Goal: Task Accomplishment & Management: Use online tool/utility

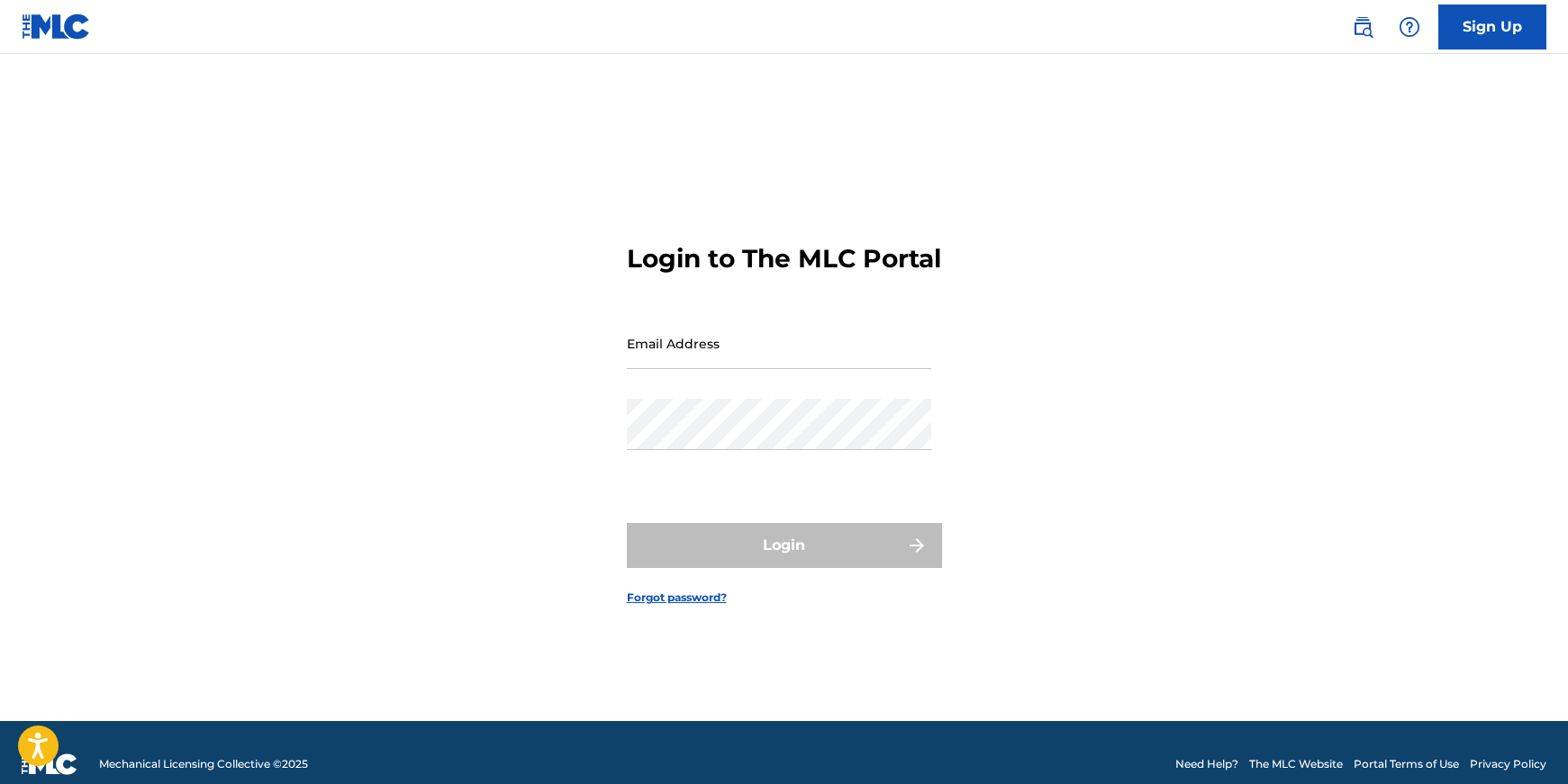
click at [725, 369] on input "Email Address" at bounding box center [779, 343] width 305 height 51
type input "[EMAIL_ADDRESS][DOMAIN_NAME]"
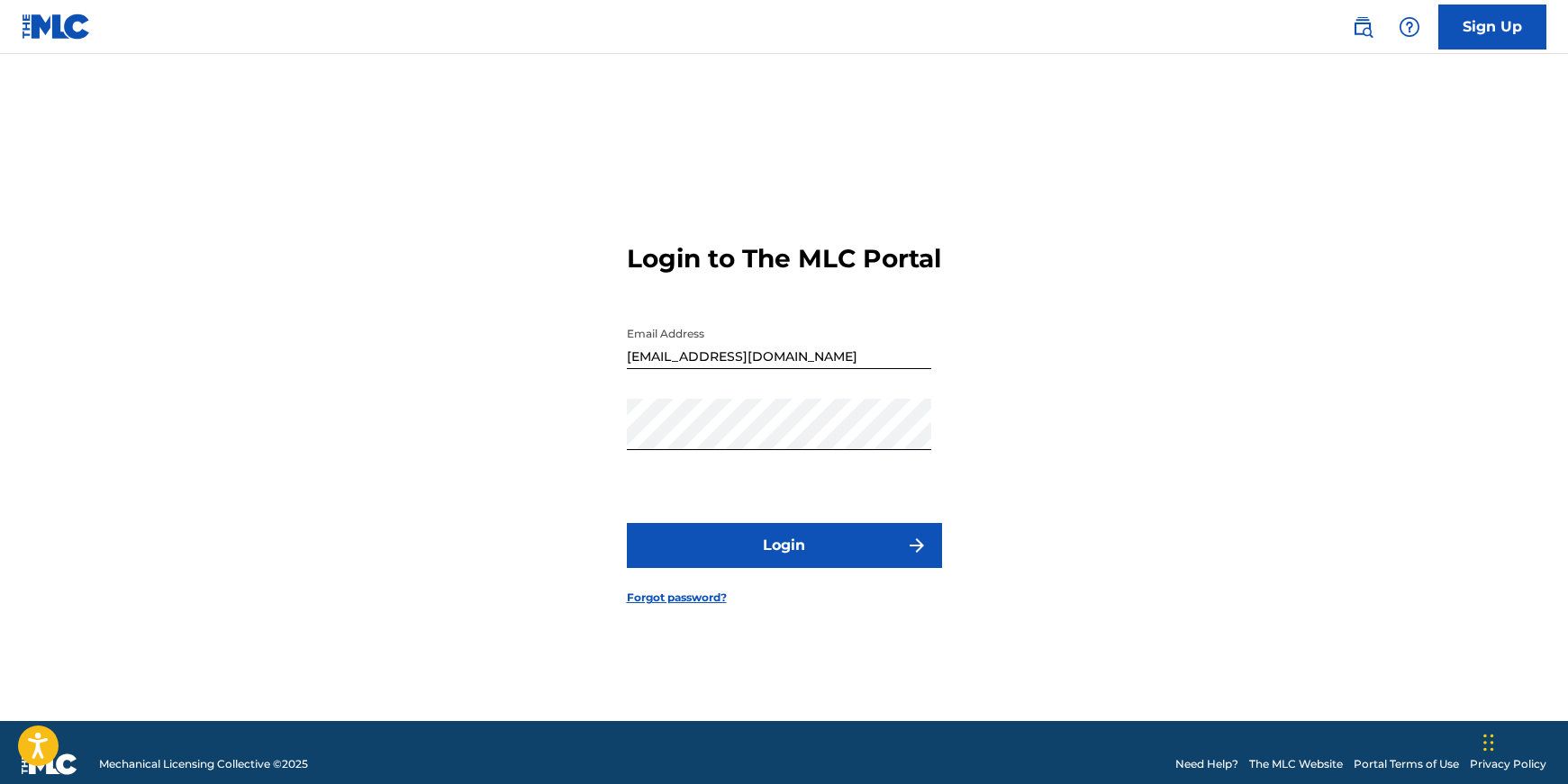
click at [795, 537] on form "Login to The MLC Portal Email Address [EMAIL_ADDRESS][DOMAIN_NAME] Password Log…" at bounding box center [784, 410] width 315 height 622
click at [782, 559] on button "Login" at bounding box center [784, 545] width 315 height 45
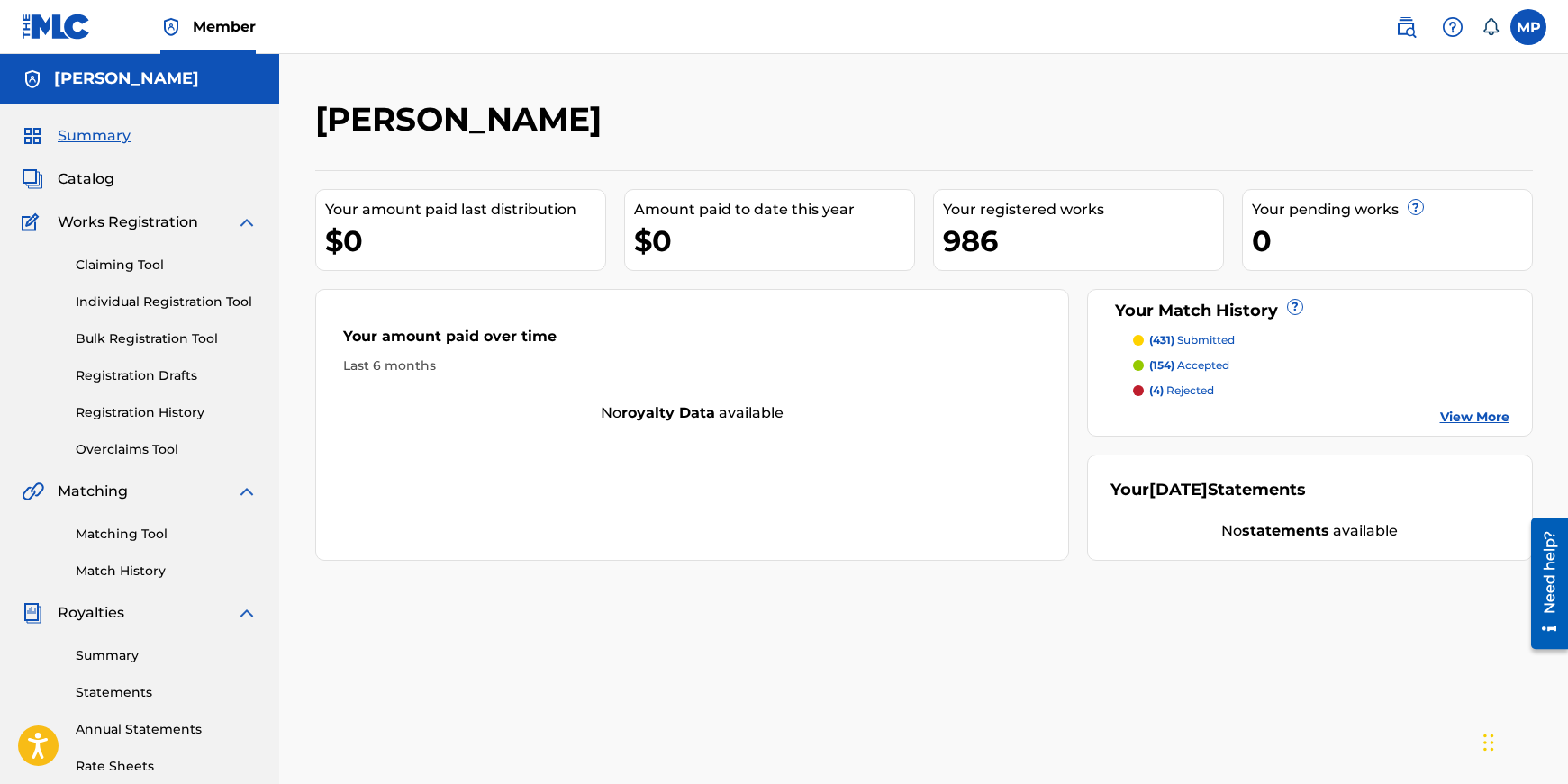
click at [1468, 419] on link "View More" at bounding box center [1475, 417] width 70 height 19
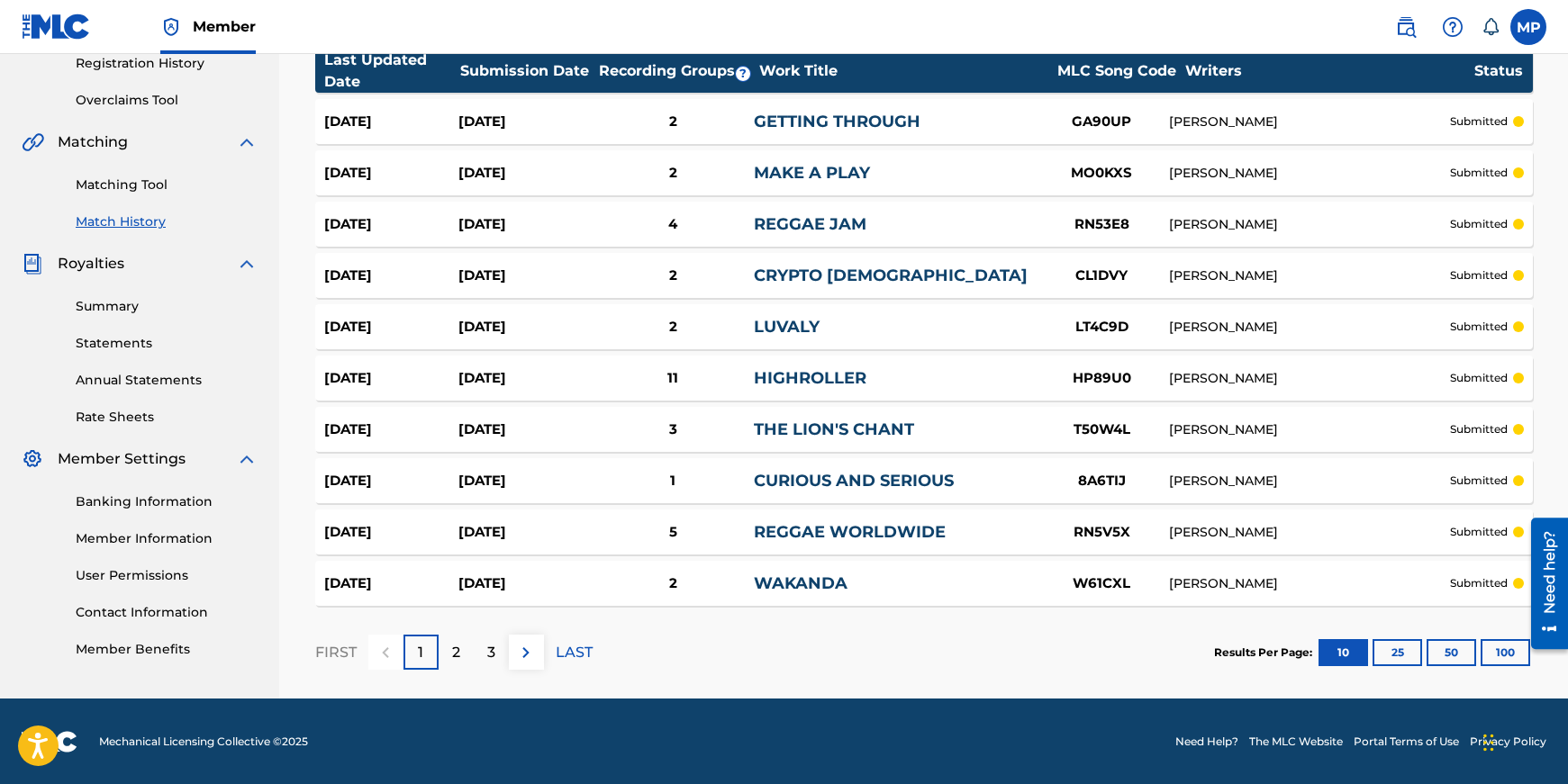
scroll to position [350, 0]
click at [1506, 644] on button "100" at bounding box center [1505, 652] width 49 height 27
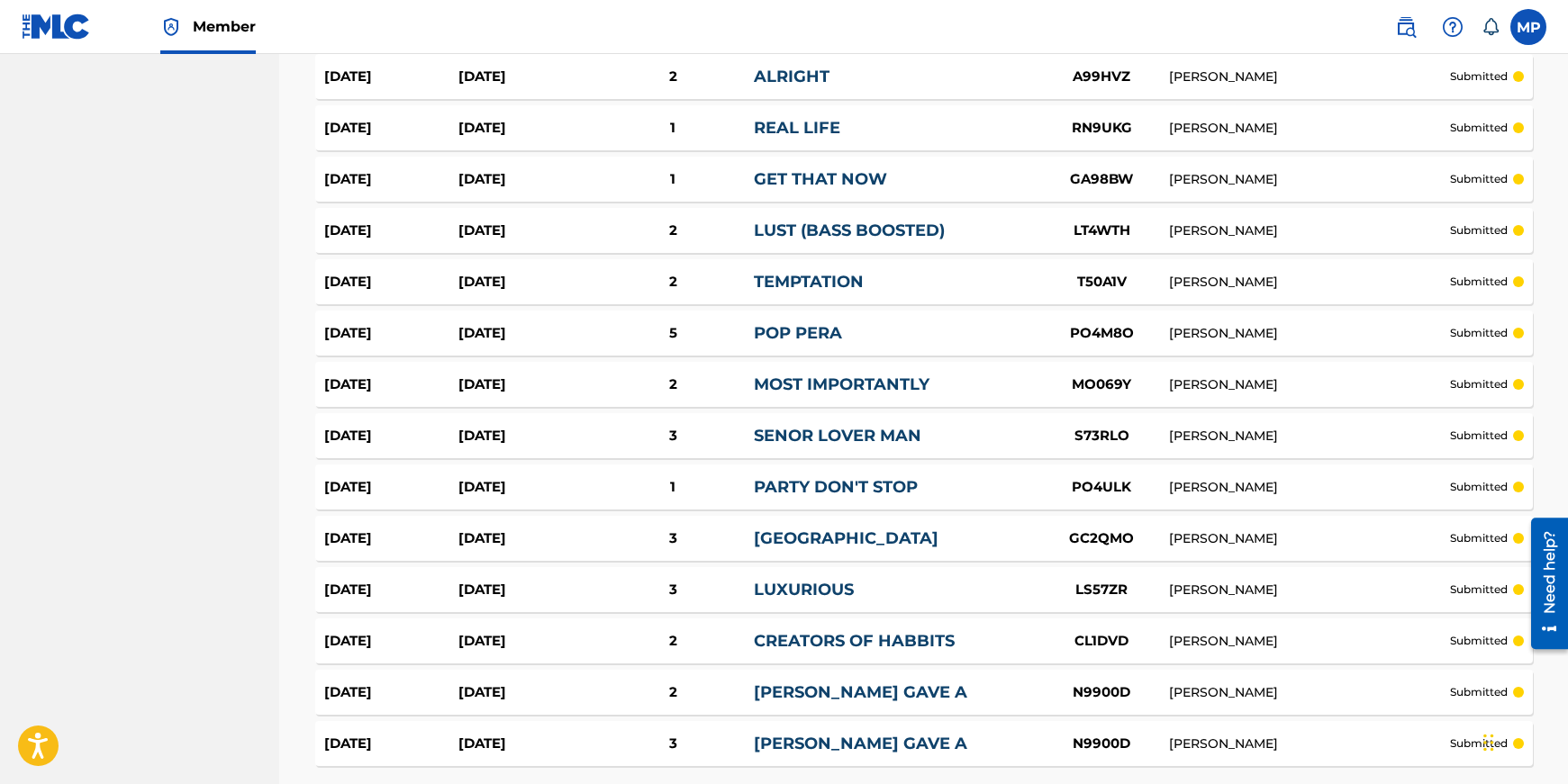
scroll to position [4981, 0]
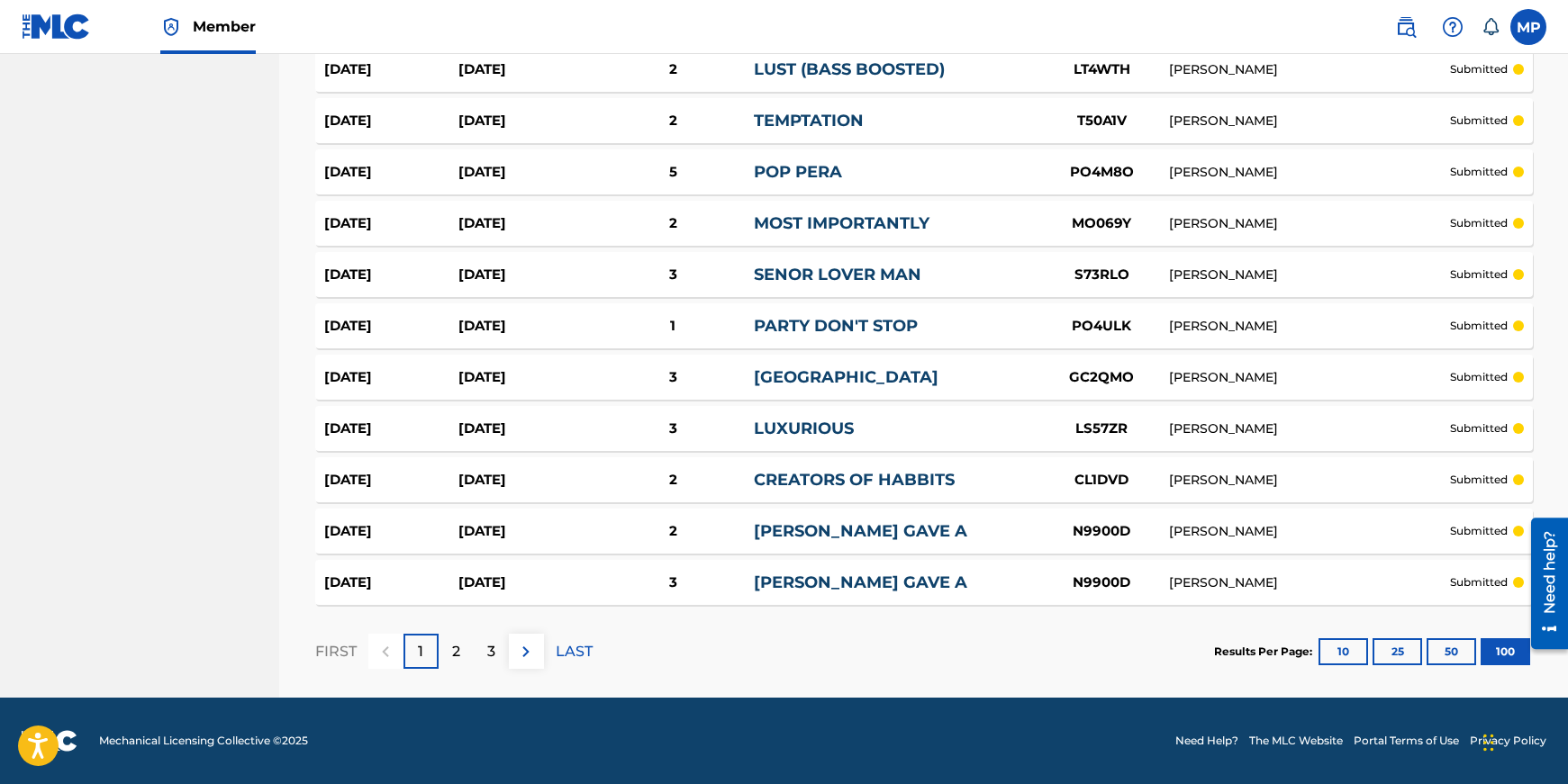
click at [464, 654] on div "2" at bounding box center [456, 651] width 35 height 35
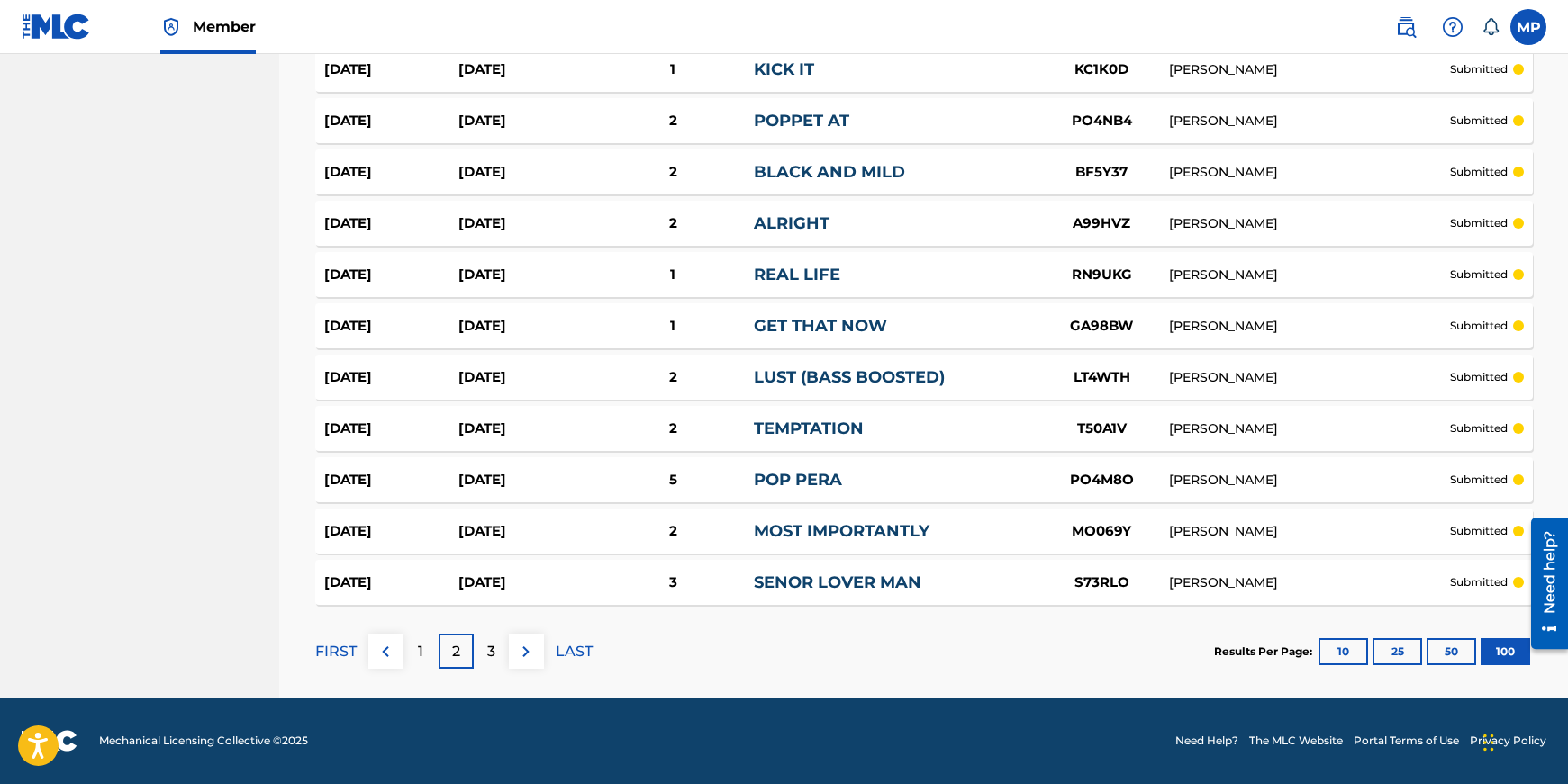
click at [568, 650] on p "LAST" at bounding box center [574, 651] width 37 height 22
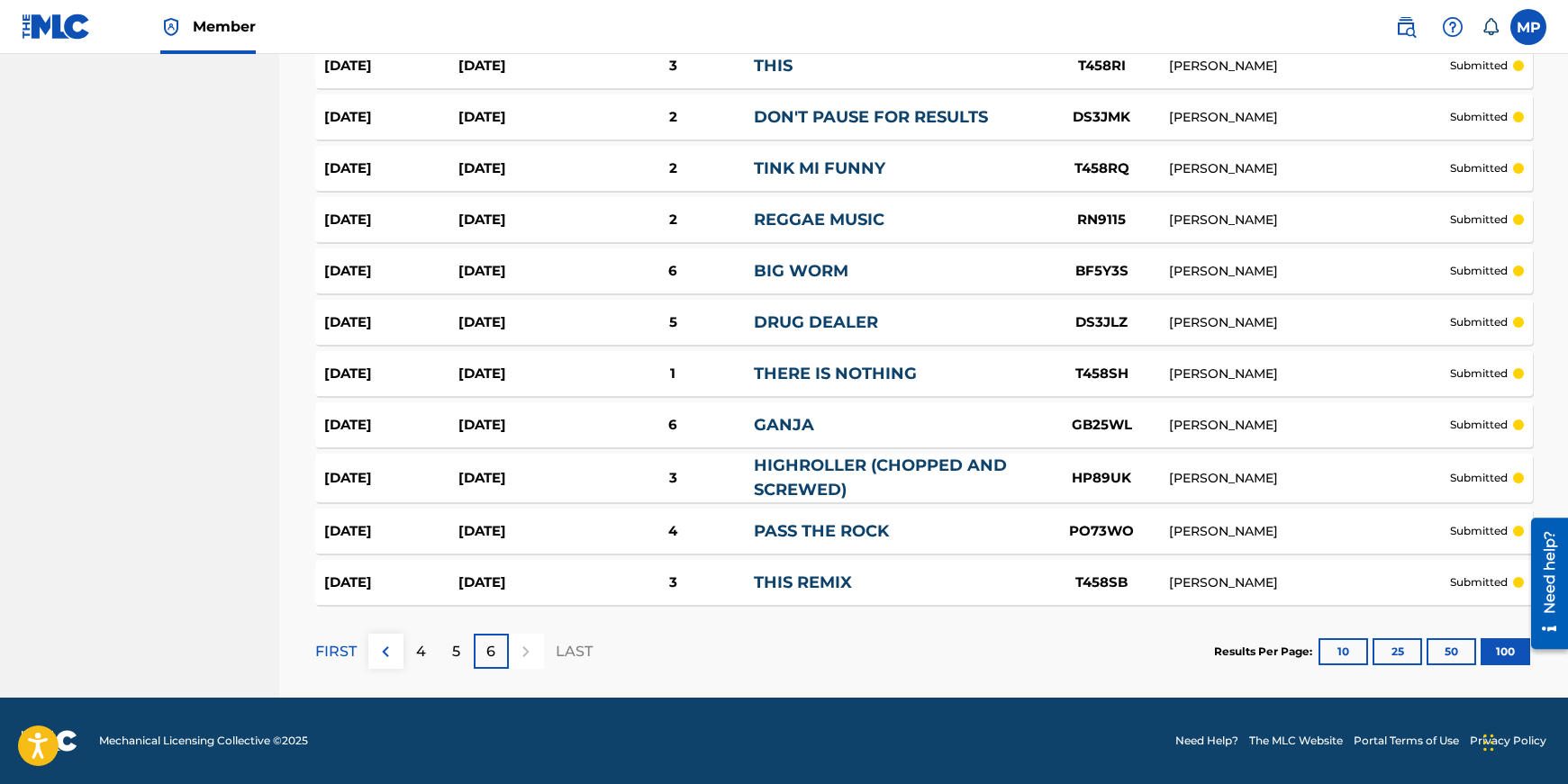
click at [453, 651] on p "5" at bounding box center [456, 651] width 8 height 22
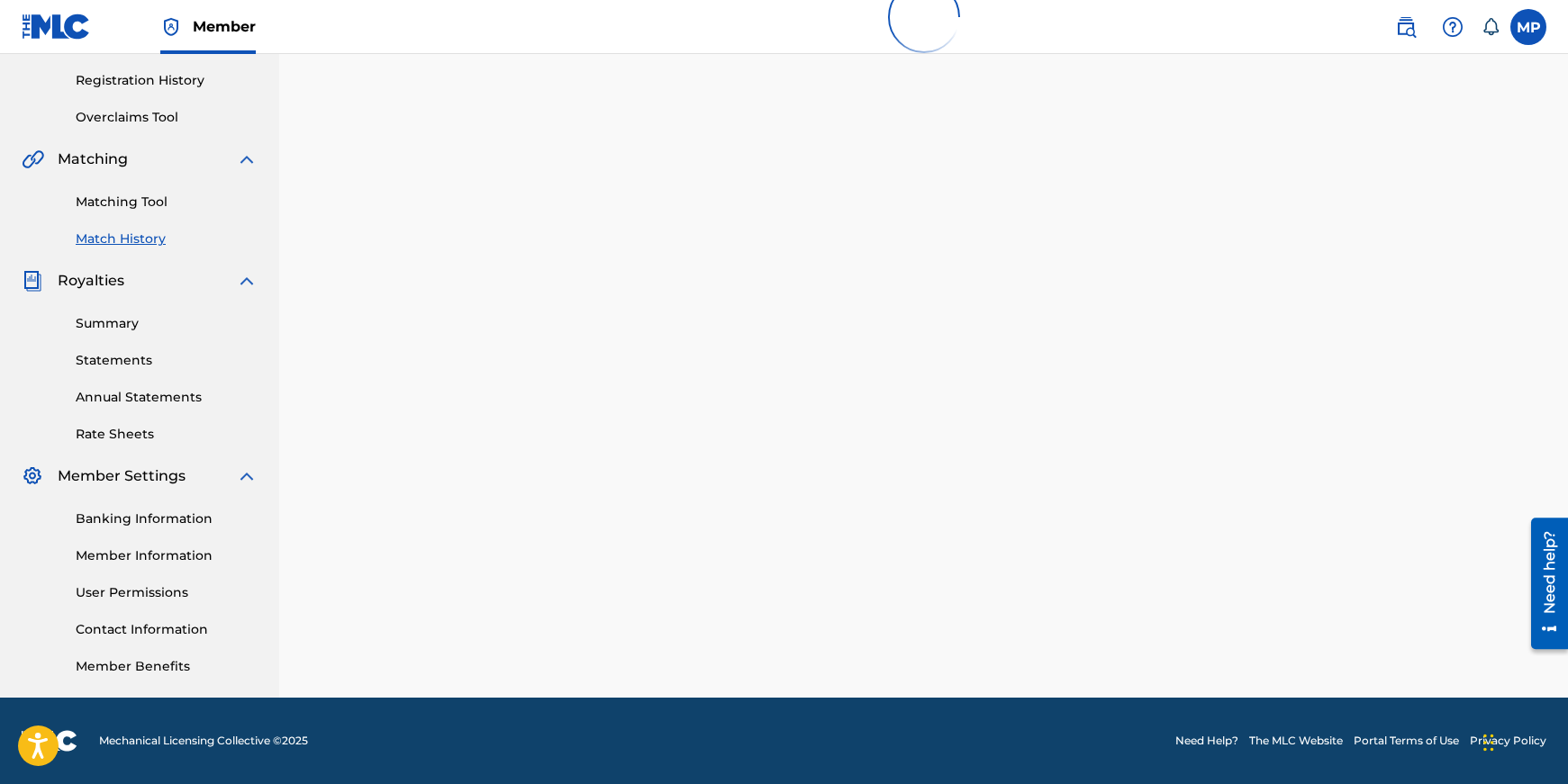
scroll to position [4975, 0]
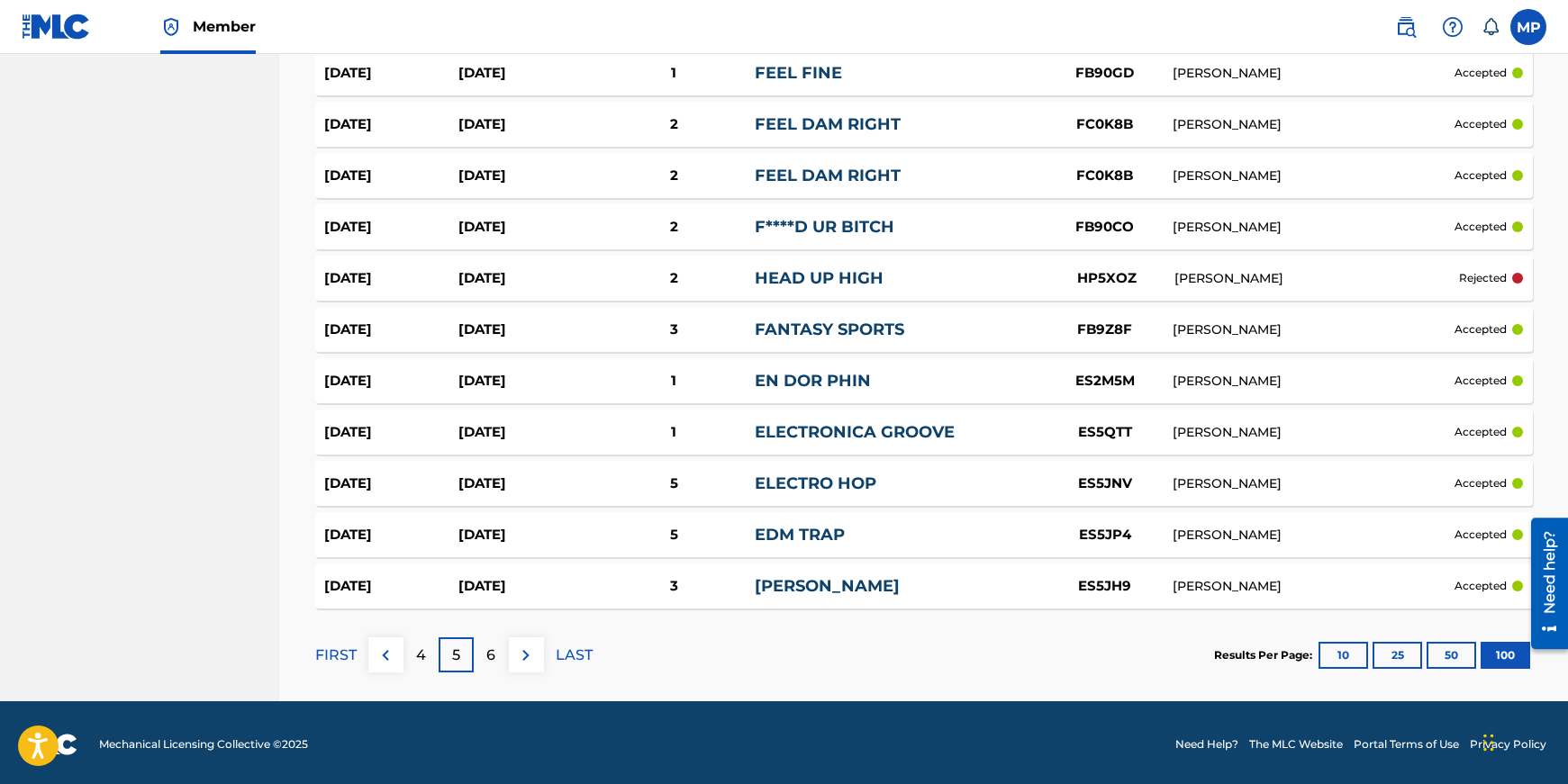
click at [414, 657] on div "4" at bounding box center [421, 655] width 35 height 35
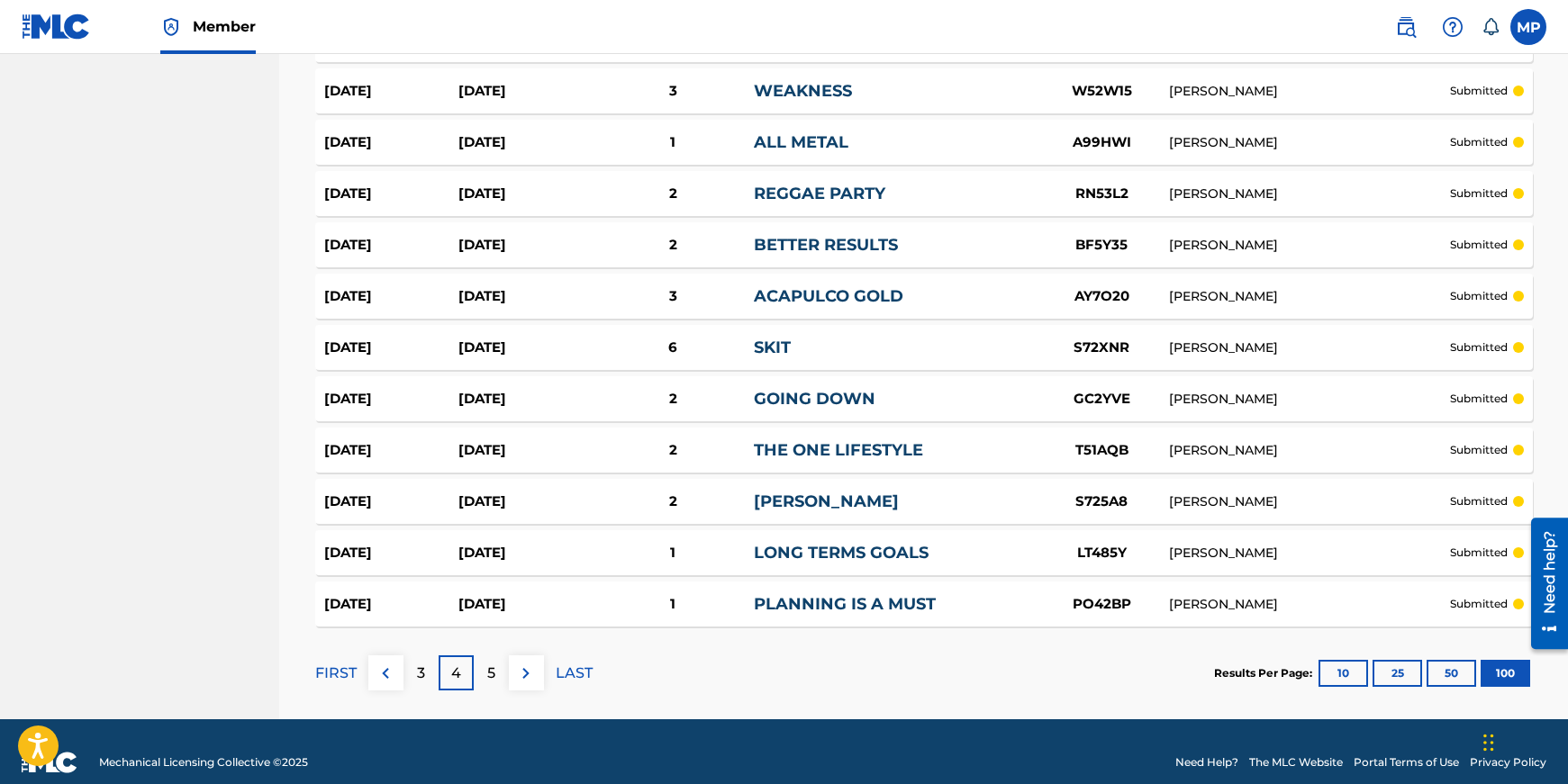
scroll to position [4971, 0]
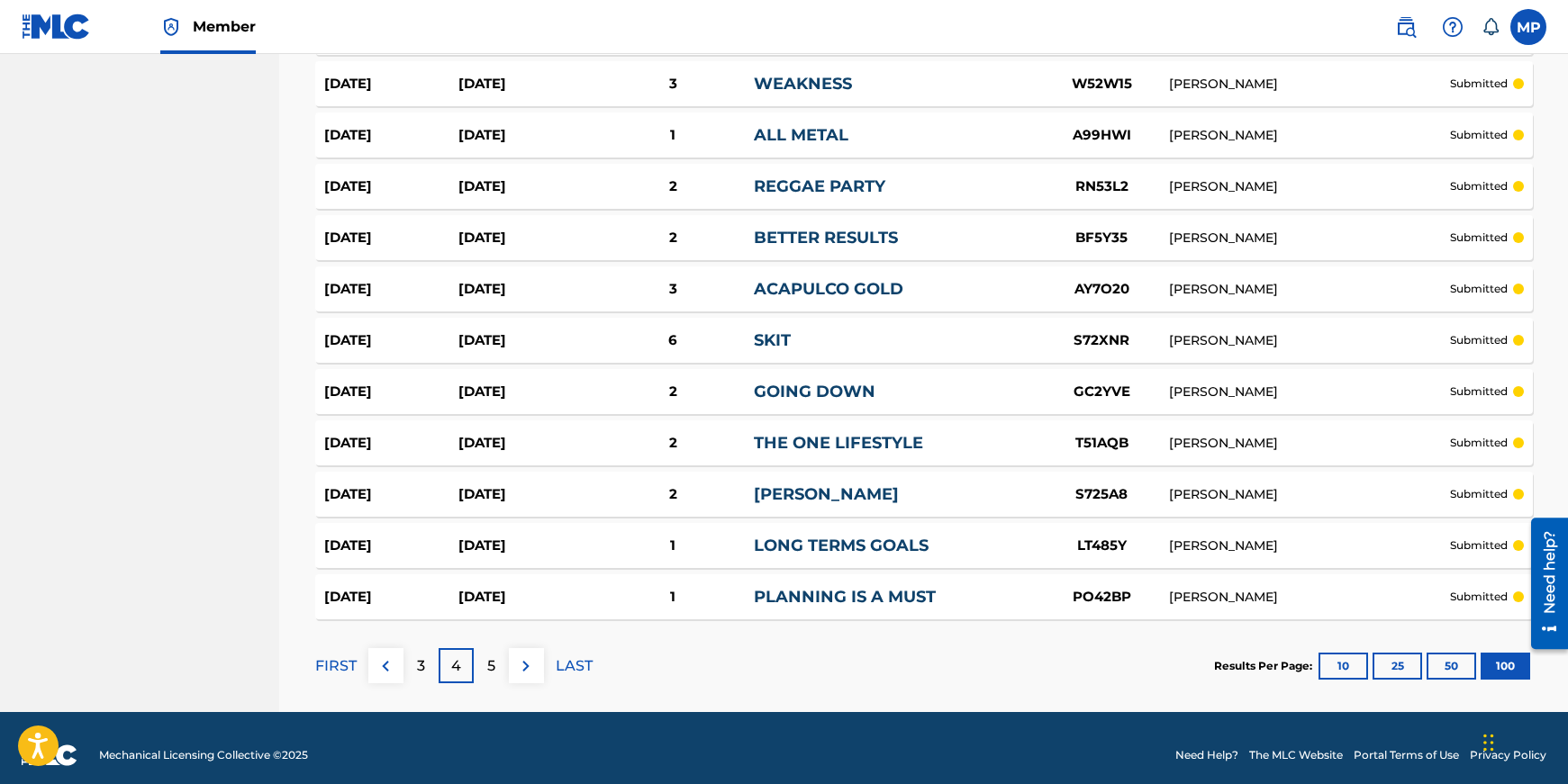
click at [346, 655] on p "FIRST" at bounding box center [335, 666] width 41 height 22
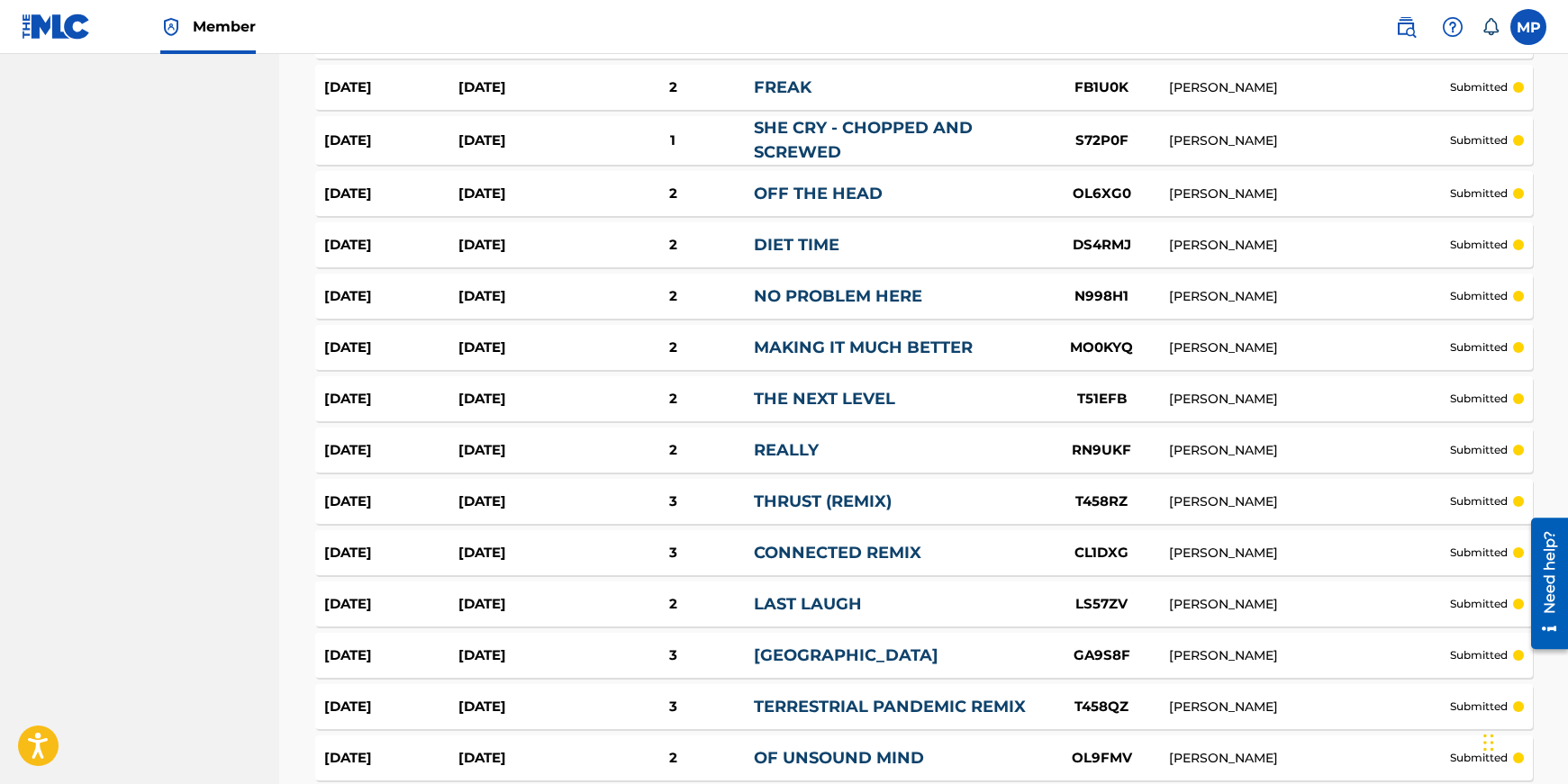
scroll to position [2757, 0]
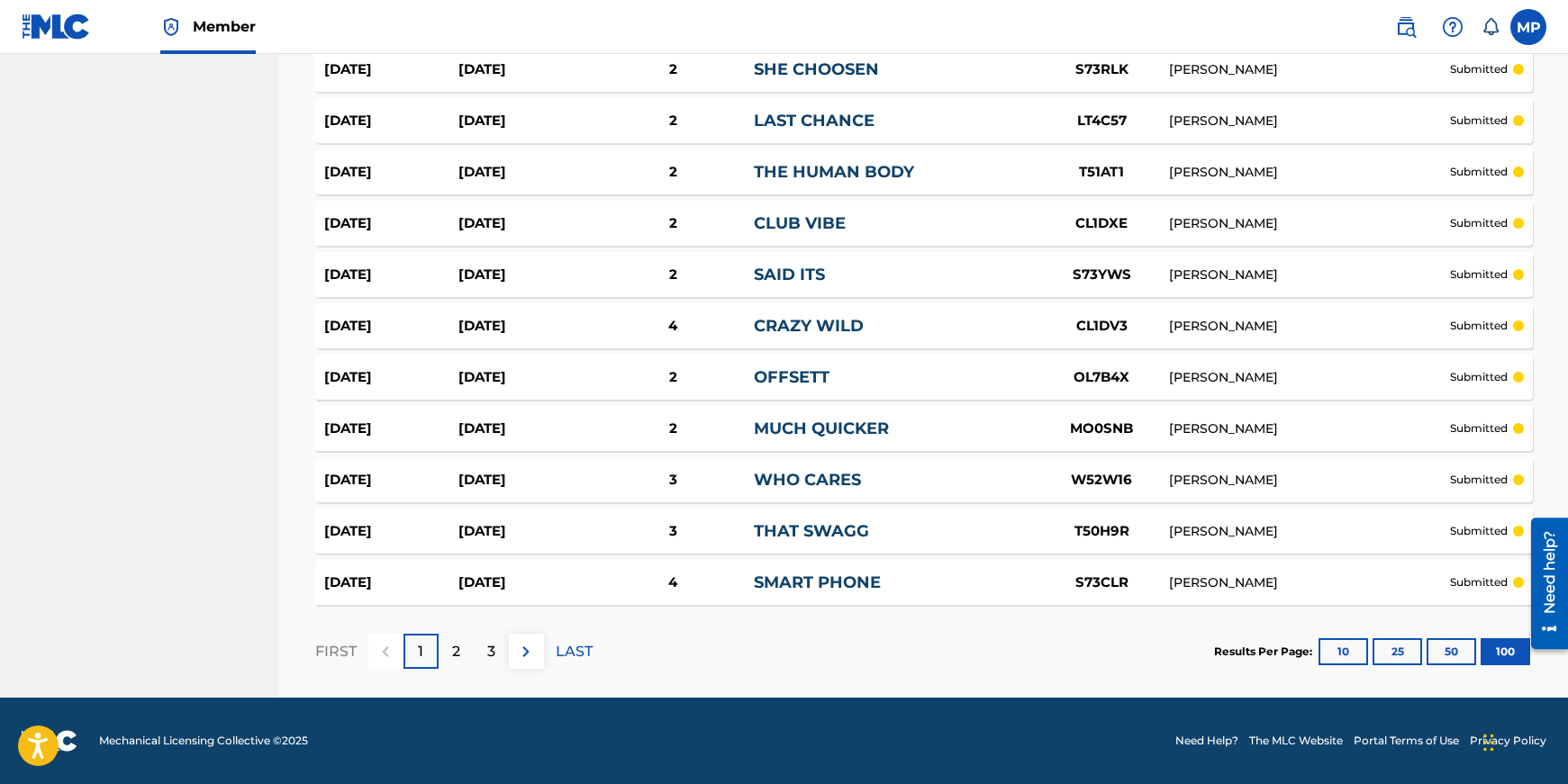
click at [461, 639] on div "2" at bounding box center [456, 651] width 35 height 35
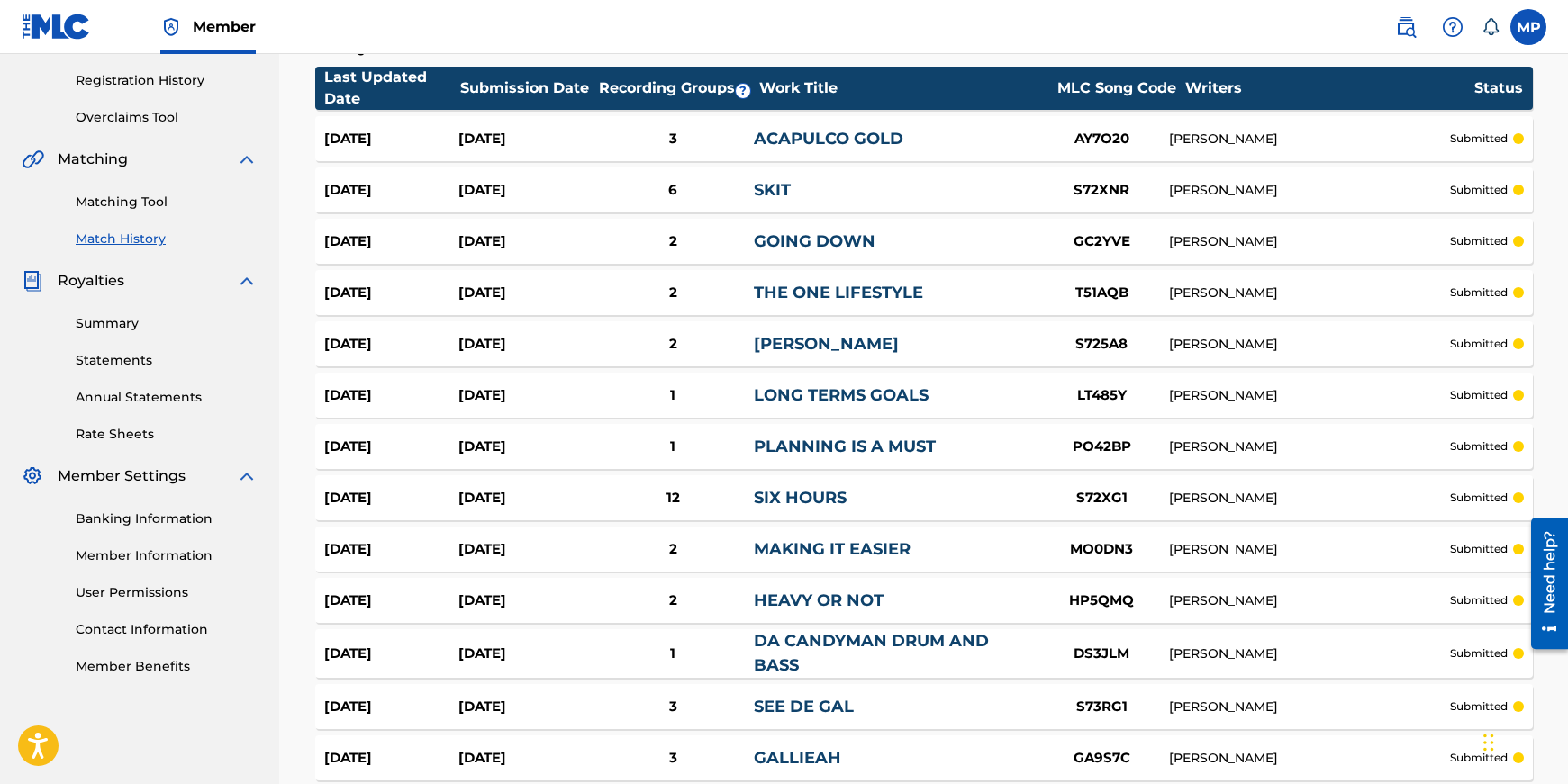
scroll to position [4981, 0]
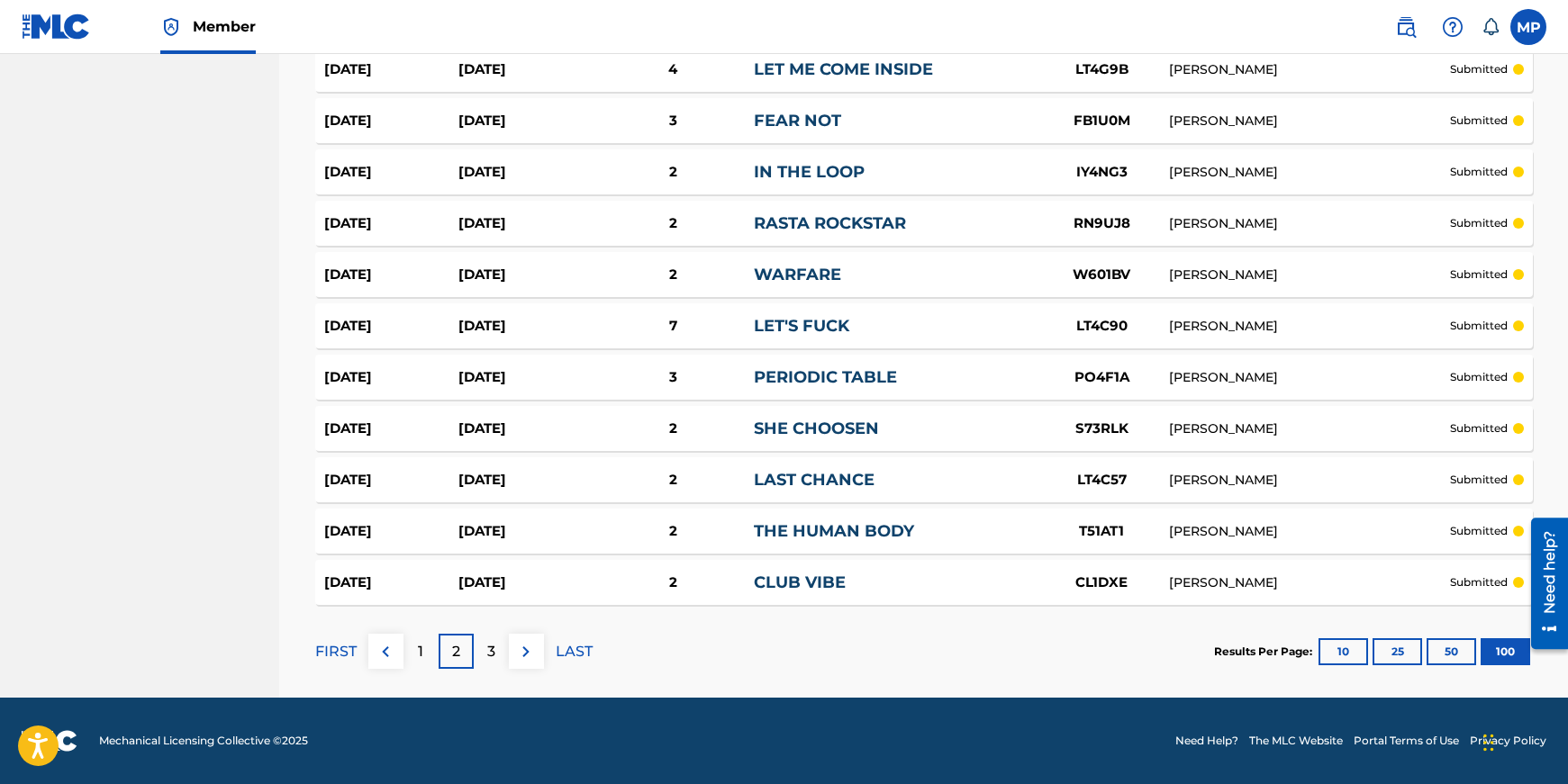
click at [477, 652] on div "3" at bounding box center [491, 651] width 35 height 35
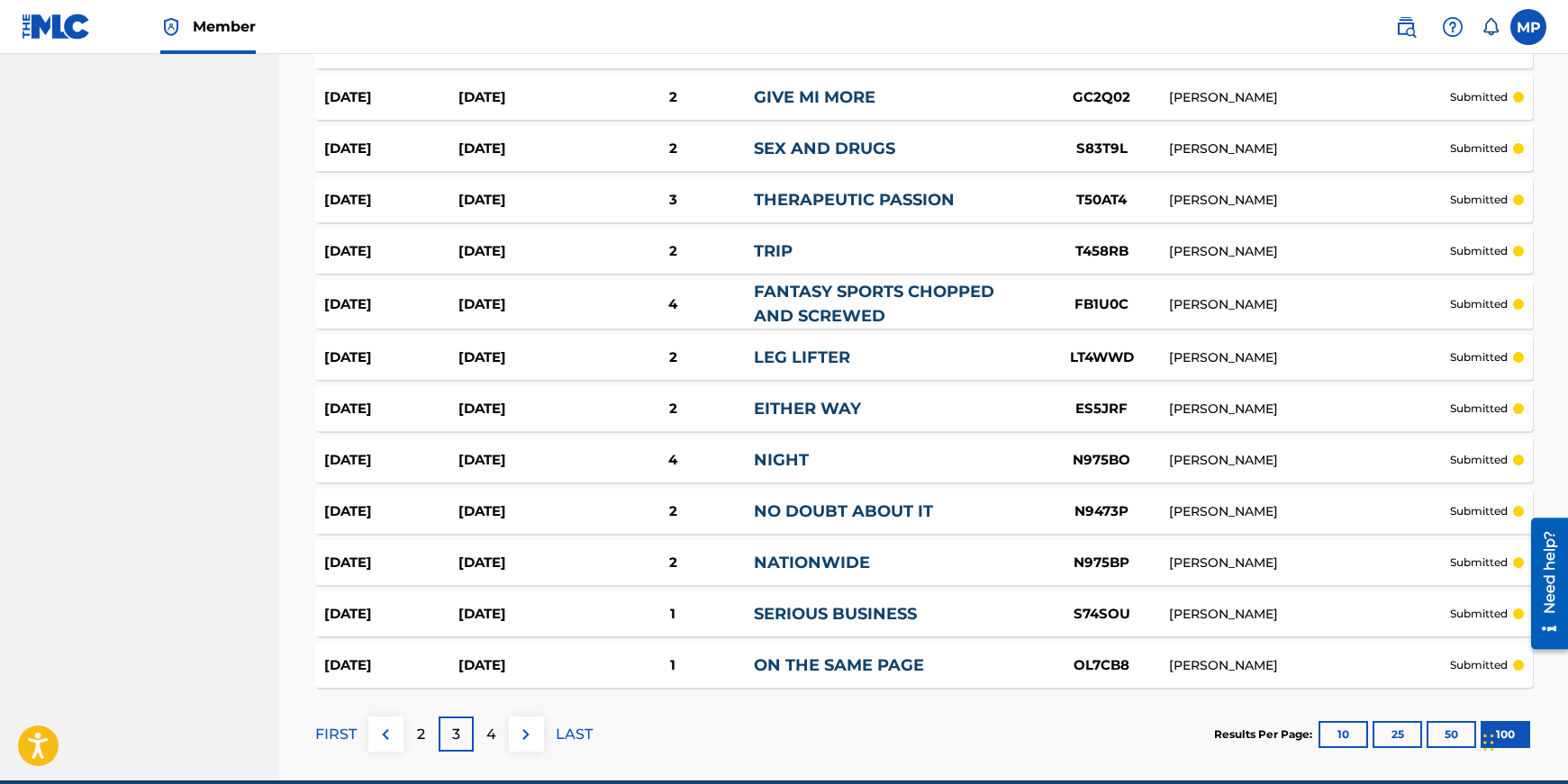
scroll to position [4971, 0]
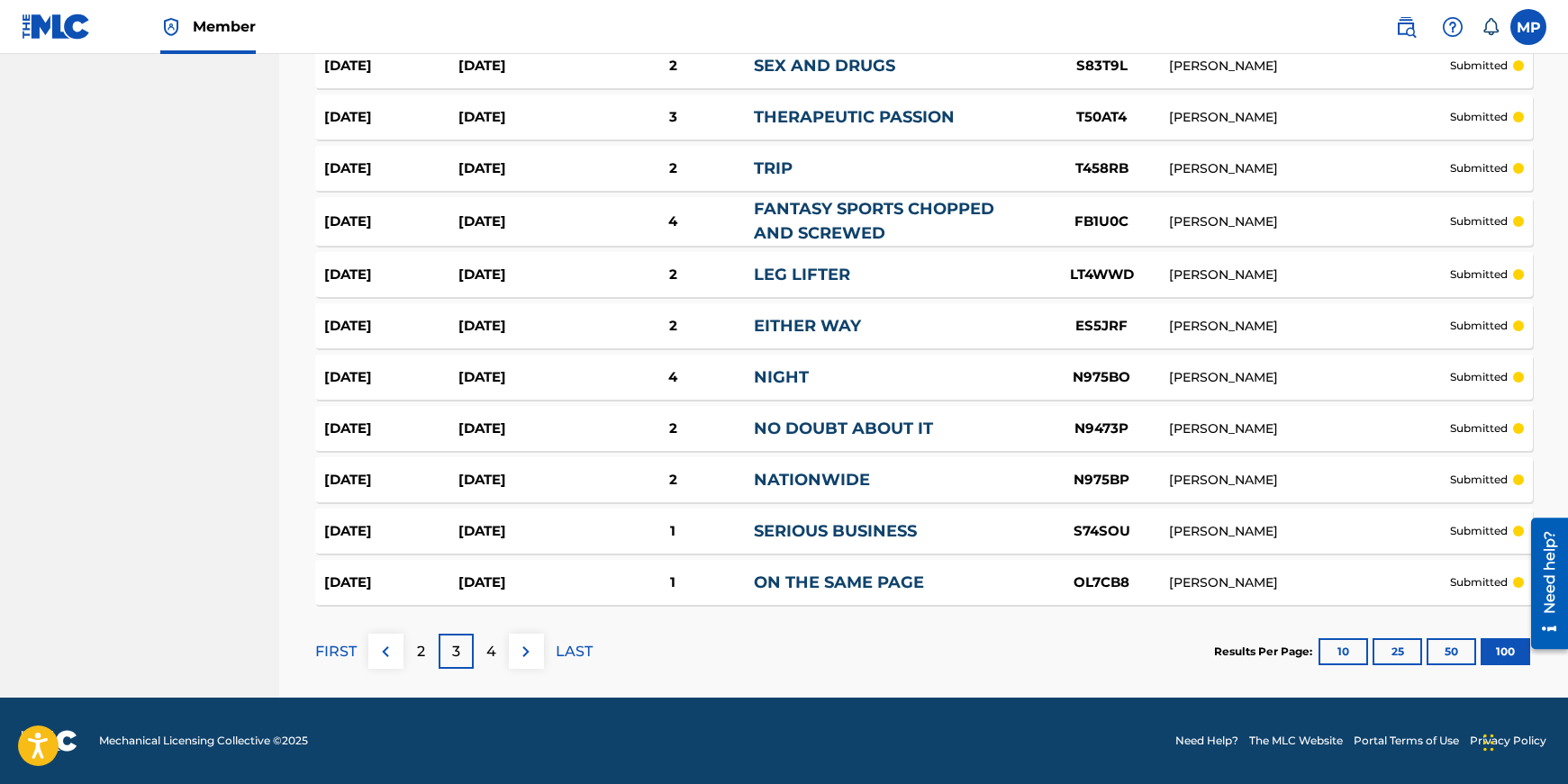
click at [488, 647] on p "4" at bounding box center [491, 651] width 10 height 22
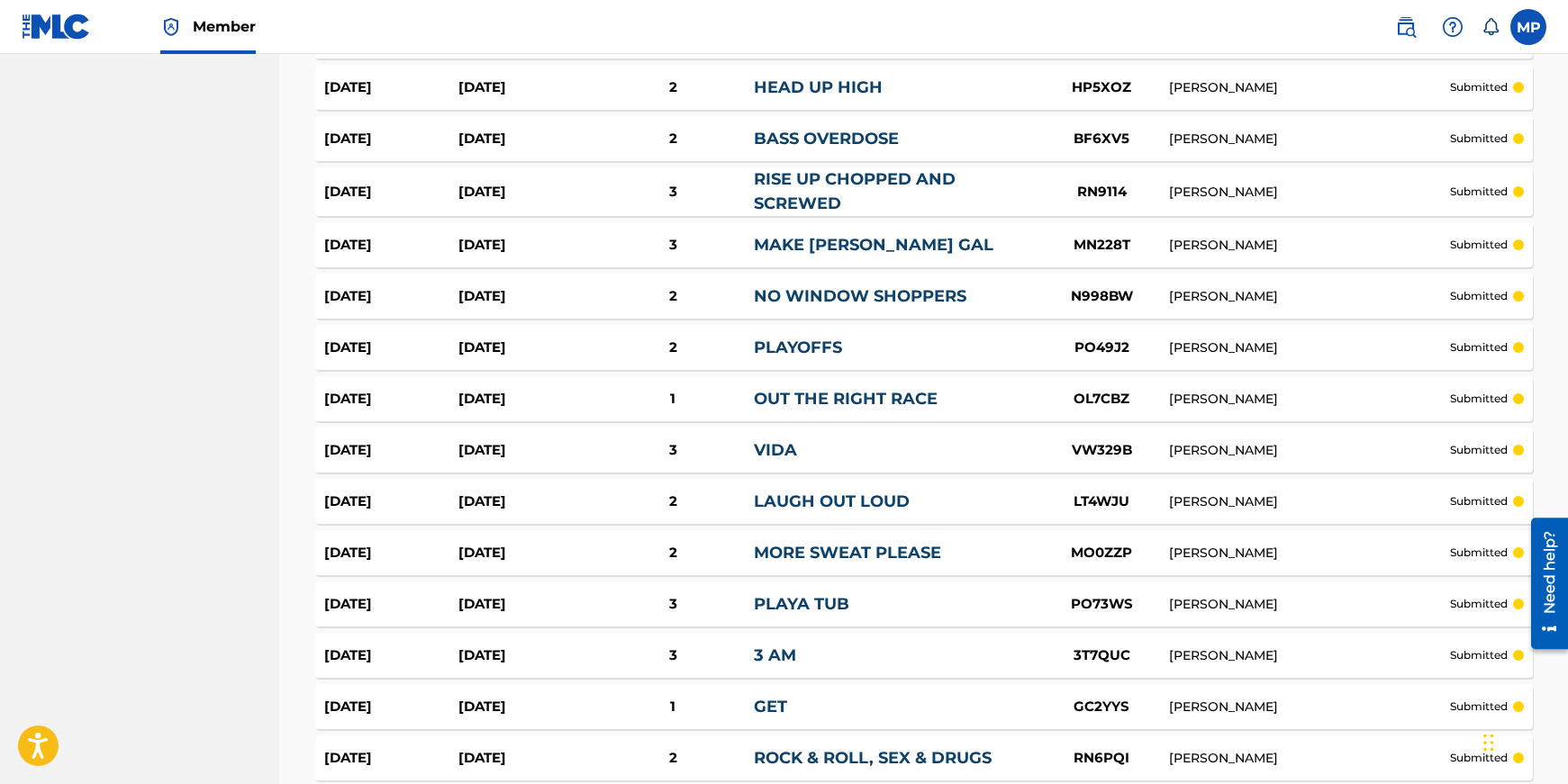
scroll to position [4985, 0]
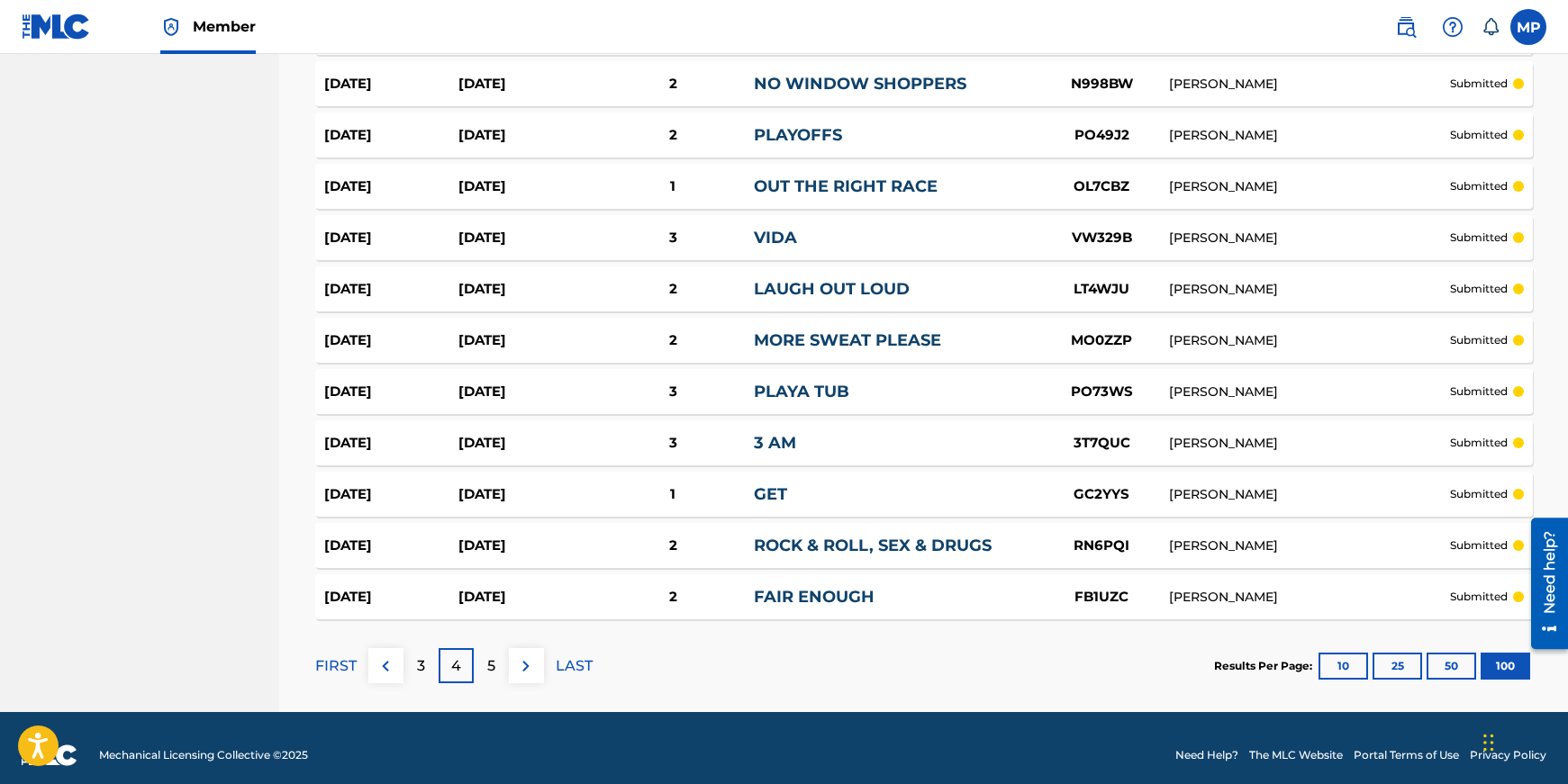
click at [500, 651] on div "5" at bounding box center [491, 665] width 35 height 35
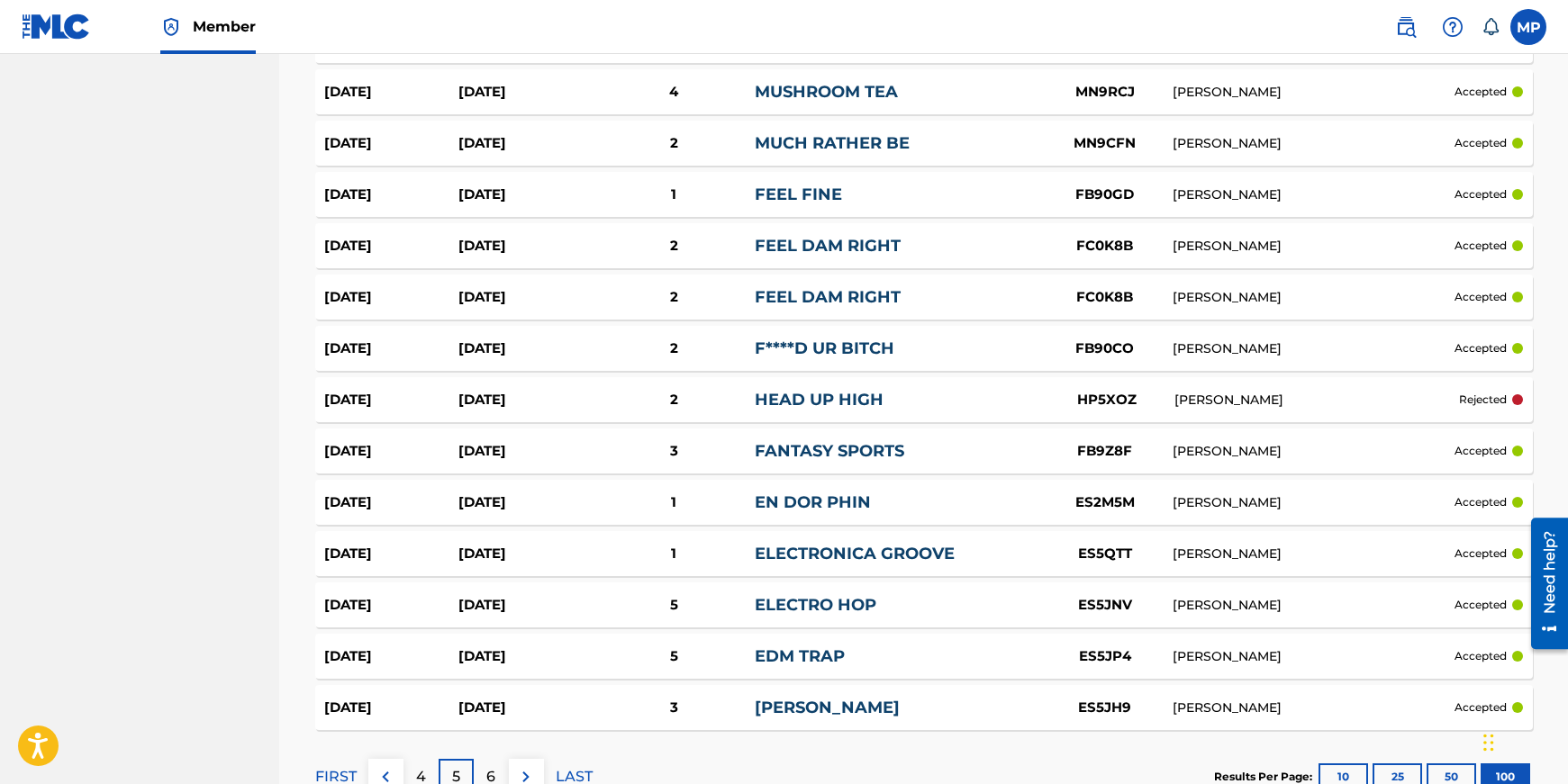
scroll to position [4971, 0]
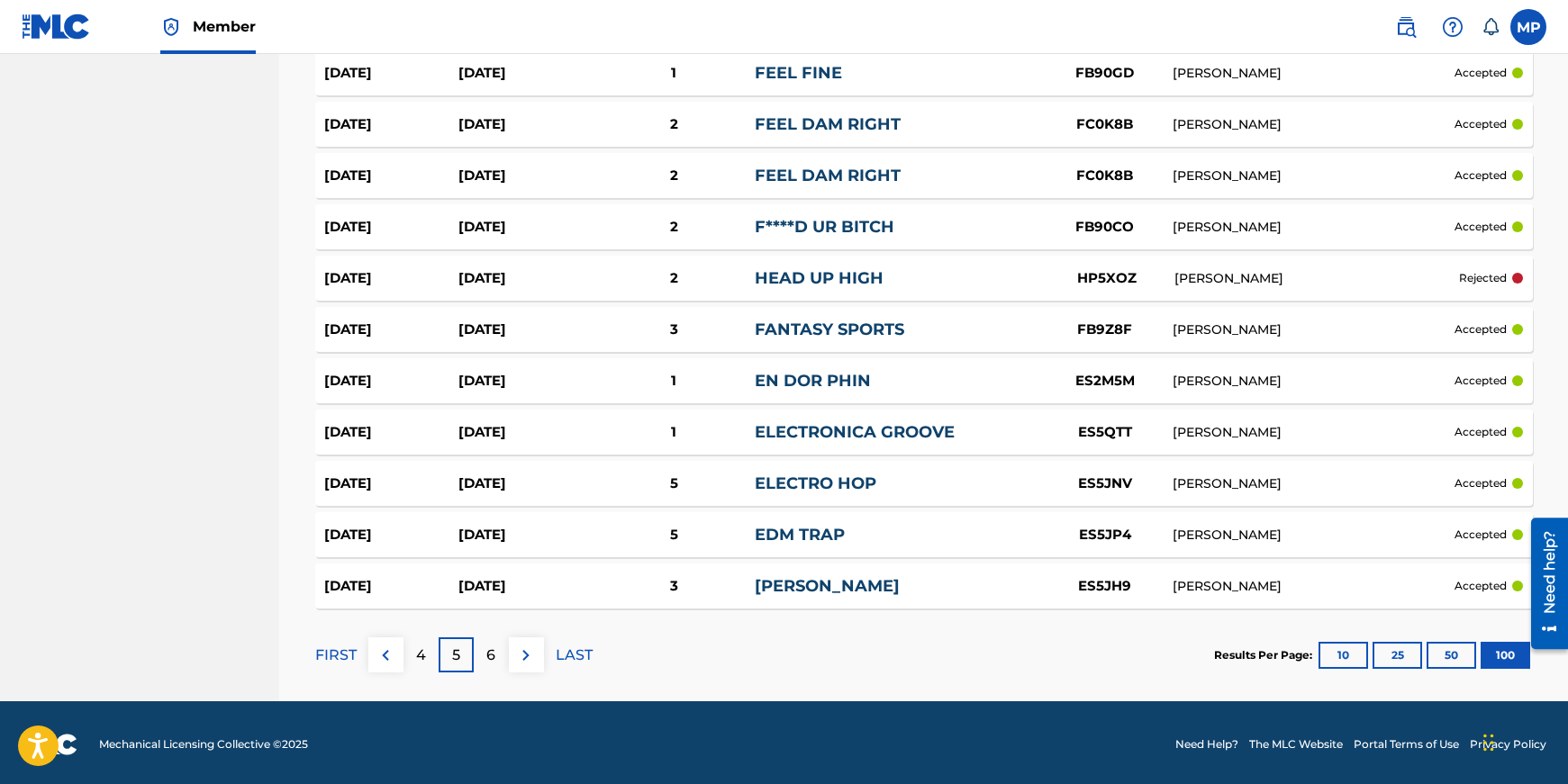
click at [487, 653] on p "6" at bounding box center [491, 655] width 9 height 22
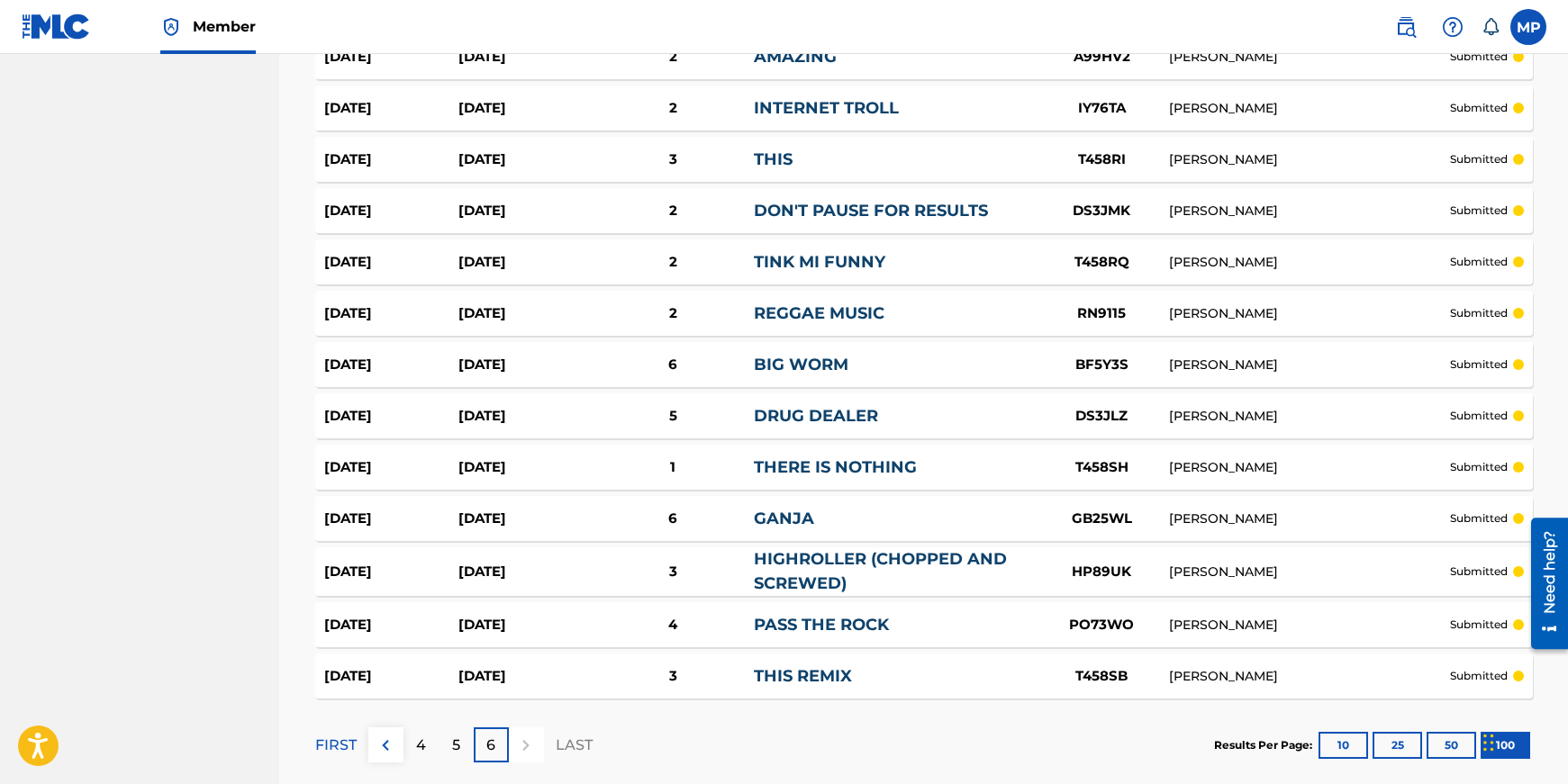
scroll to position [4981, 0]
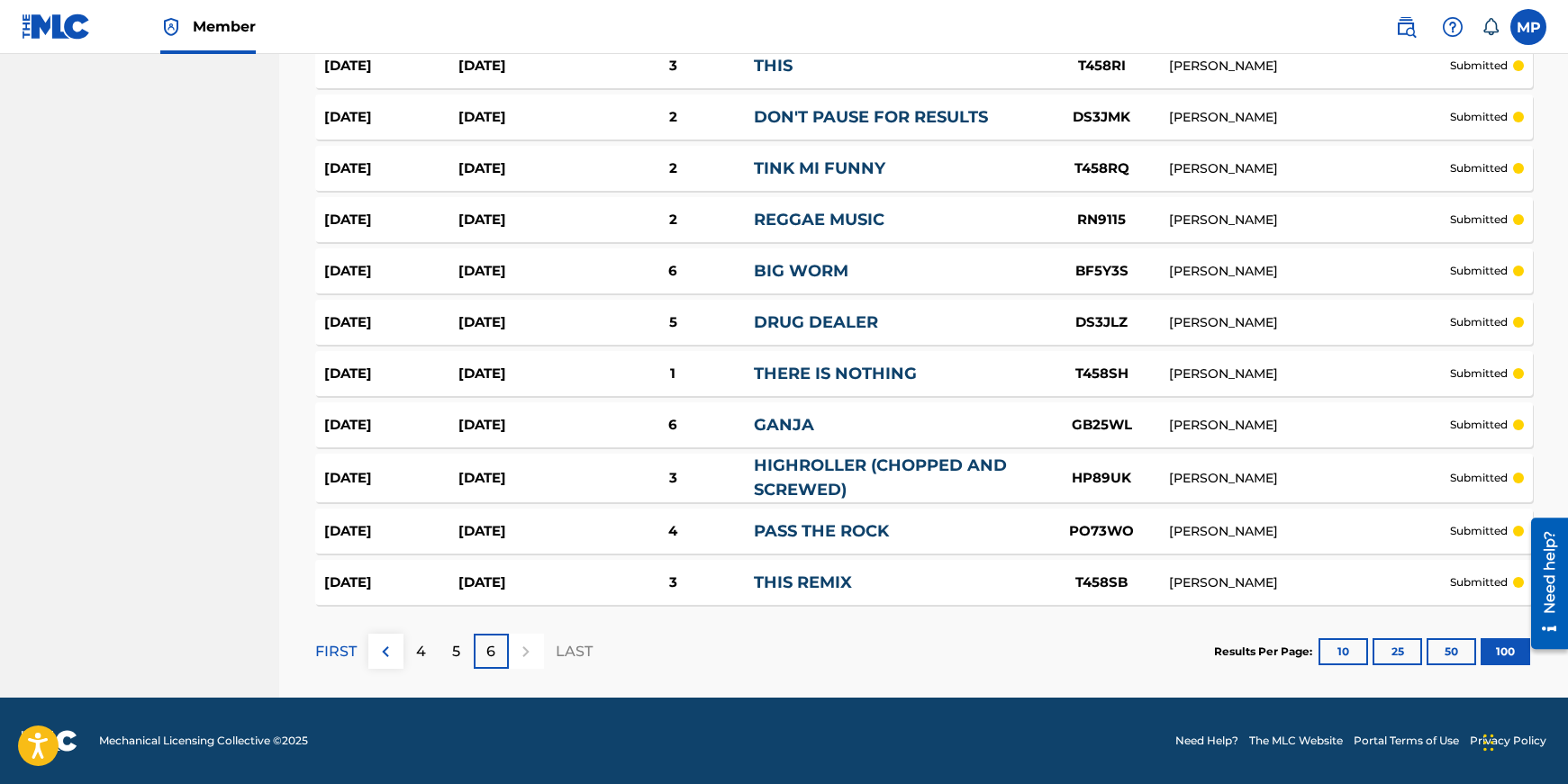
click at [452, 653] on p "5" at bounding box center [456, 651] width 8 height 22
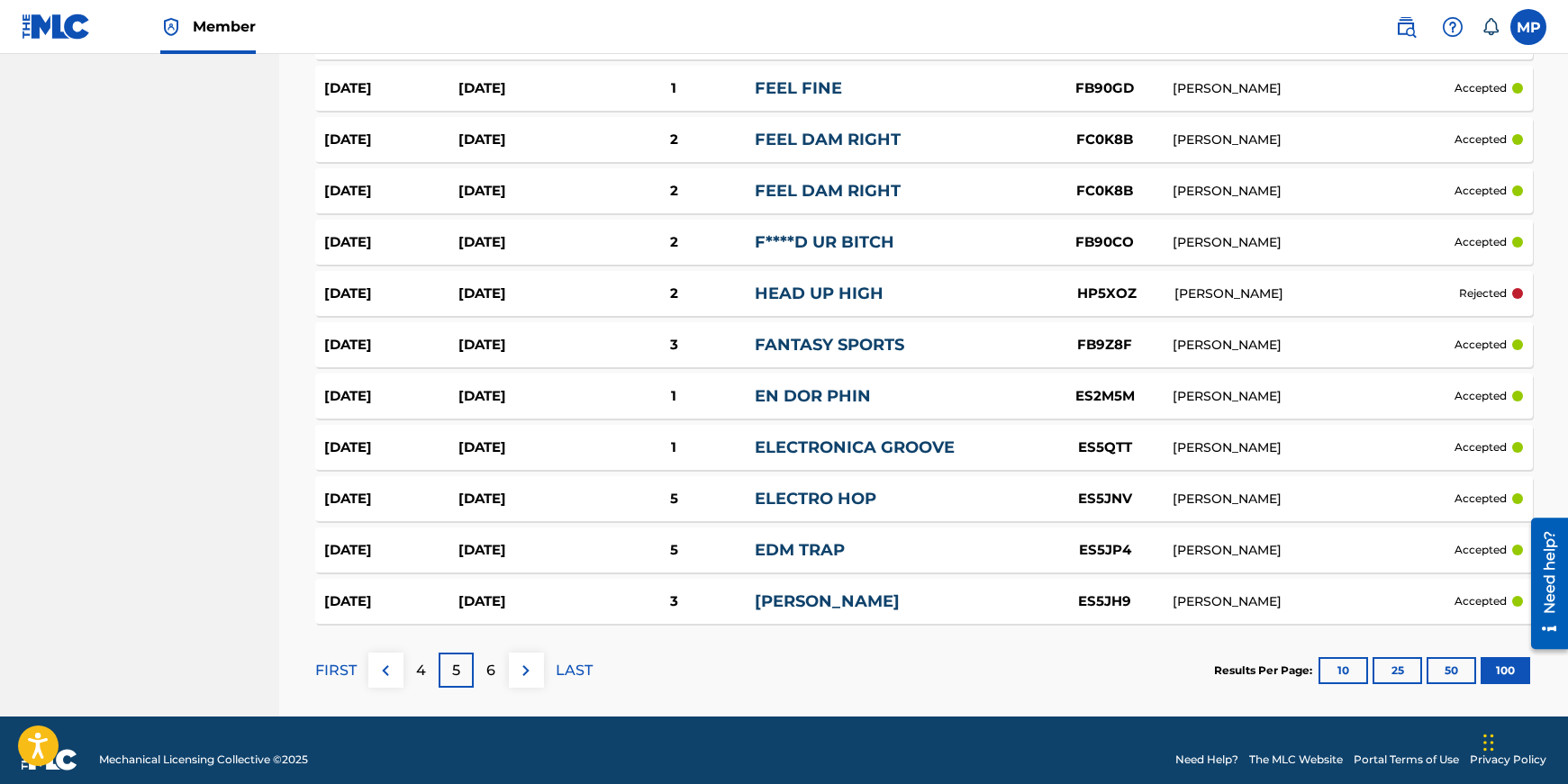
scroll to position [4975, 0]
click at [417, 659] on p "4" at bounding box center [421, 670] width 10 height 22
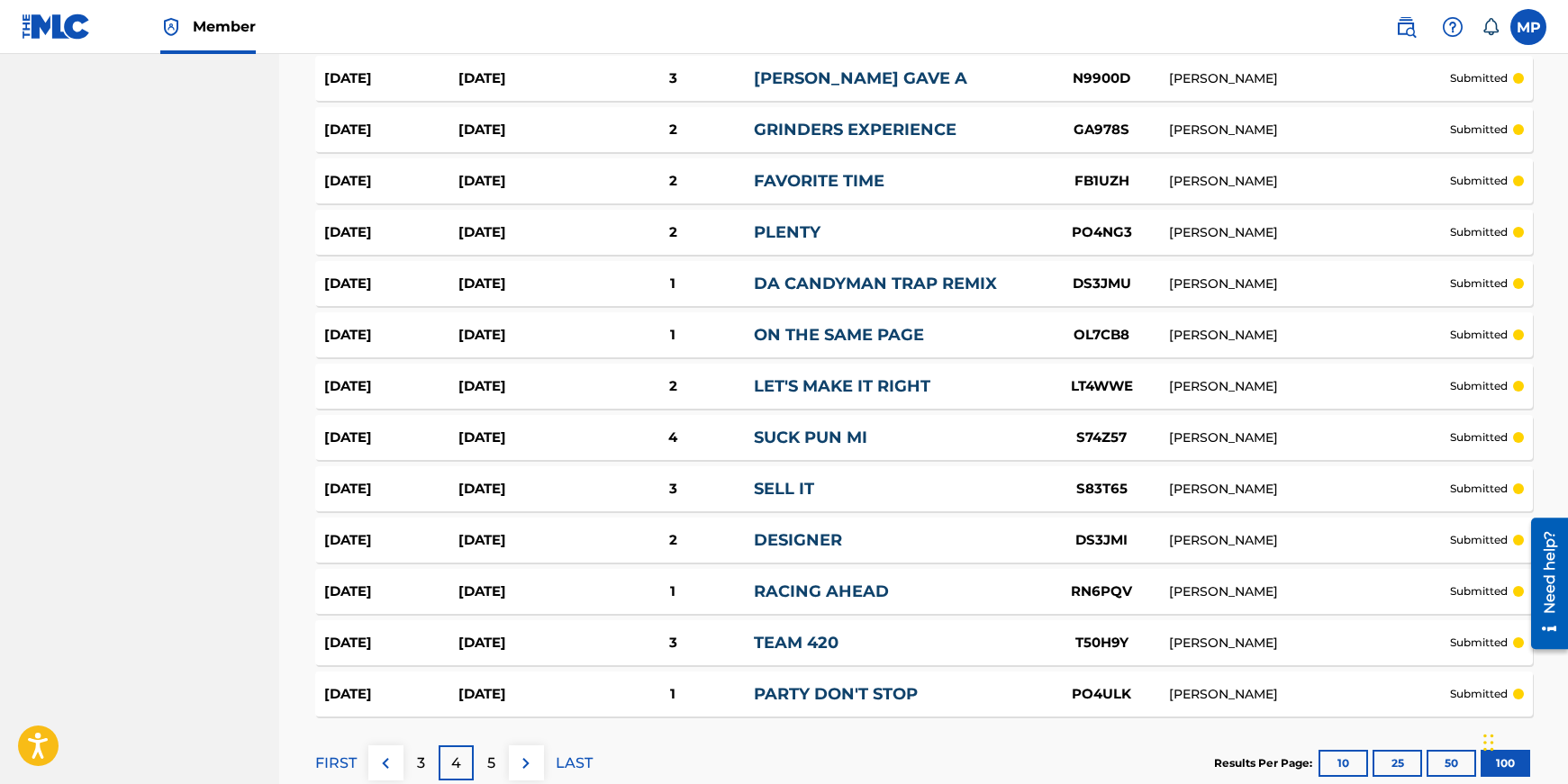
scroll to position [4981, 0]
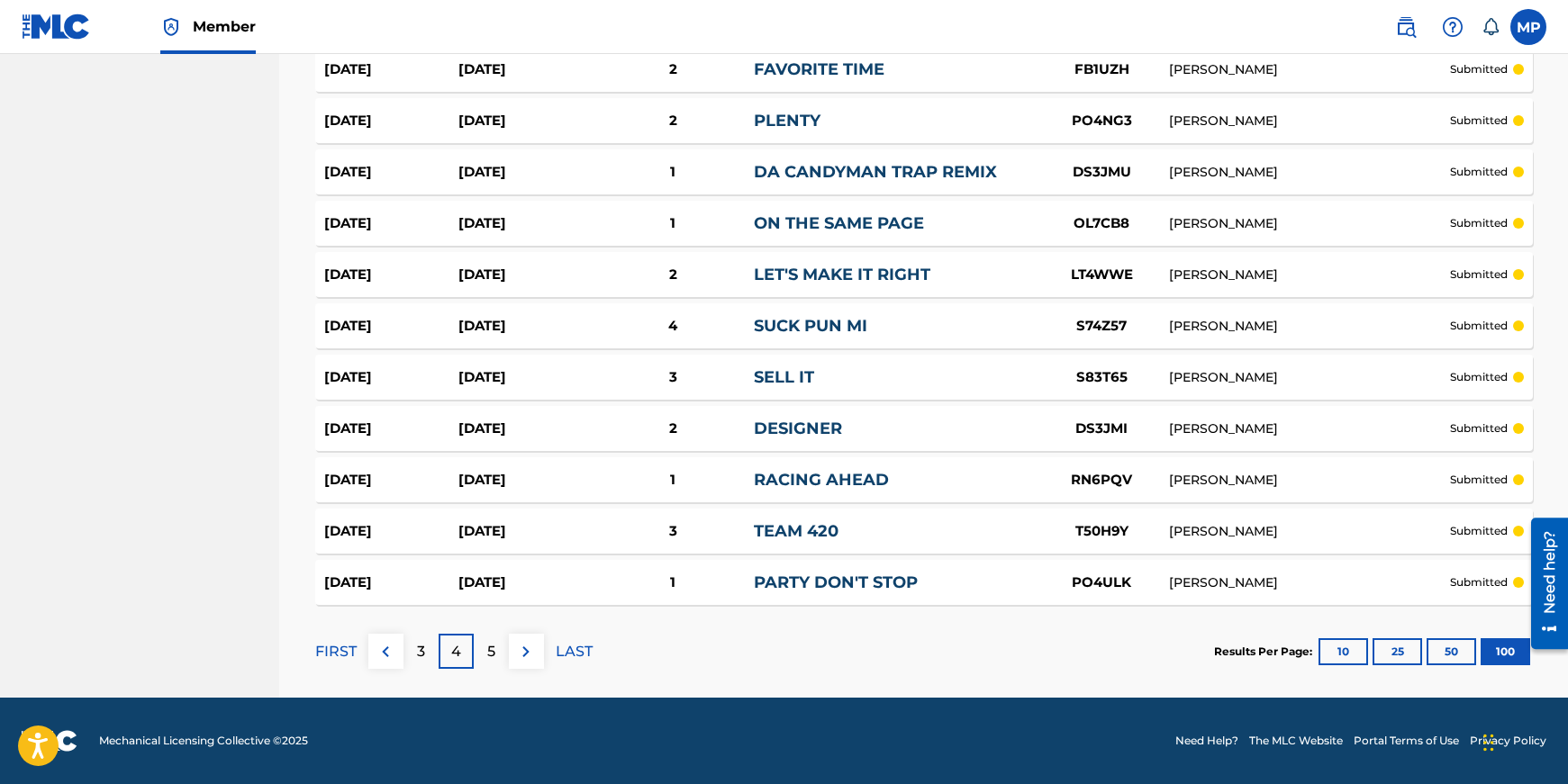
click at [421, 650] on p "3" at bounding box center [421, 651] width 8 height 22
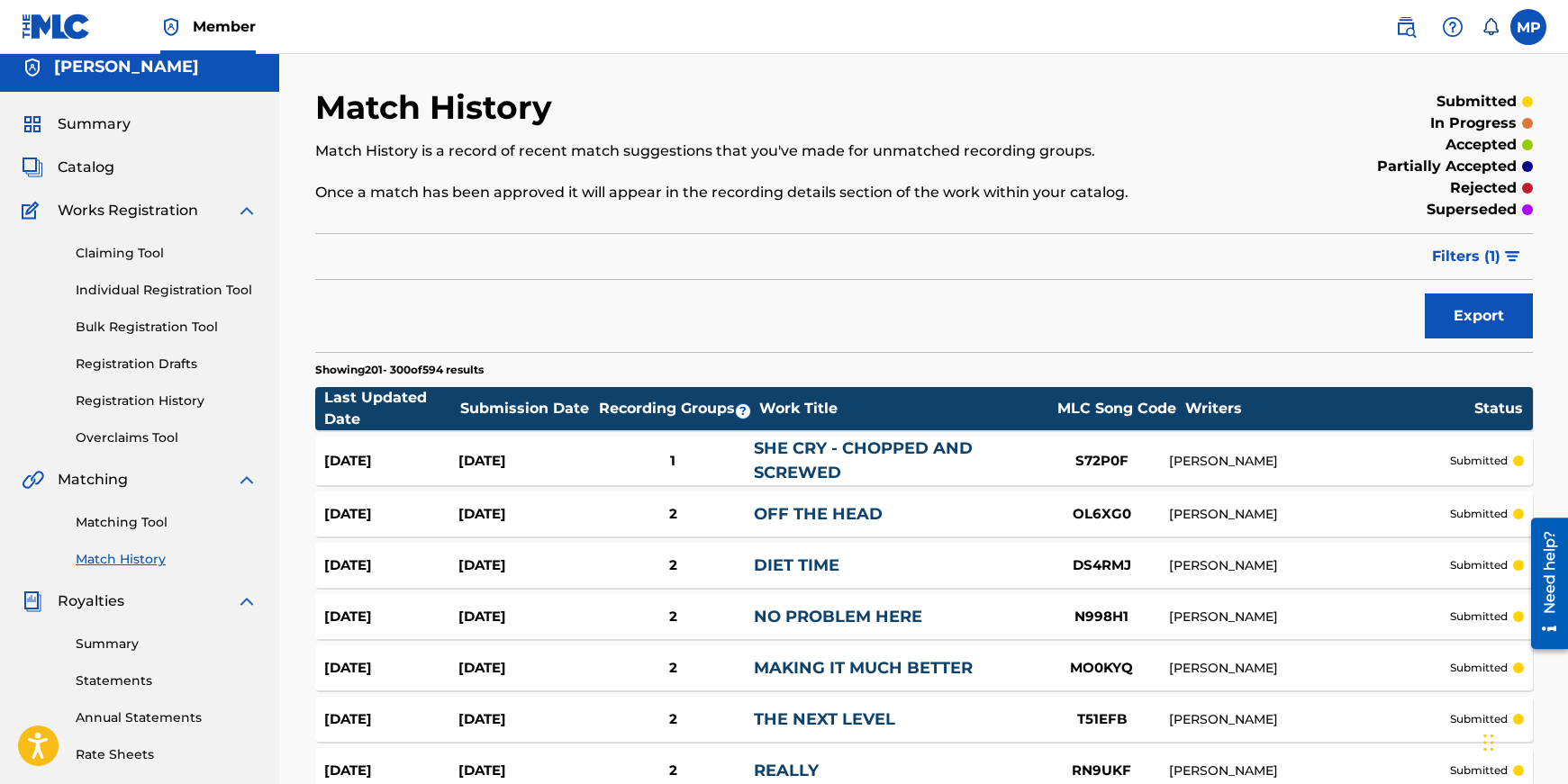
scroll to position [0, 0]
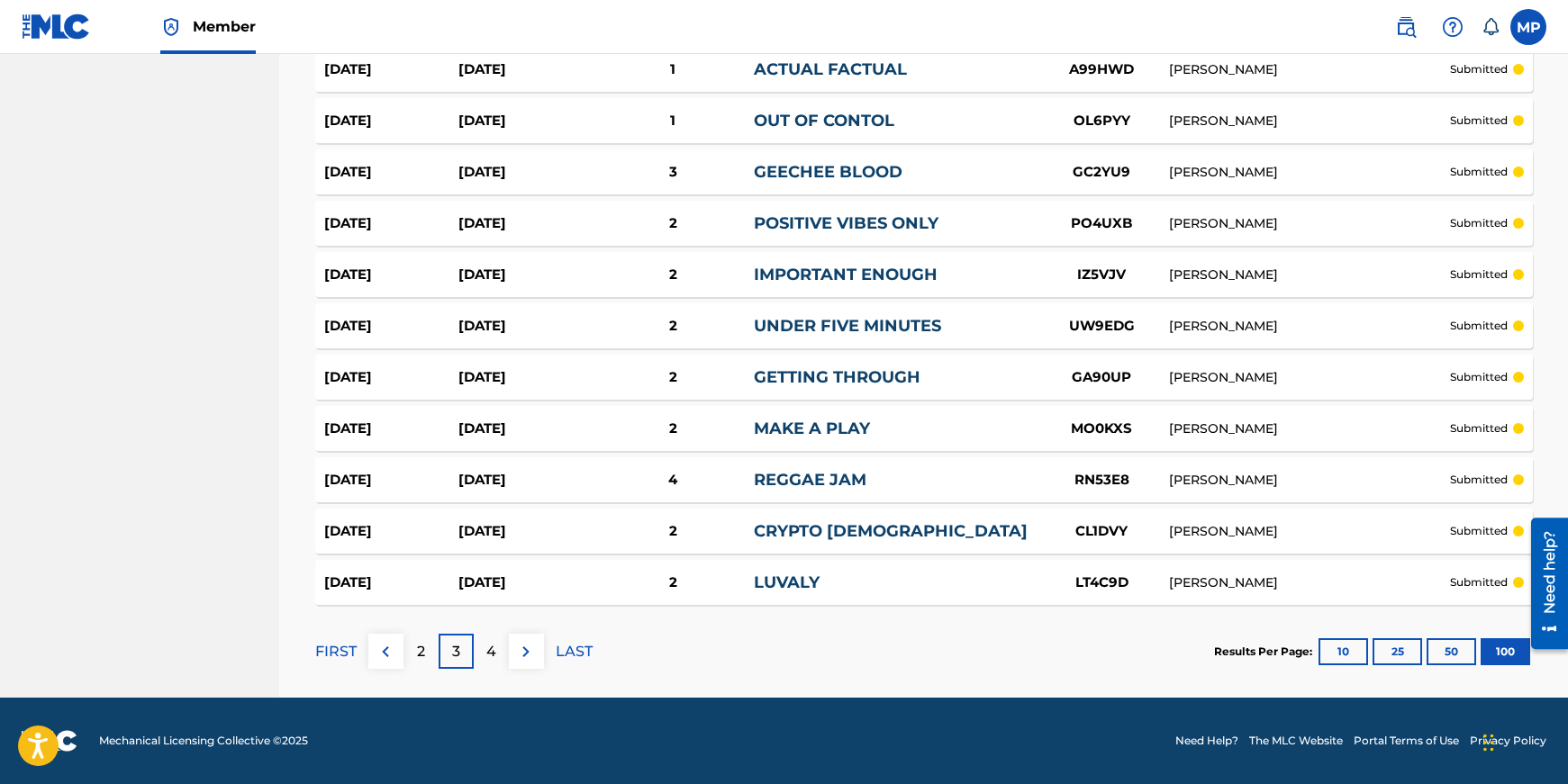
click at [429, 659] on div "2" at bounding box center [421, 651] width 35 height 35
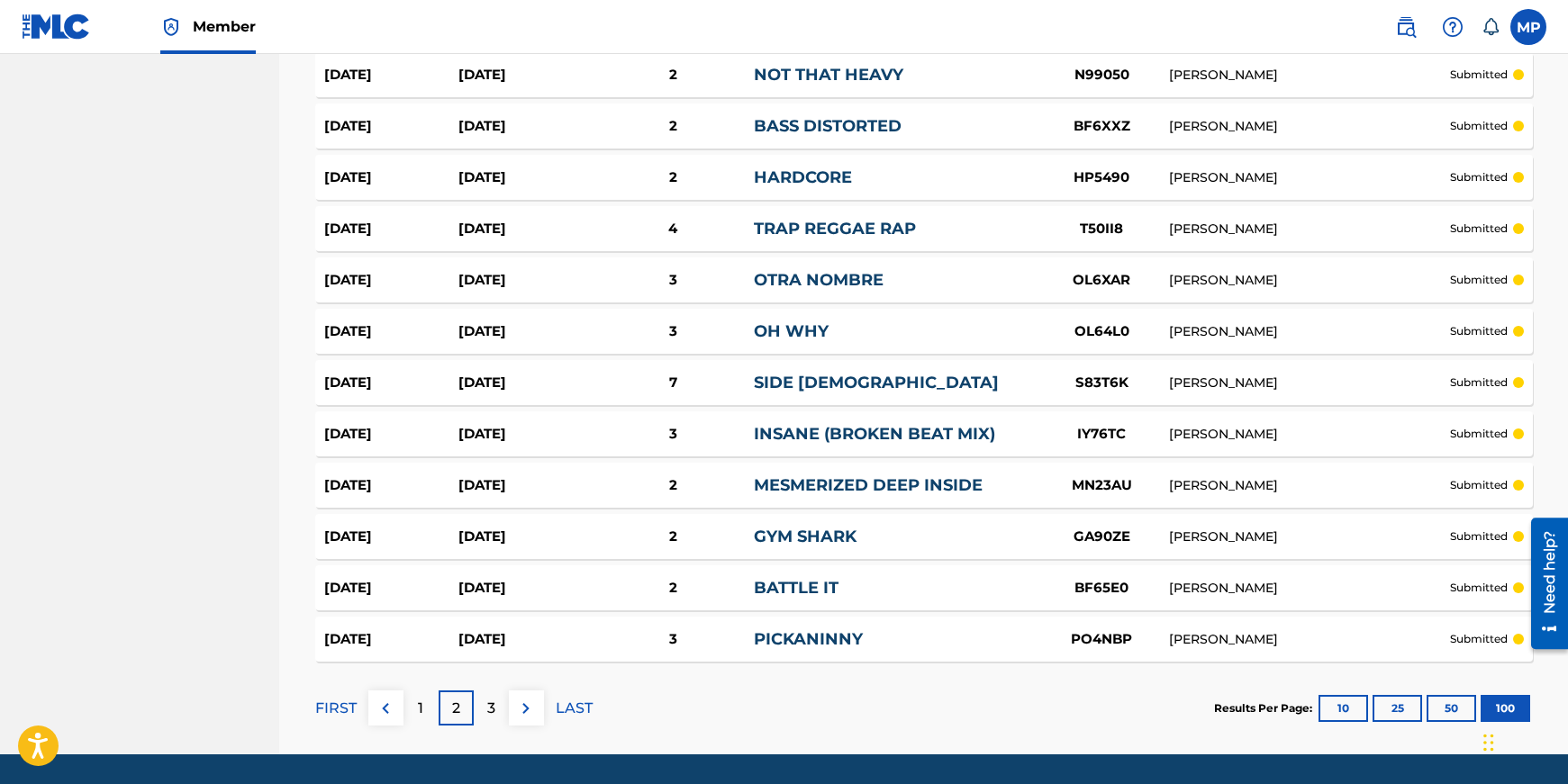
scroll to position [4978, 0]
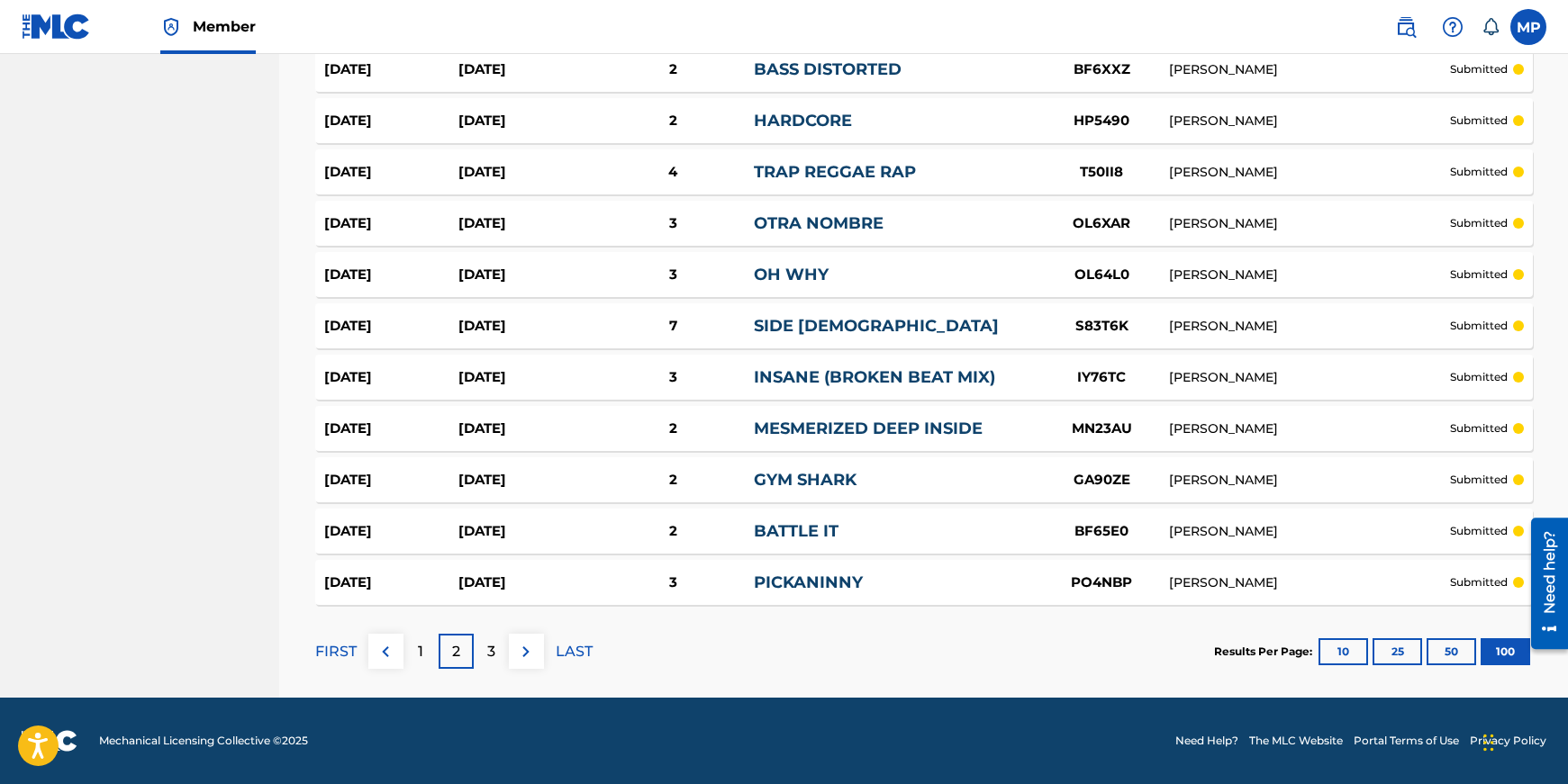
click at [414, 640] on div "1" at bounding box center [421, 651] width 35 height 35
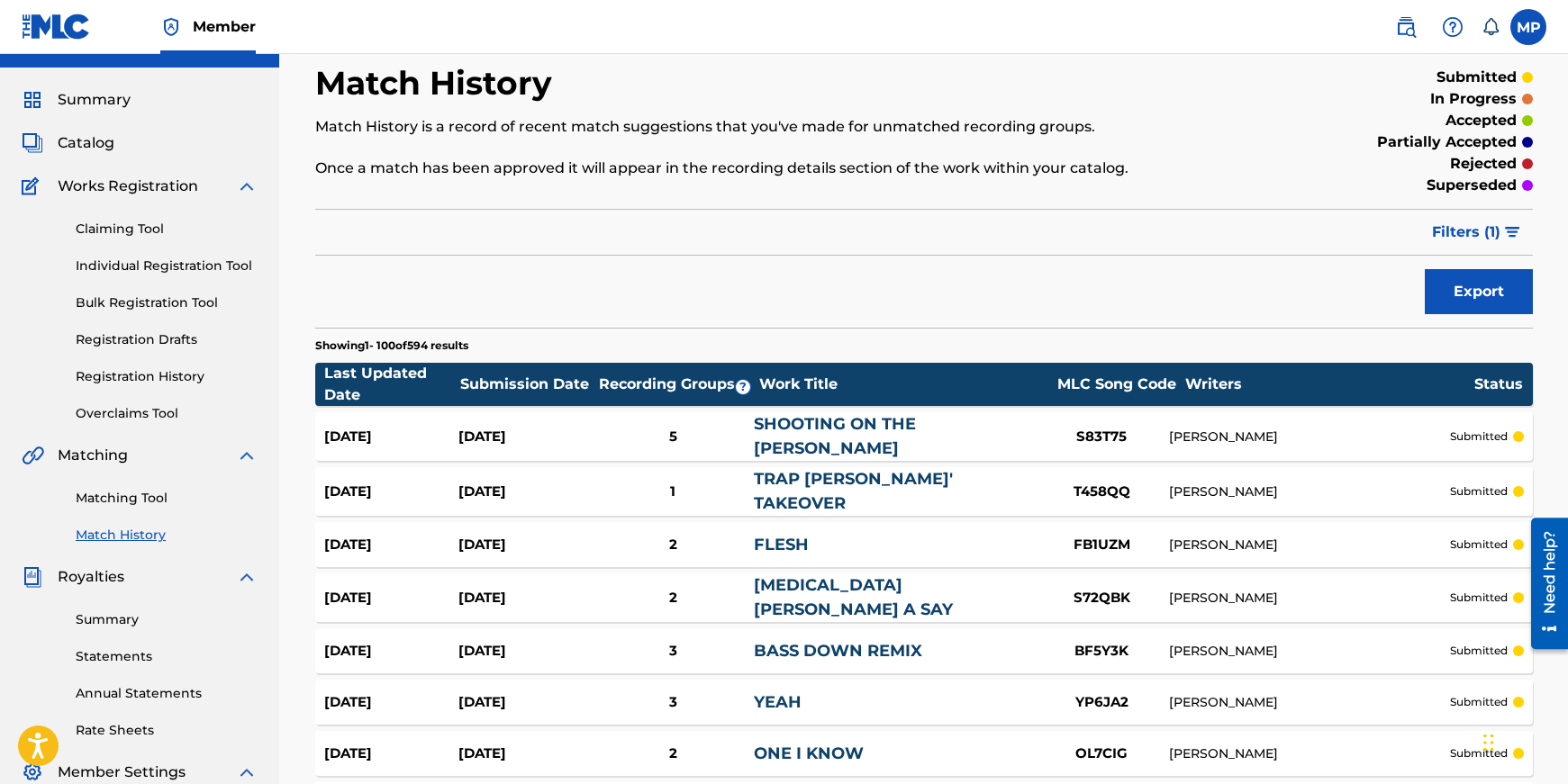
scroll to position [0, 0]
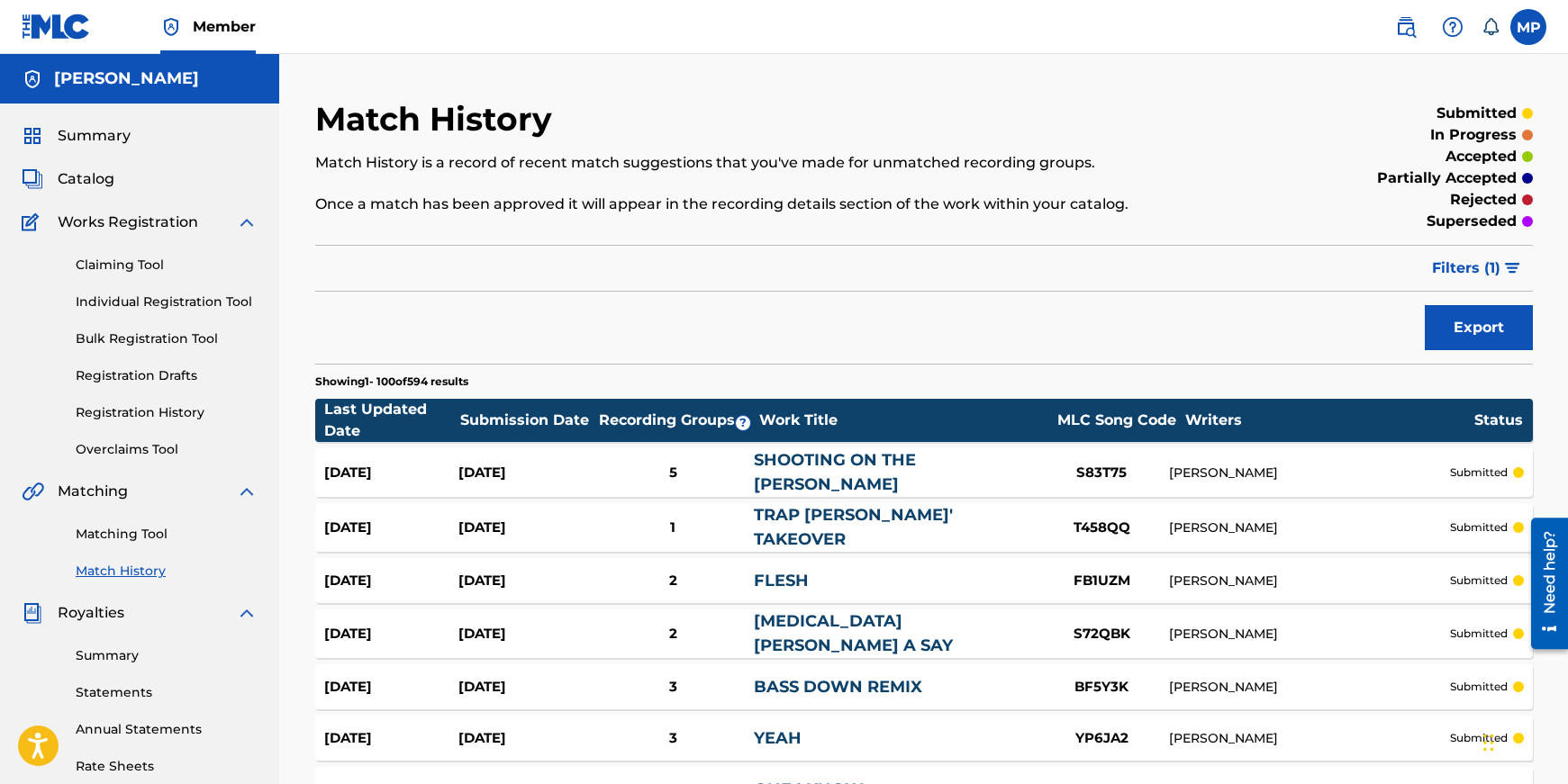
click at [551, 204] on p "Once a match has been approved it will appear in the recording details section …" at bounding box center [784, 205] width 937 height 22
click at [544, 261] on div "Filter Submission Status Filter submitted accepted partially accepted rejected …" at bounding box center [924, 268] width 1217 height 47
click at [544, 284] on div "Filter Submission Status Filter submitted accepted partially accepted rejected …" at bounding box center [924, 268] width 1217 height 47
drag, startPoint x: 556, startPoint y: 300, endPoint x: 680, endPoint y: 312, distance: 124.6
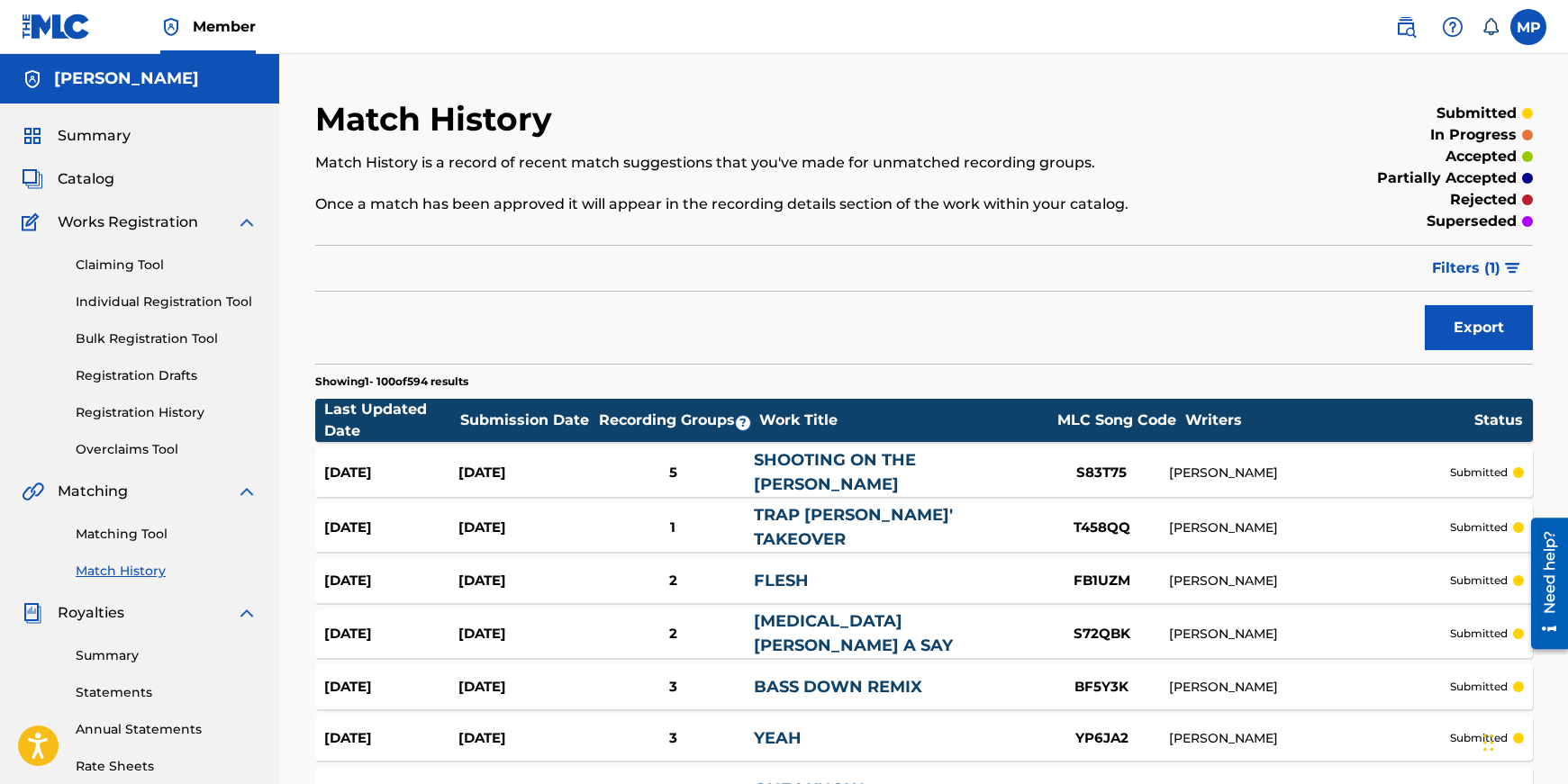
drag, startPoint x: 680, startPoint y: 312, endPoint x: 865, endPoint y: 332, distance: 186.1
click at [710, 318] on div "Export" at bounding box center [924, 328] width 1217 height 45
drag, startPoint x: 865, startPoint y: 332, endPoint x: 968, endPoint y: 341, distance: 103.4
click at [868, 332] on div "Export" at bounding box center [924, 328] width 1217 height 45
drag, startPoint x: 968, startPoint y: 341, endPoint x: 1030, endPoint y: 364, distance: 66.1
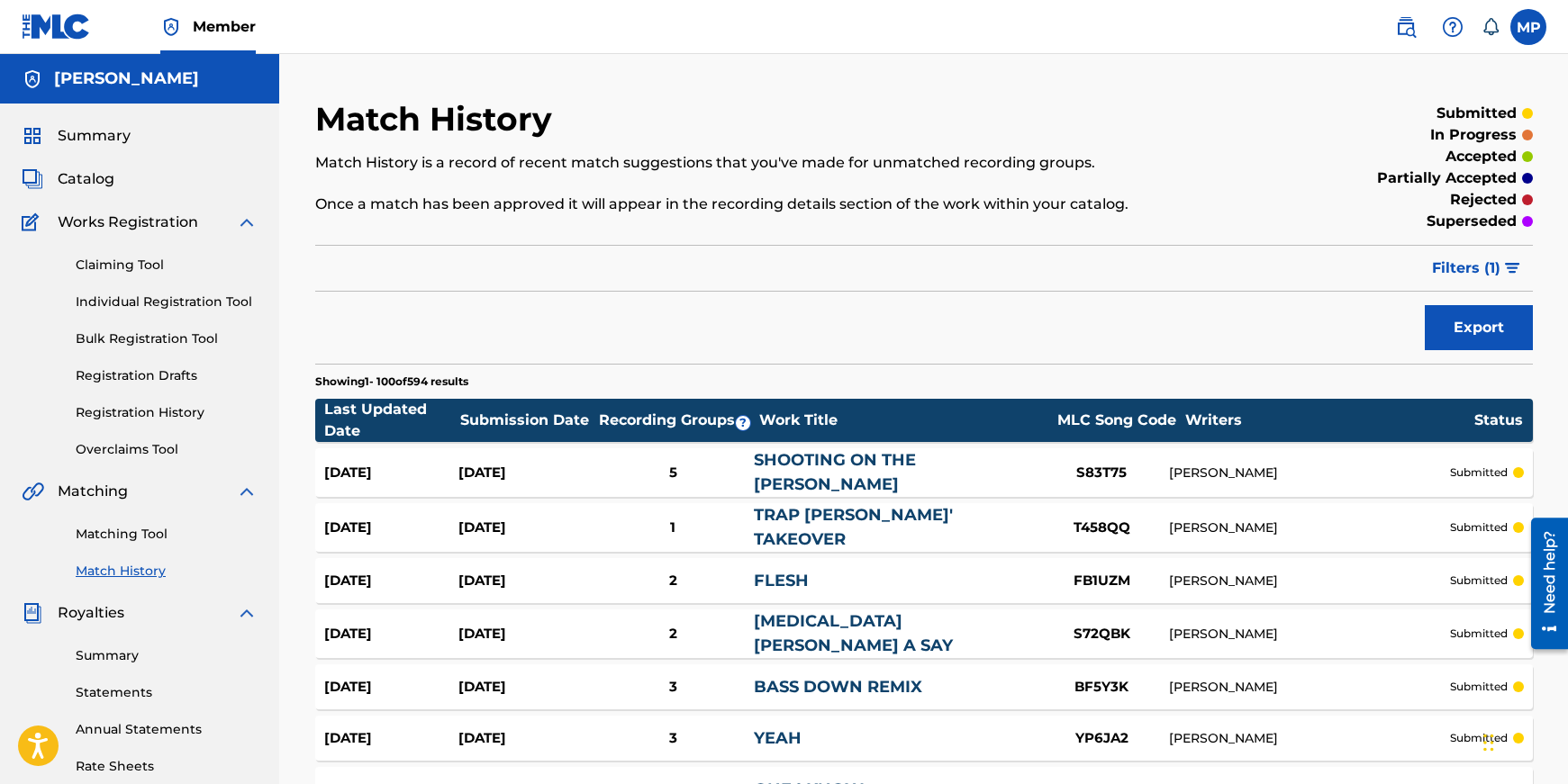
click at [976, 346] on div "Export" at bounding box center [924, 328] width 1217 height 45
click at [1081, 376] on section "Showing 1 - 100 of 594 results" at bounding box center [924, 376] width 1217 height 27
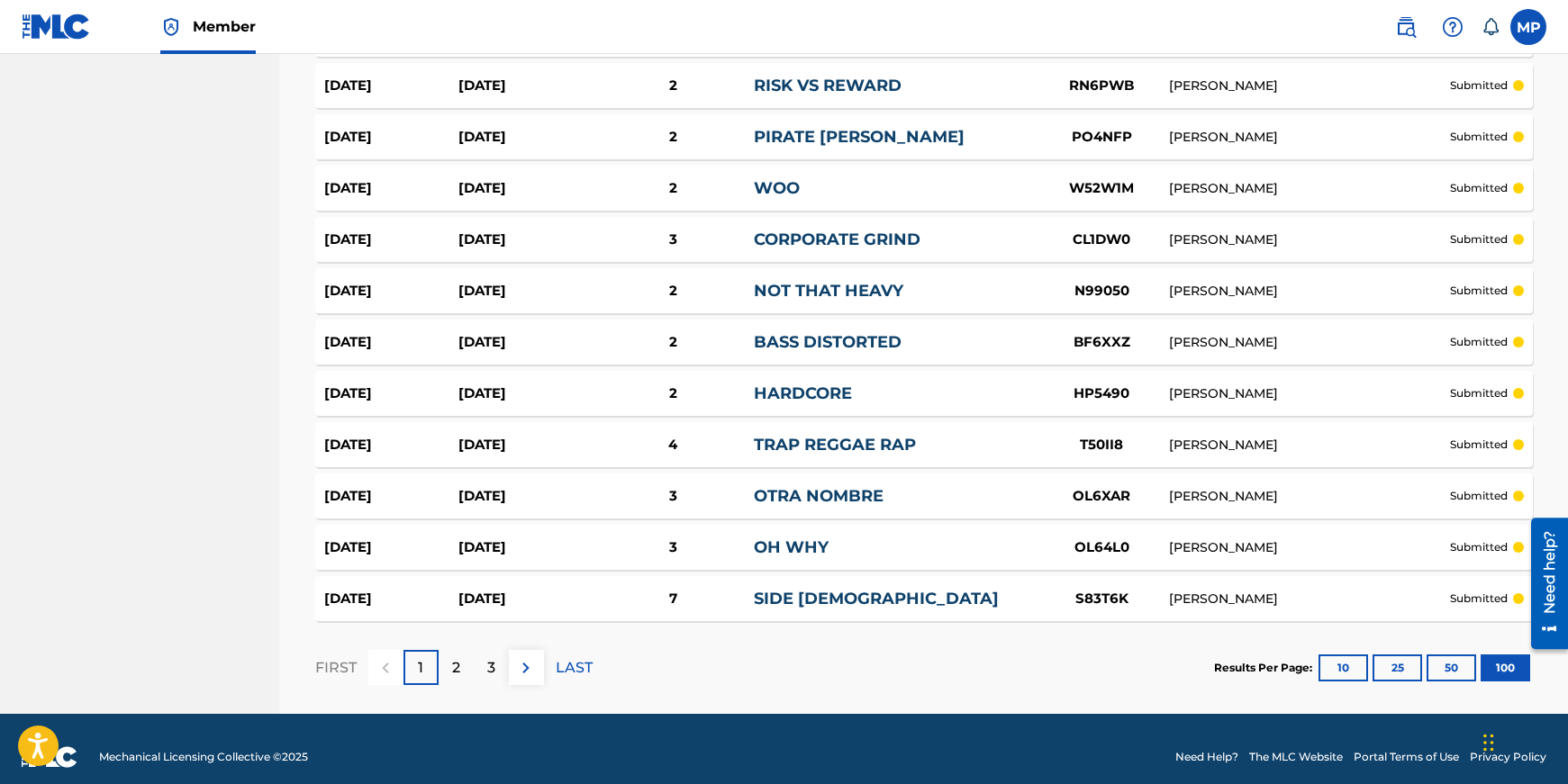
scroll to position [4978, 0]
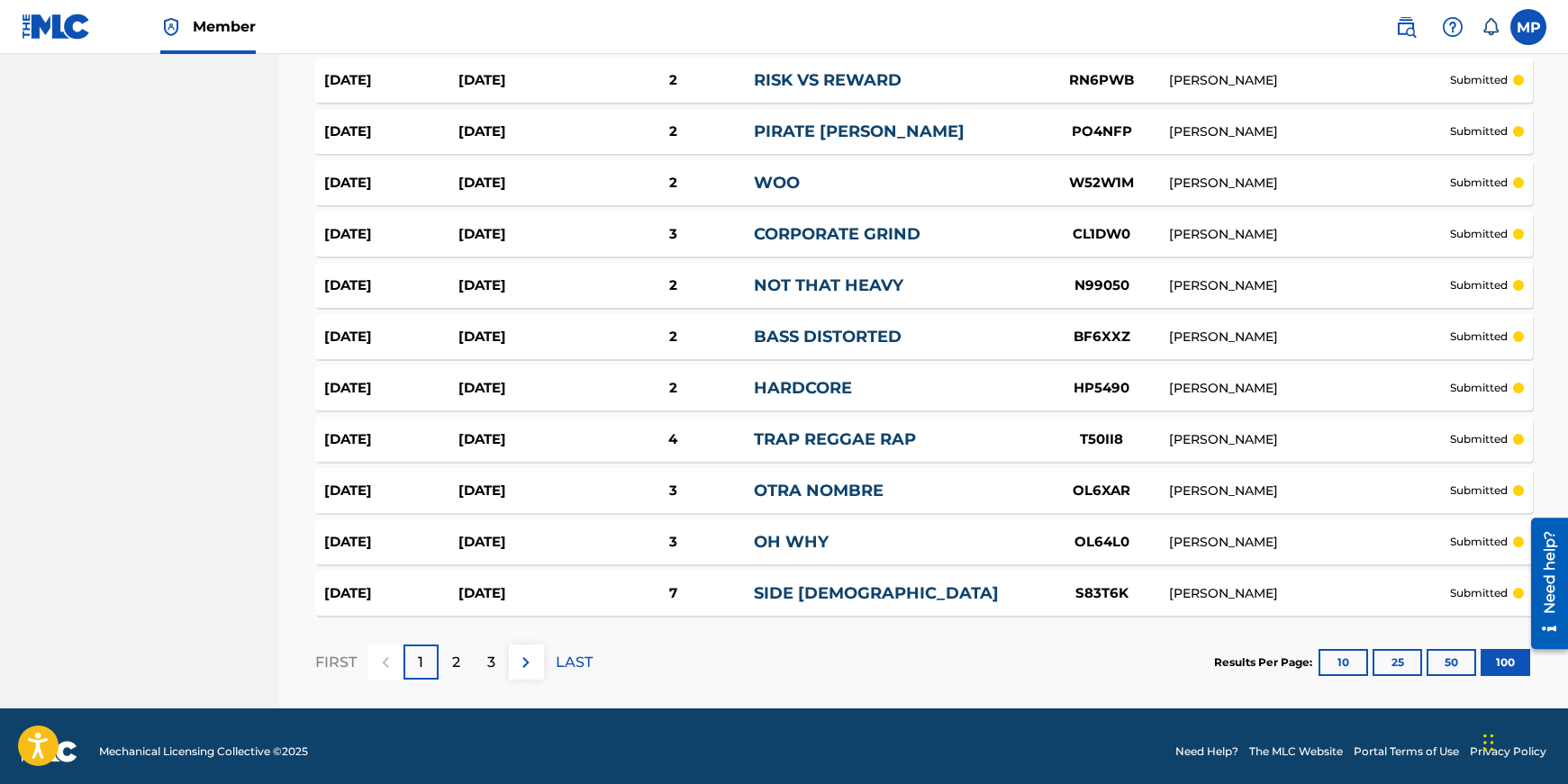
click at [462, 646] on div "2" at bounding box center [456, 661] width 35 height 35
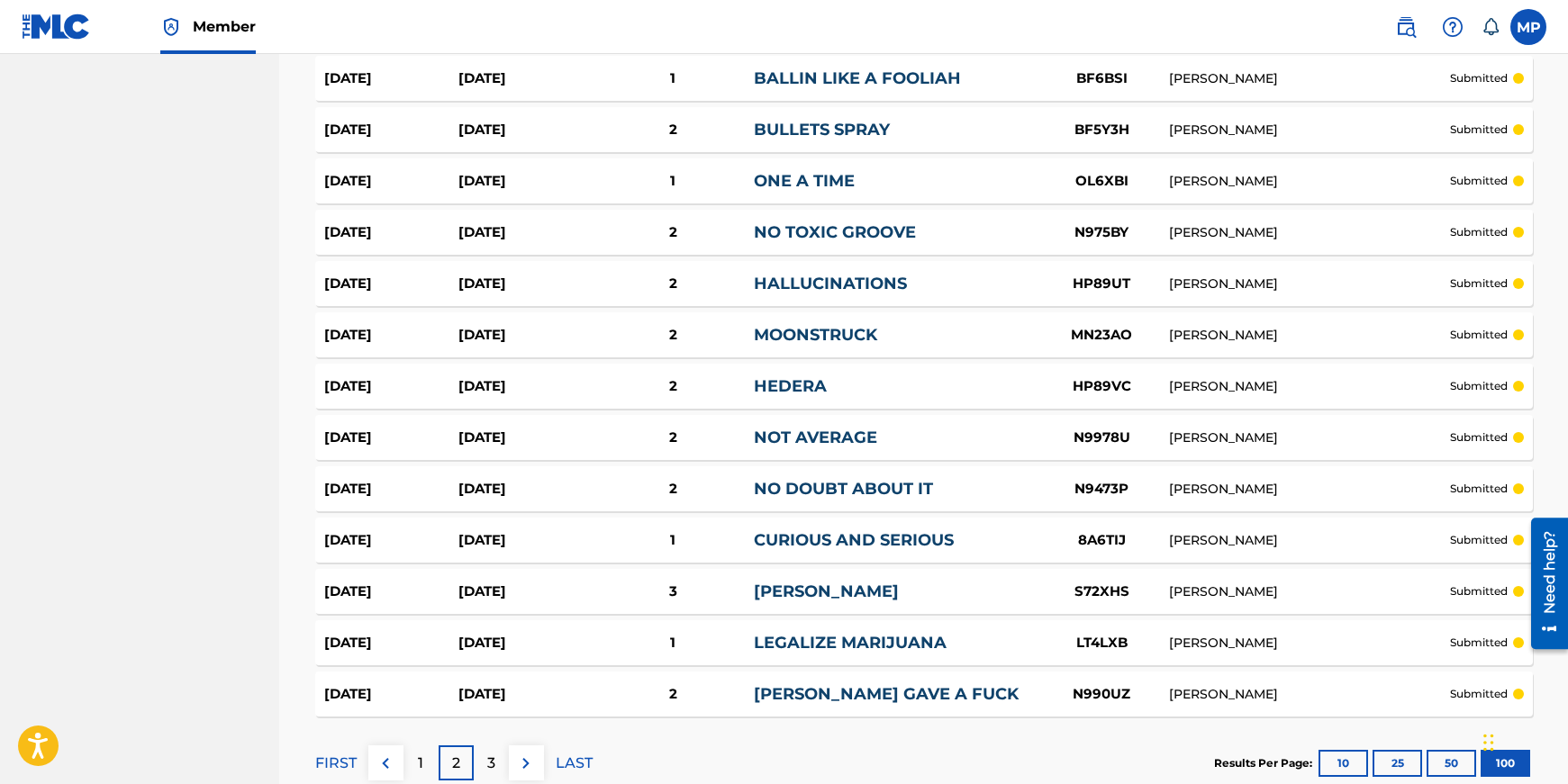
scroll to position [4975, 0]
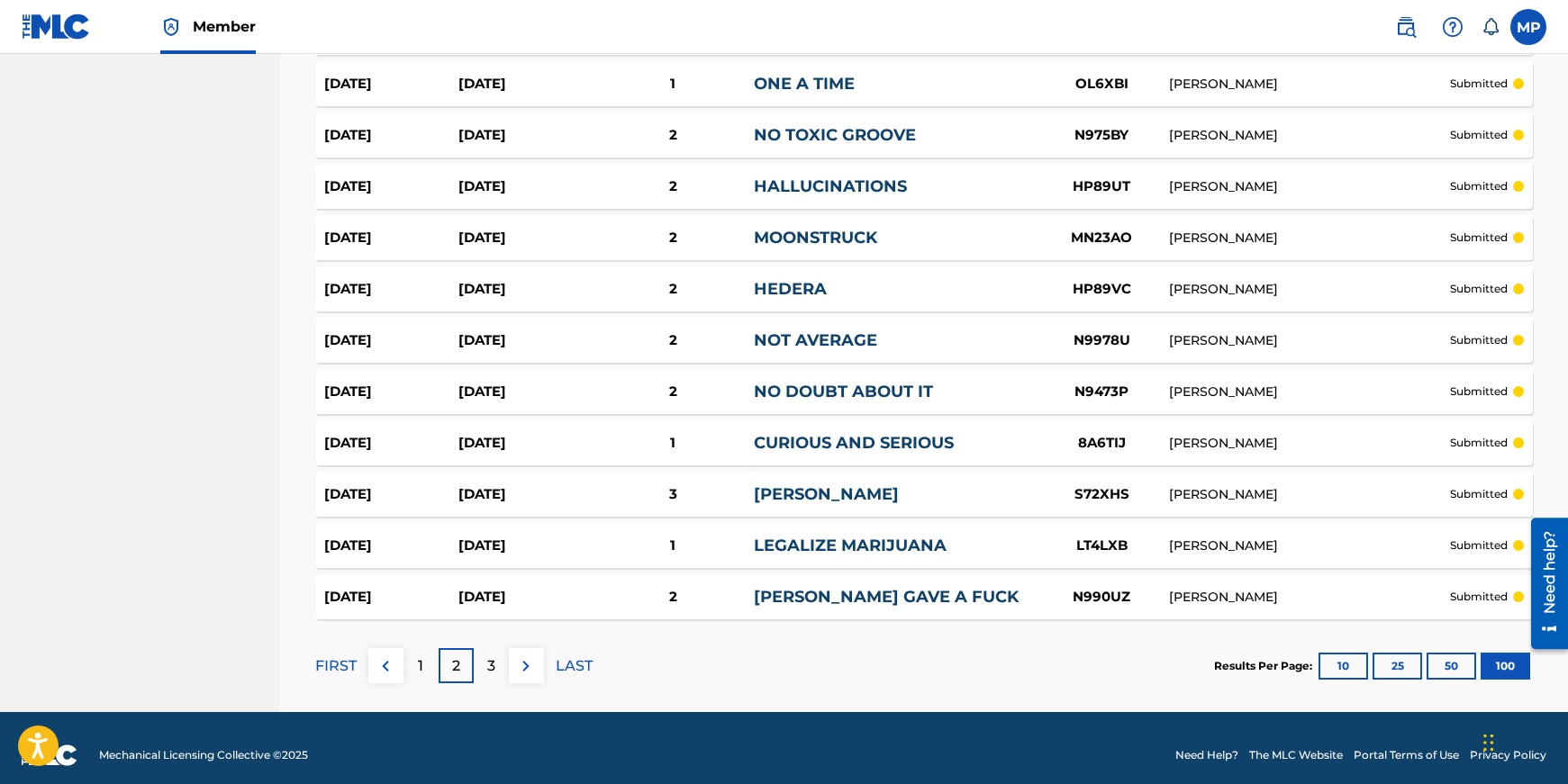
click at [498, 652] on div "3" at bounding box center [491, 665] width 35 height 35
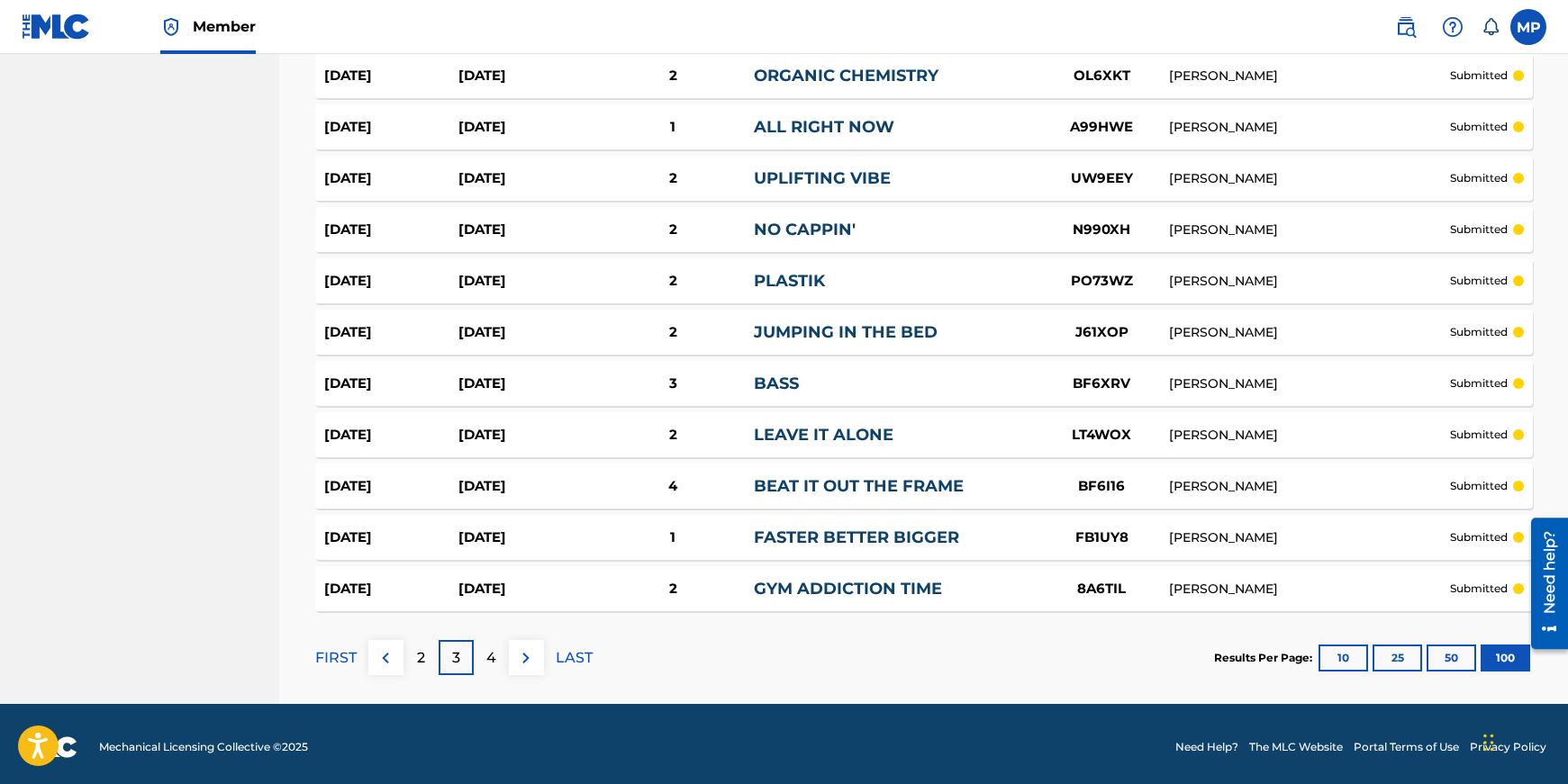
scroll to position [4978, 0]
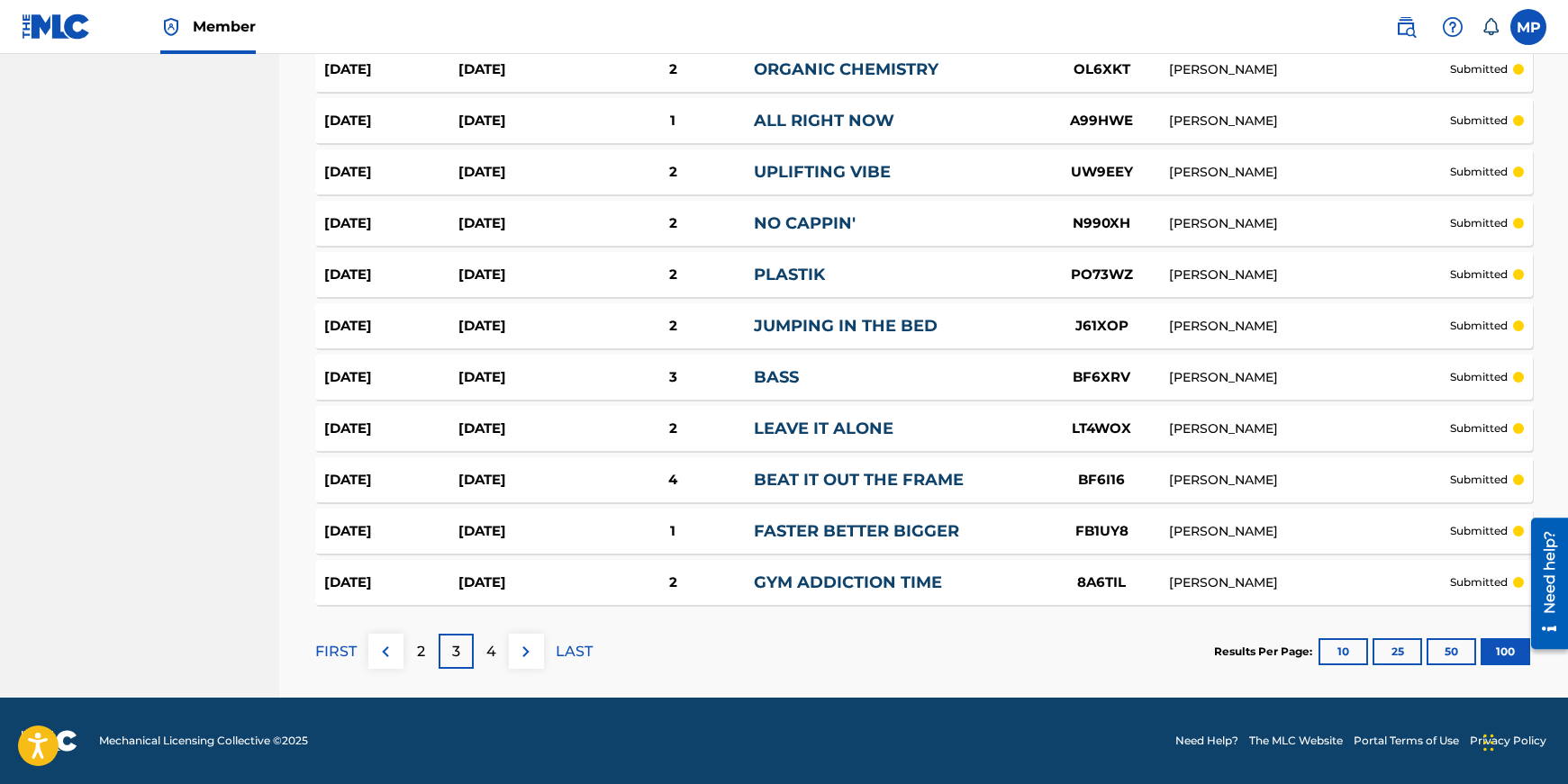
click at [500, 652] on div "4" at bounding box center [491, 651] width 35 height 35
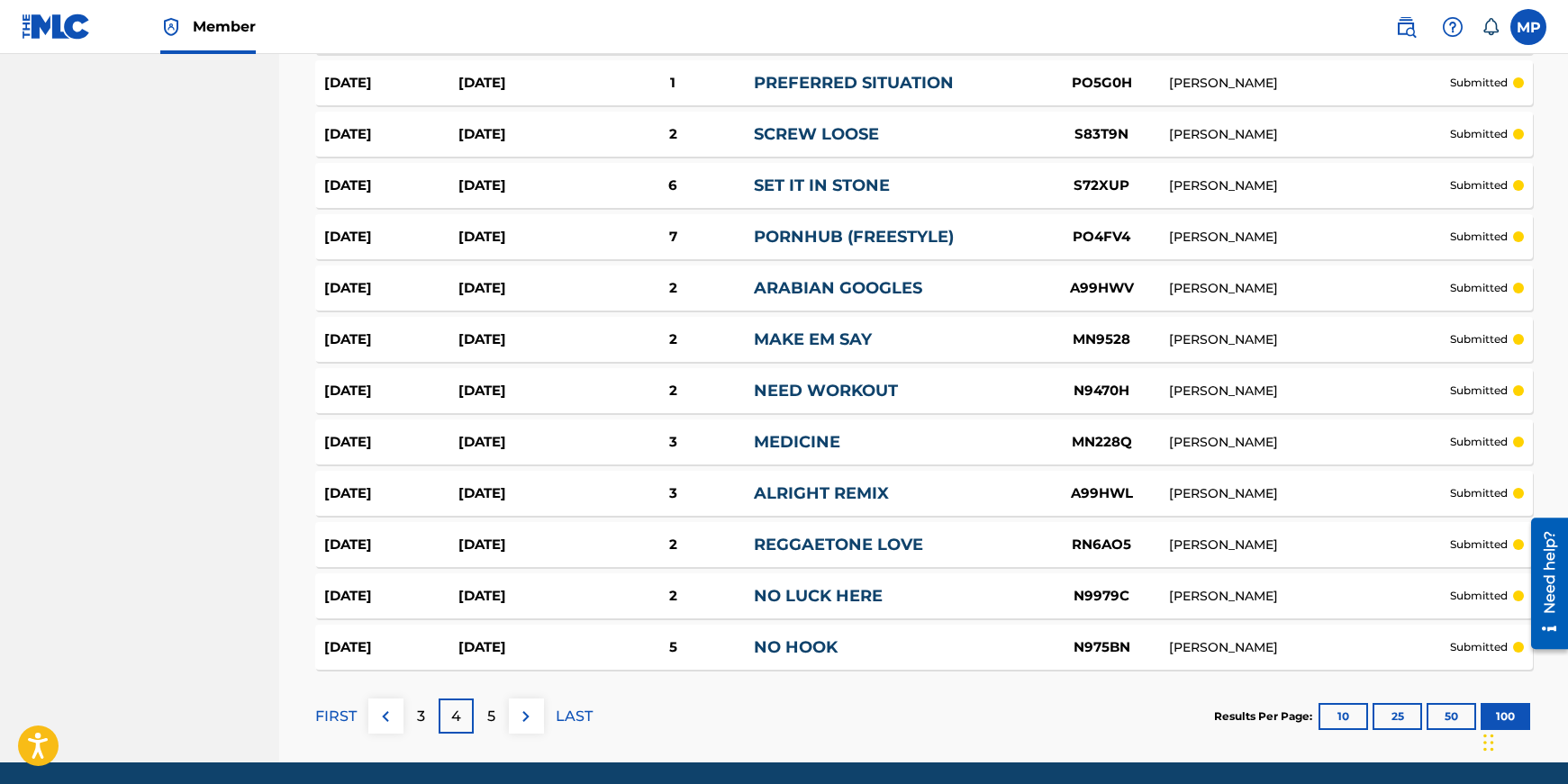
scroll to position [4971, 0]
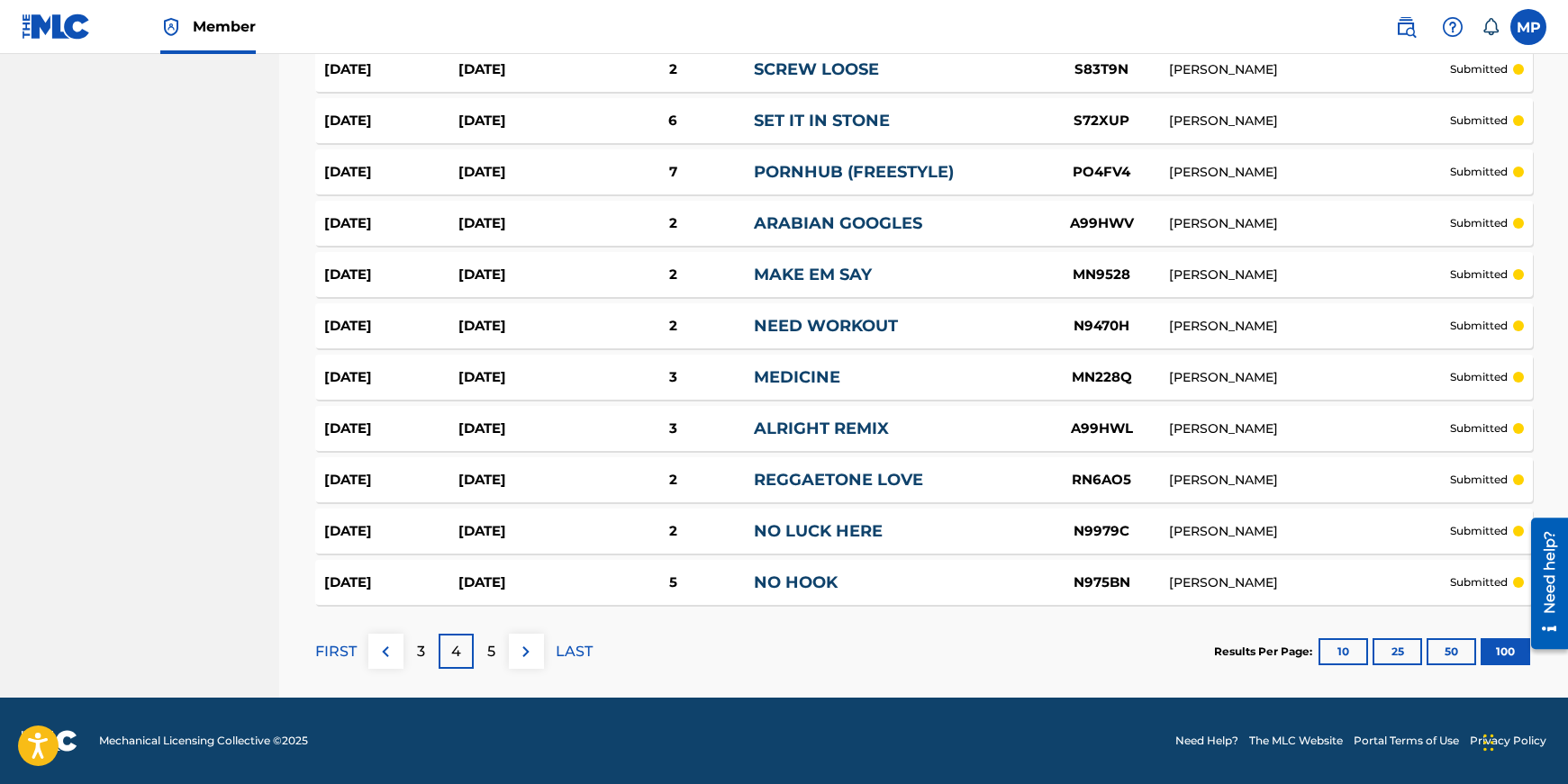
click at [492, 653] on p "5" at bounding box center [491, 651] width 8 height 22
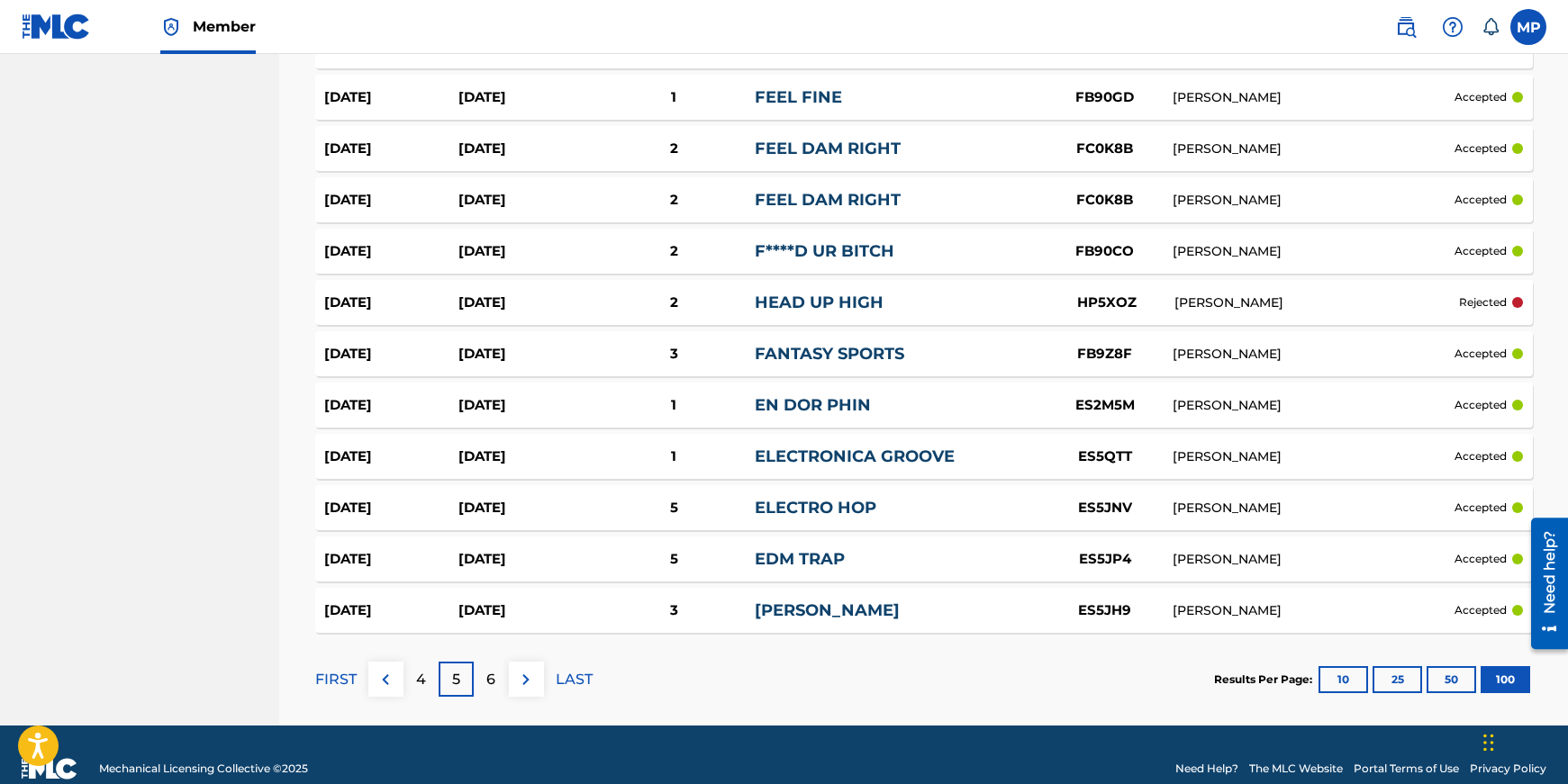
scroll to position [4975, 0]
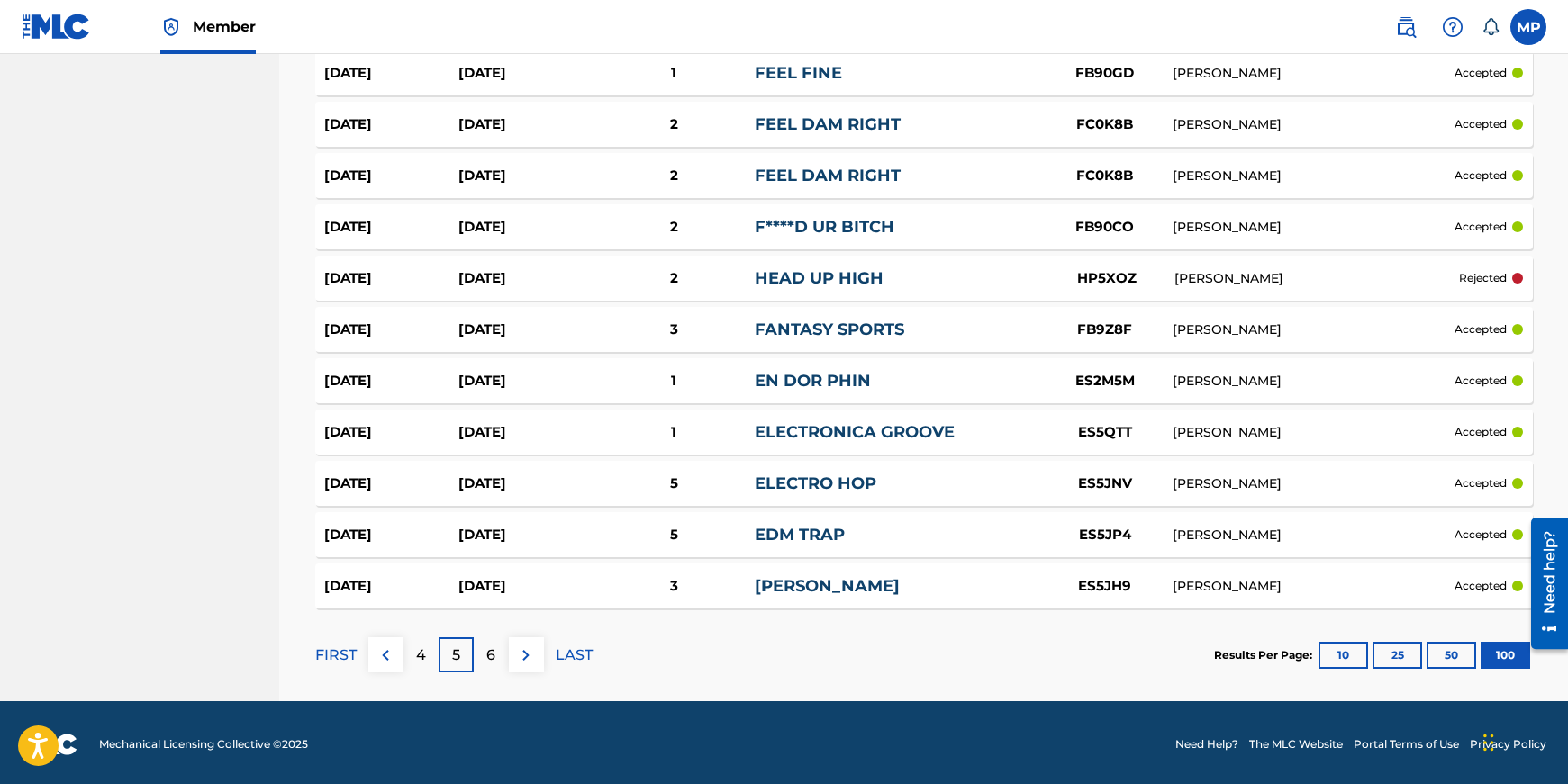
click at [494, 644] on p "6" at bounding box center [491, 655] width 9 height 22
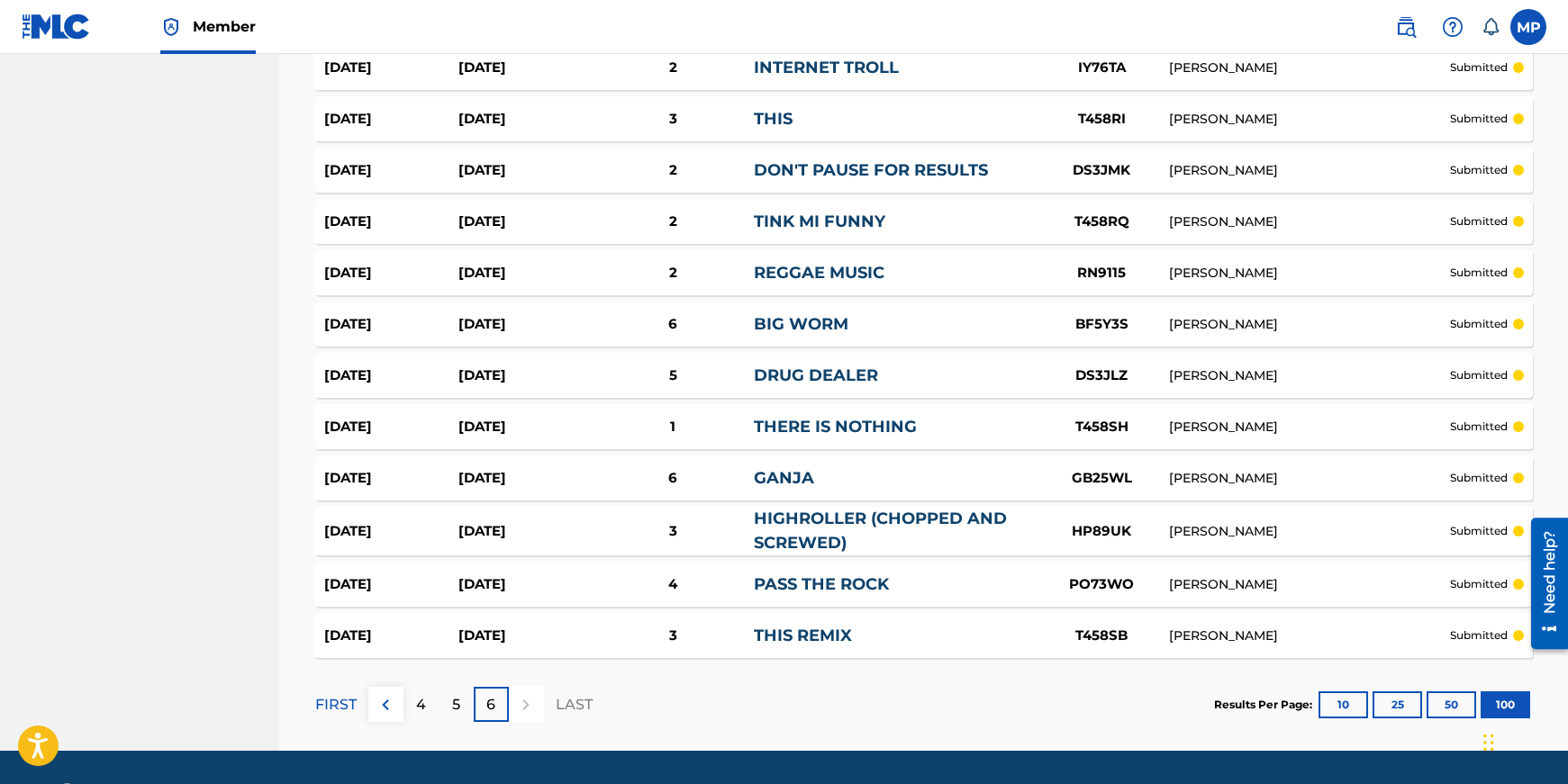
scroll to position [4981, 0]
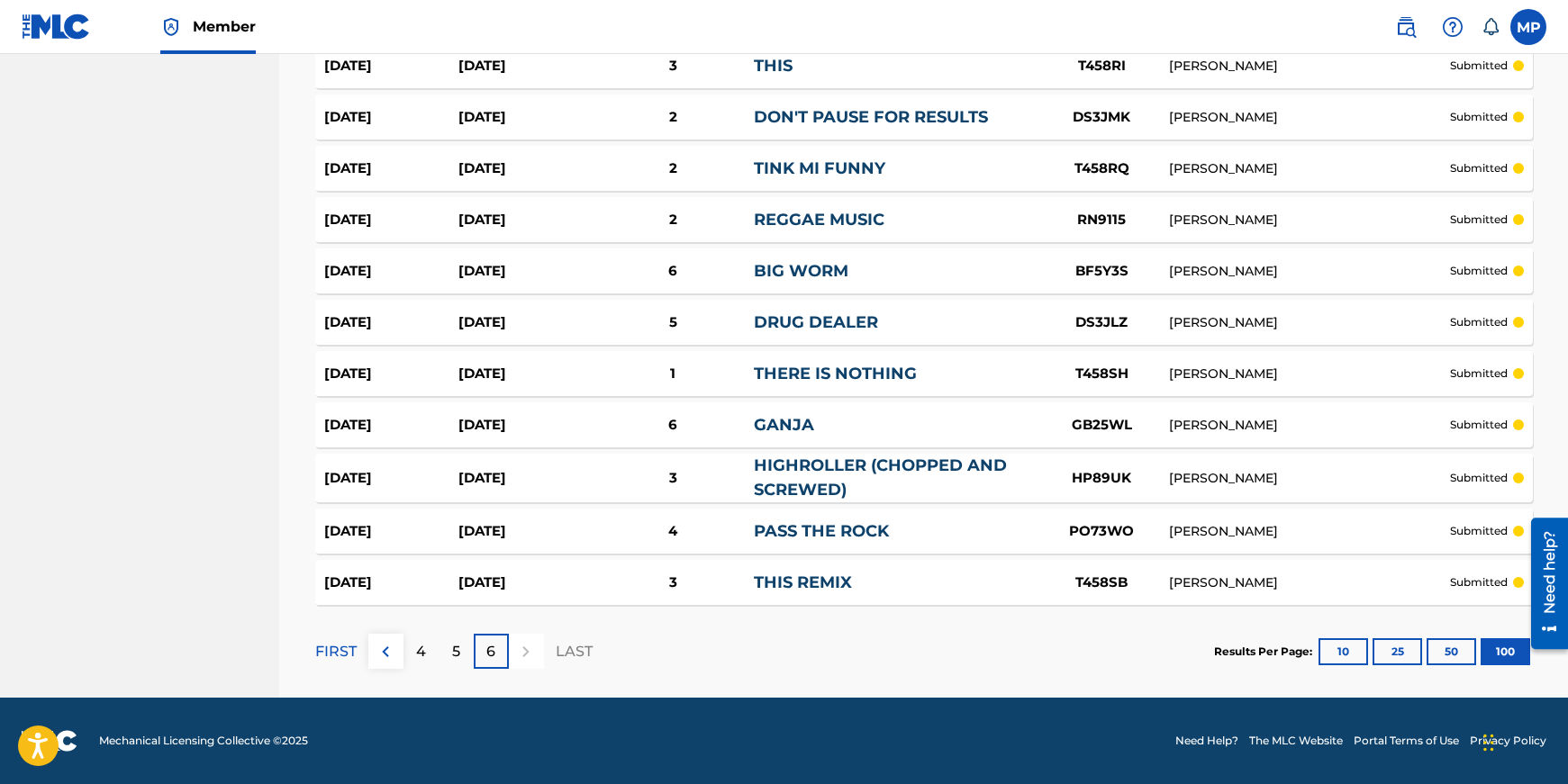
click at [322, 645] on p "FIRST" at bounding box center [335, 651] width 41 height 22
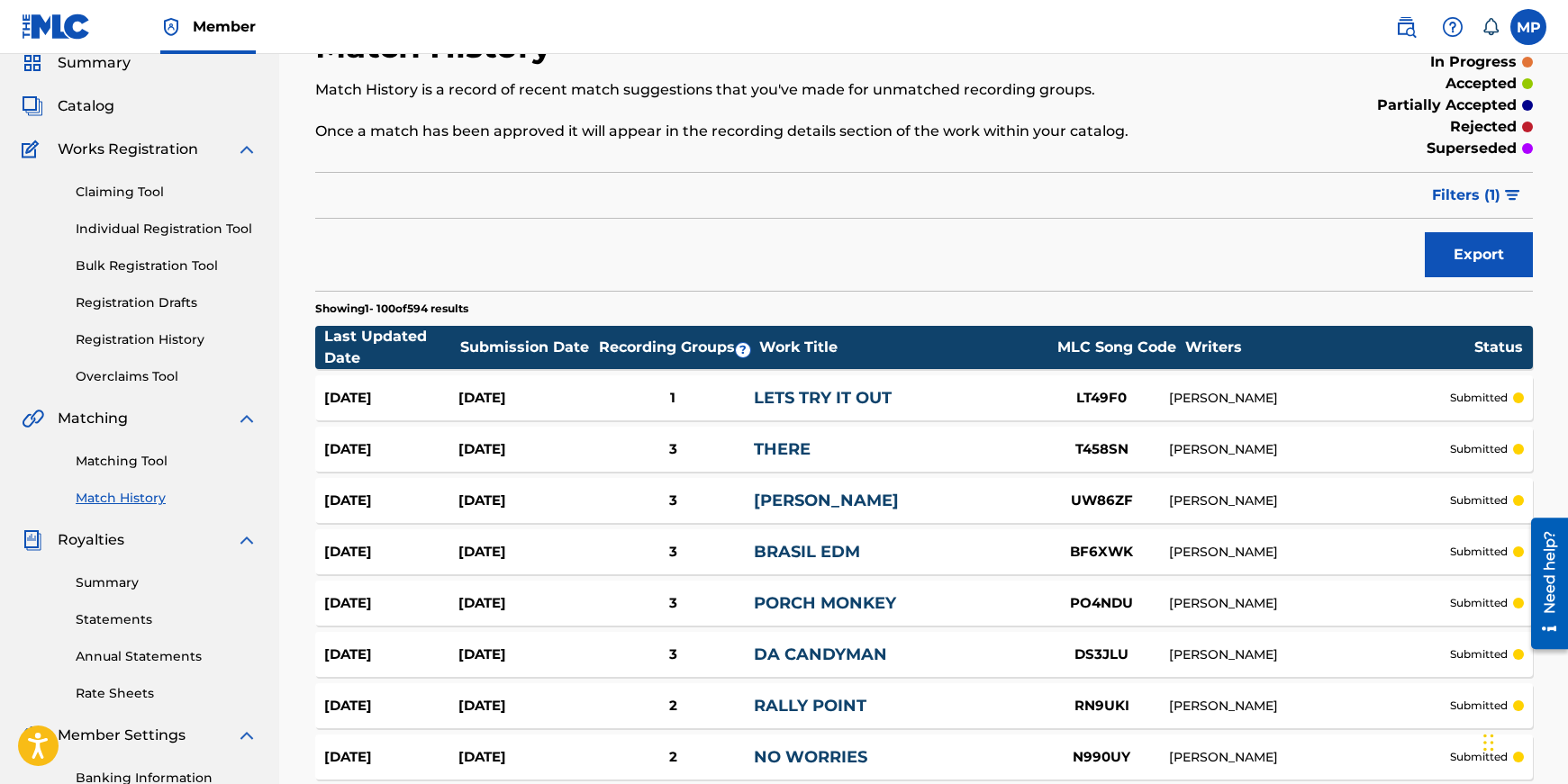
scroll to position [0, 0]
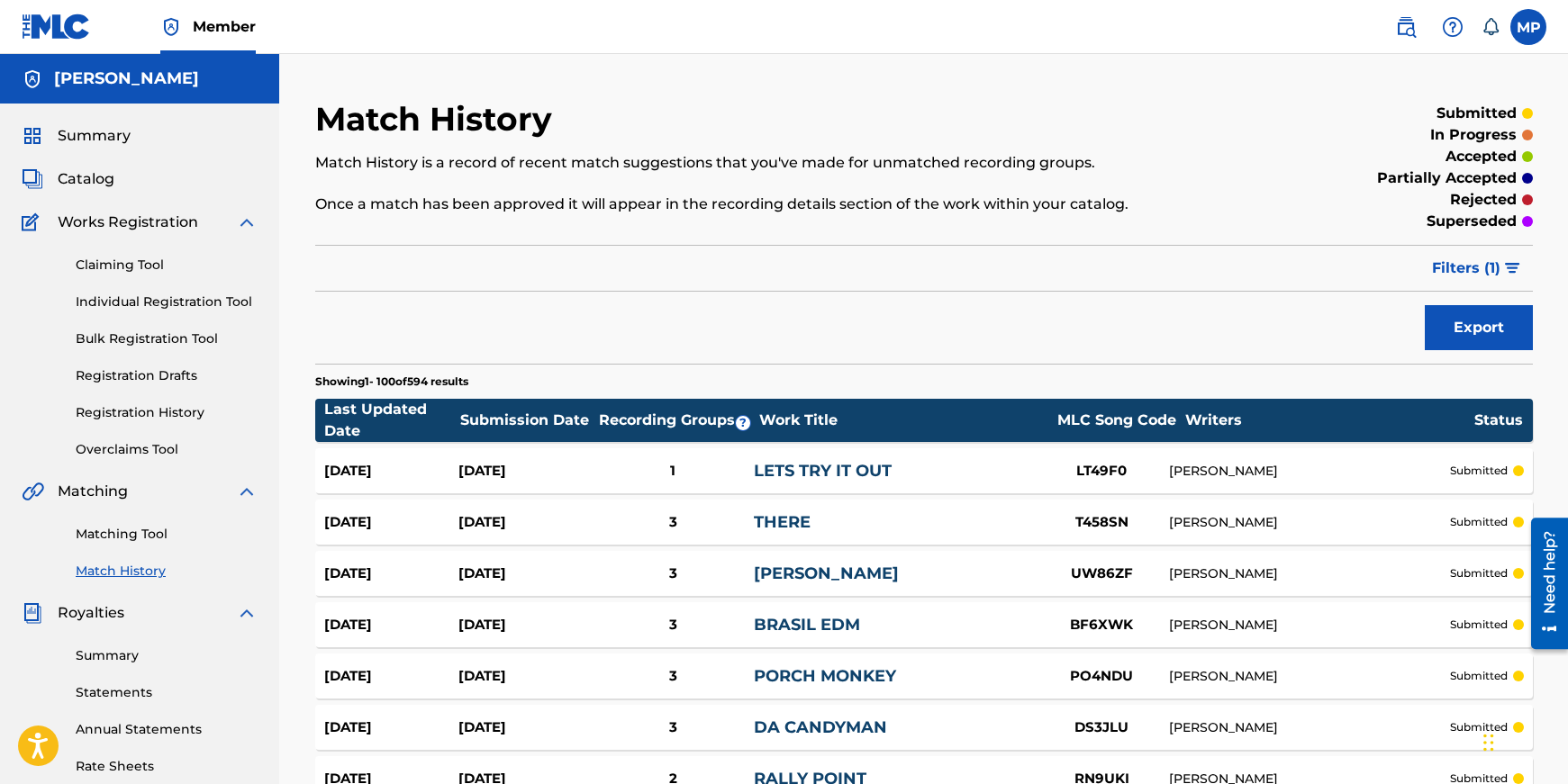
click at [129, 537] on link "Matching Tool" at bounding box center [167, 534] width 182 height 19
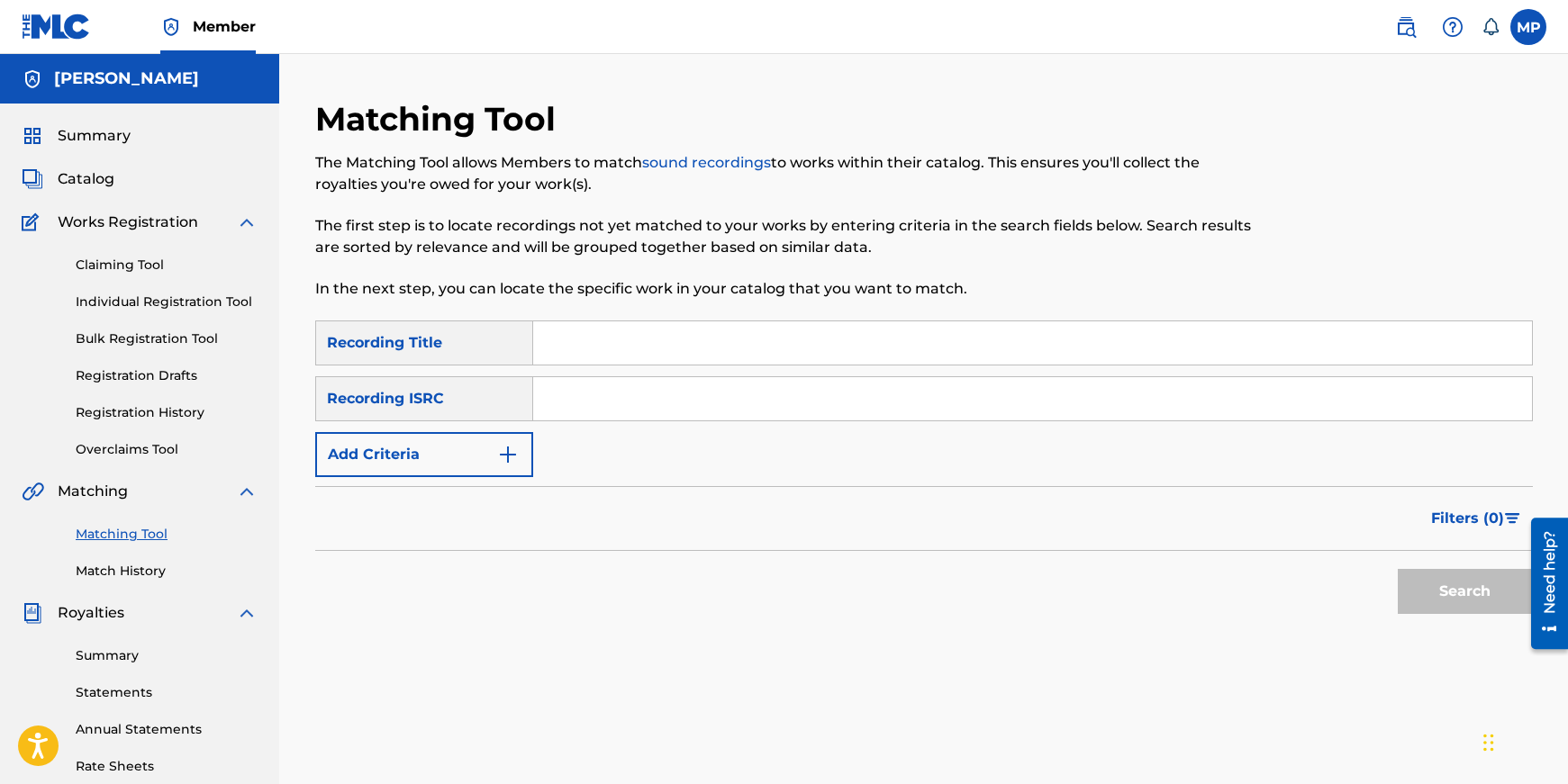
click at [588, 351] on input "Search Form" at bounding box center [1032, 342] width 999 height 43
type input "nymean"
click at [1398, 569] on button "Search" at bounding box center [1465, 591] width 135 height 45
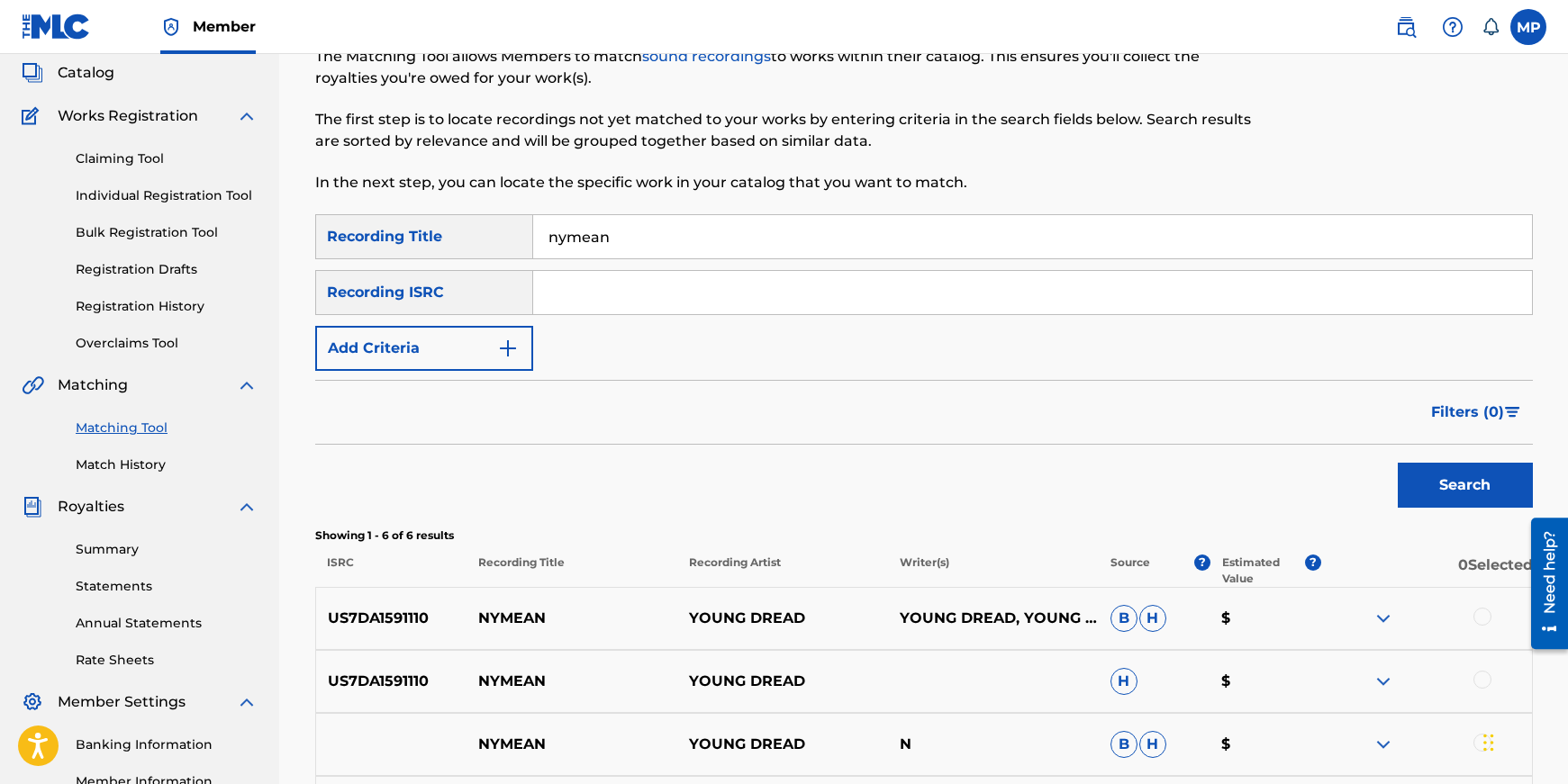
scroll to position [103, 0]
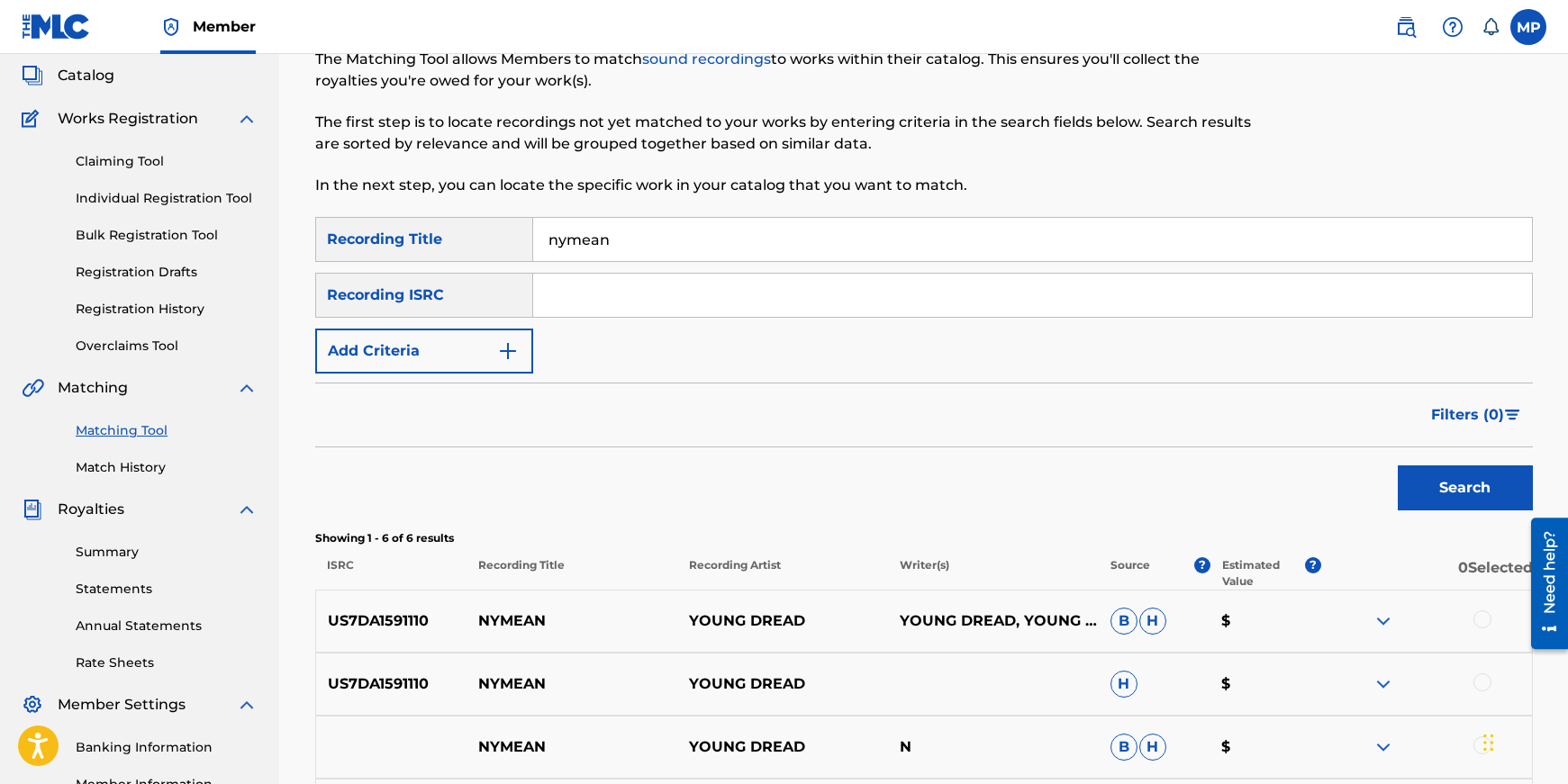
click at [137, 463] on link "Match History" at bounding box center [167, 467] width 182 height 19
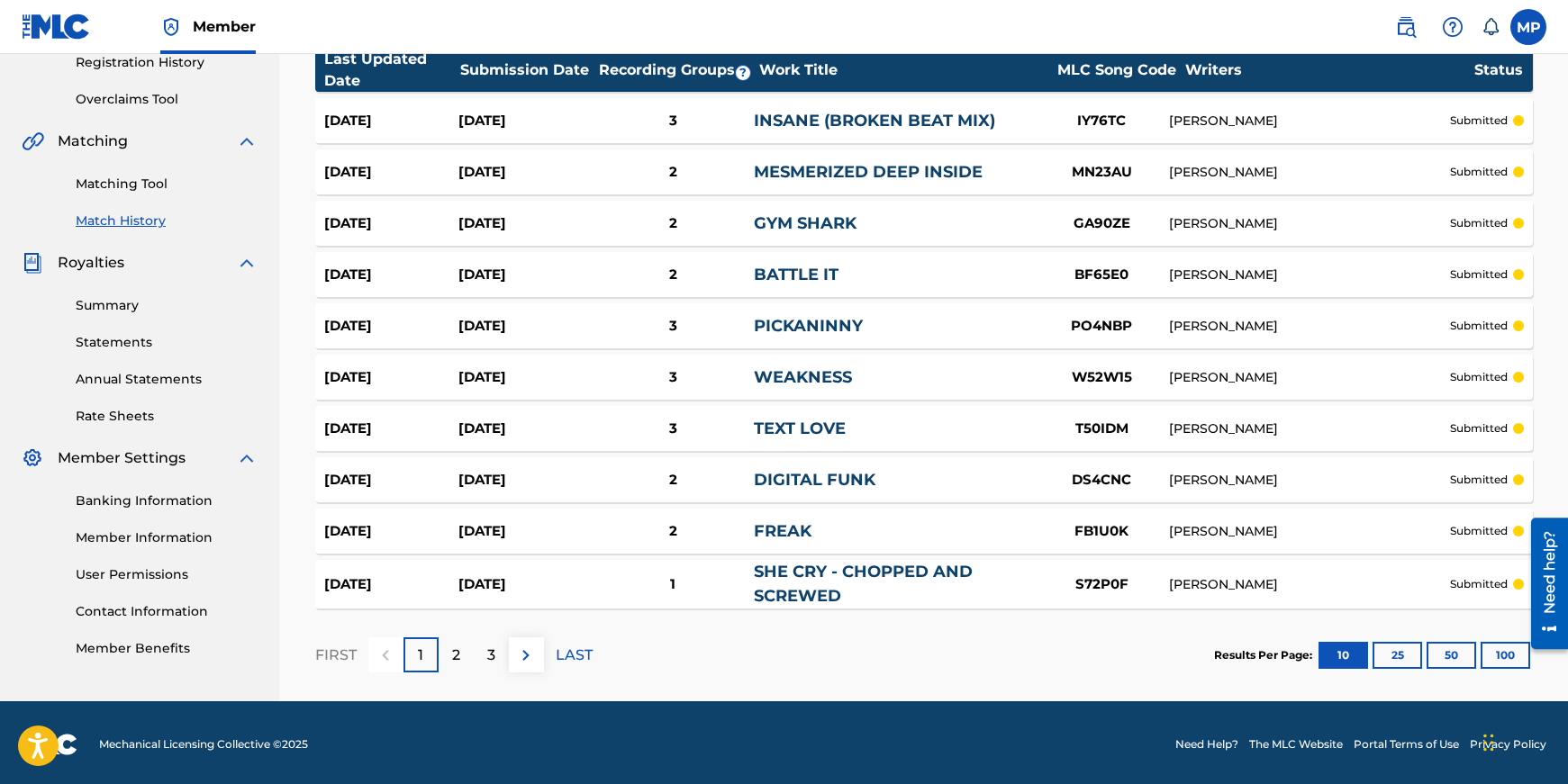
scroll to position [354, 0]
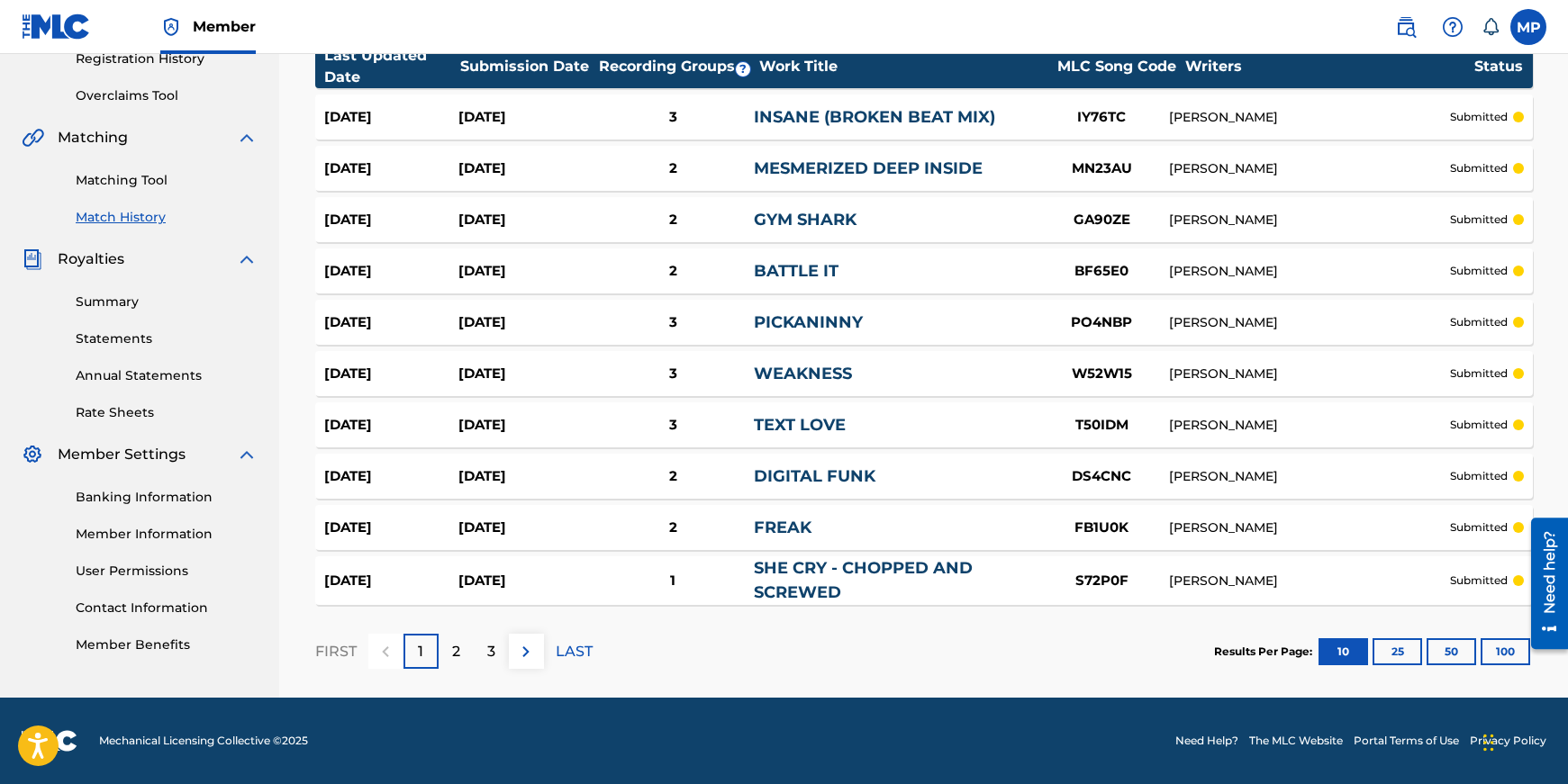
click at [1508, 652] on button "100" at bounding box center [1505, 652] width 49 height 27
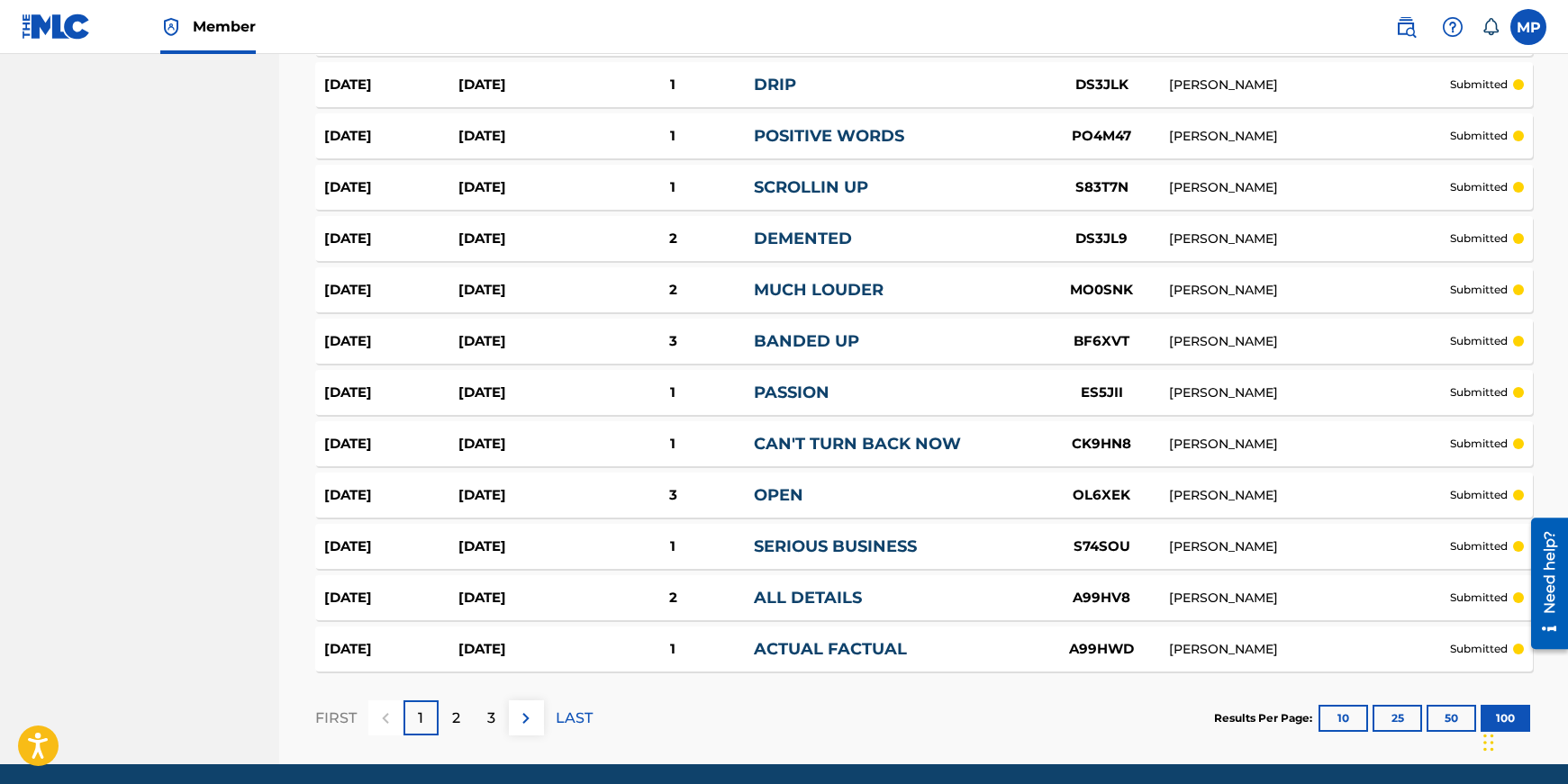
scroll to position [4975, 0]
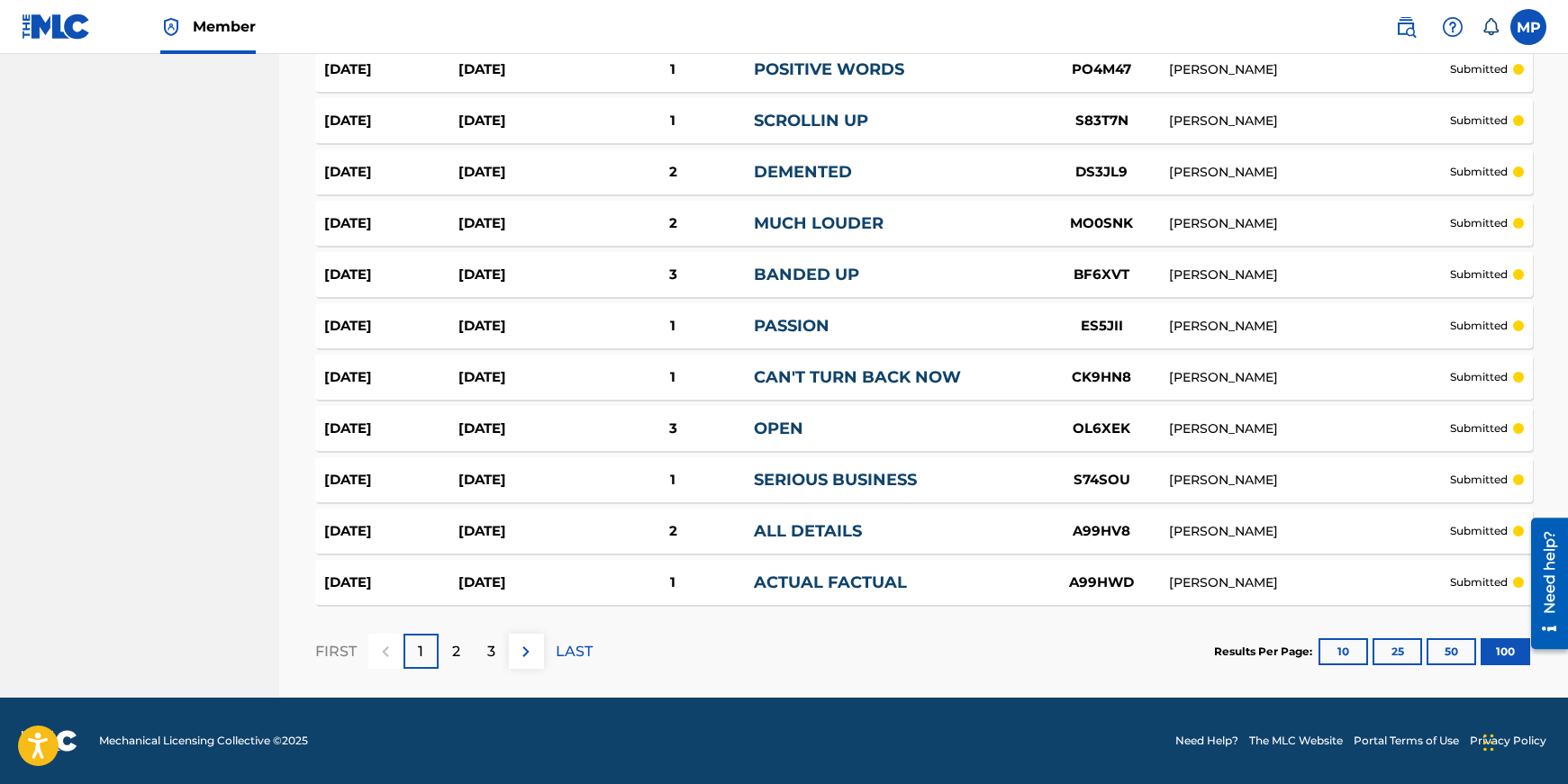
click at [449, 650] on div "2" at bounding box center [456, 651] width 35 height 35
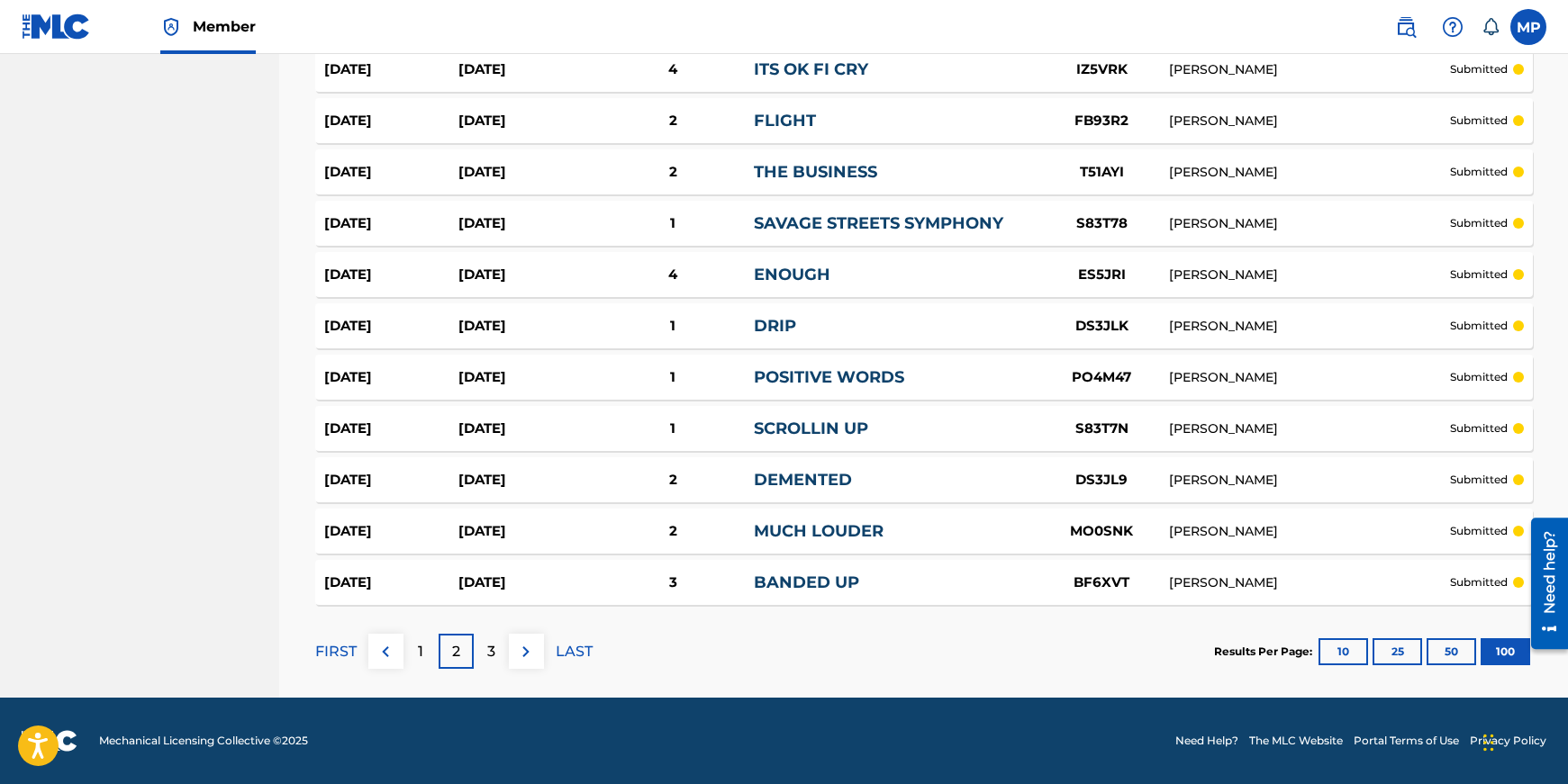
click at [495, 657] on div "3" at bounding box center [491, 651] width 35 height 35
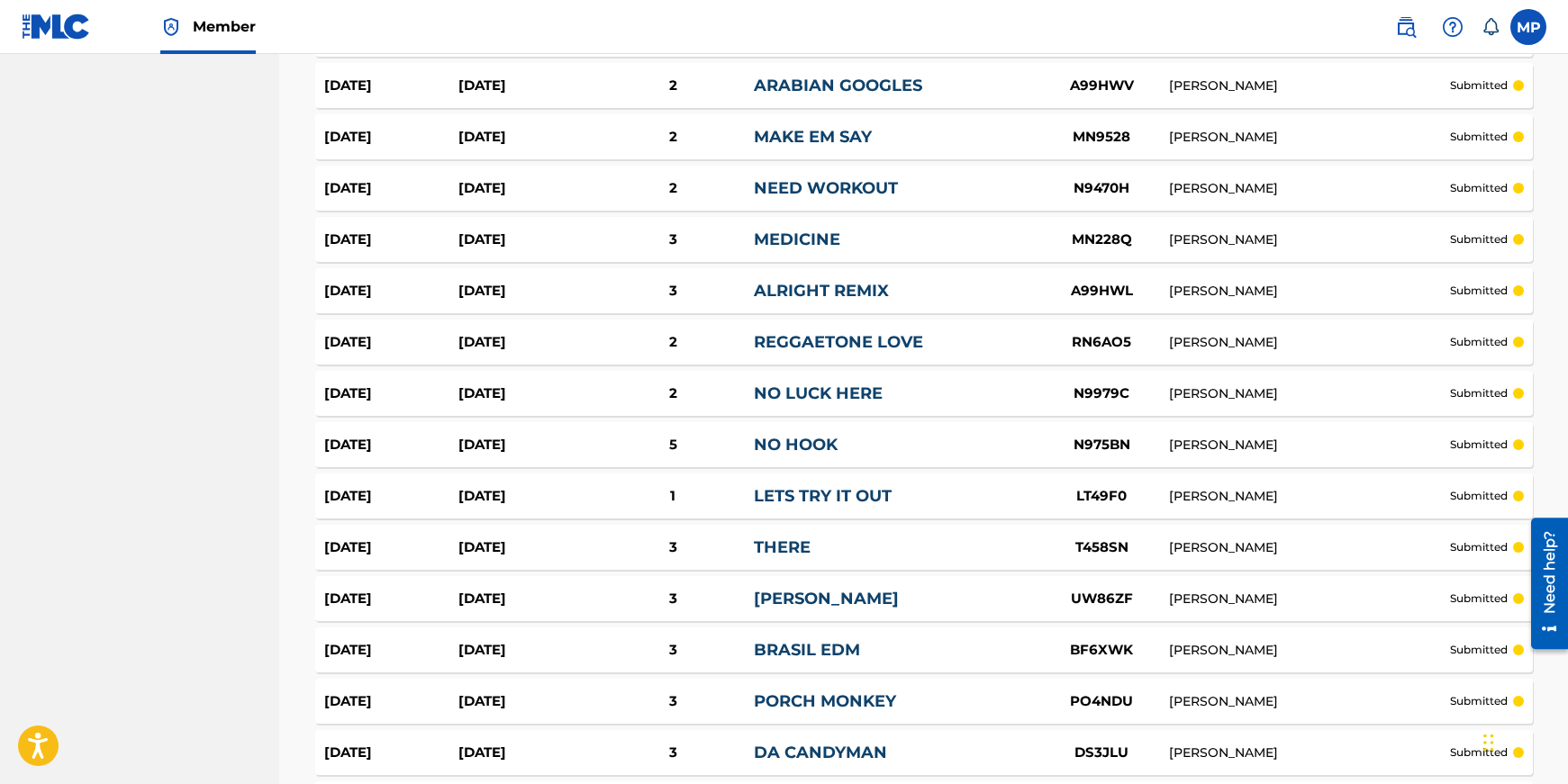
scroll to position [4978, 0]
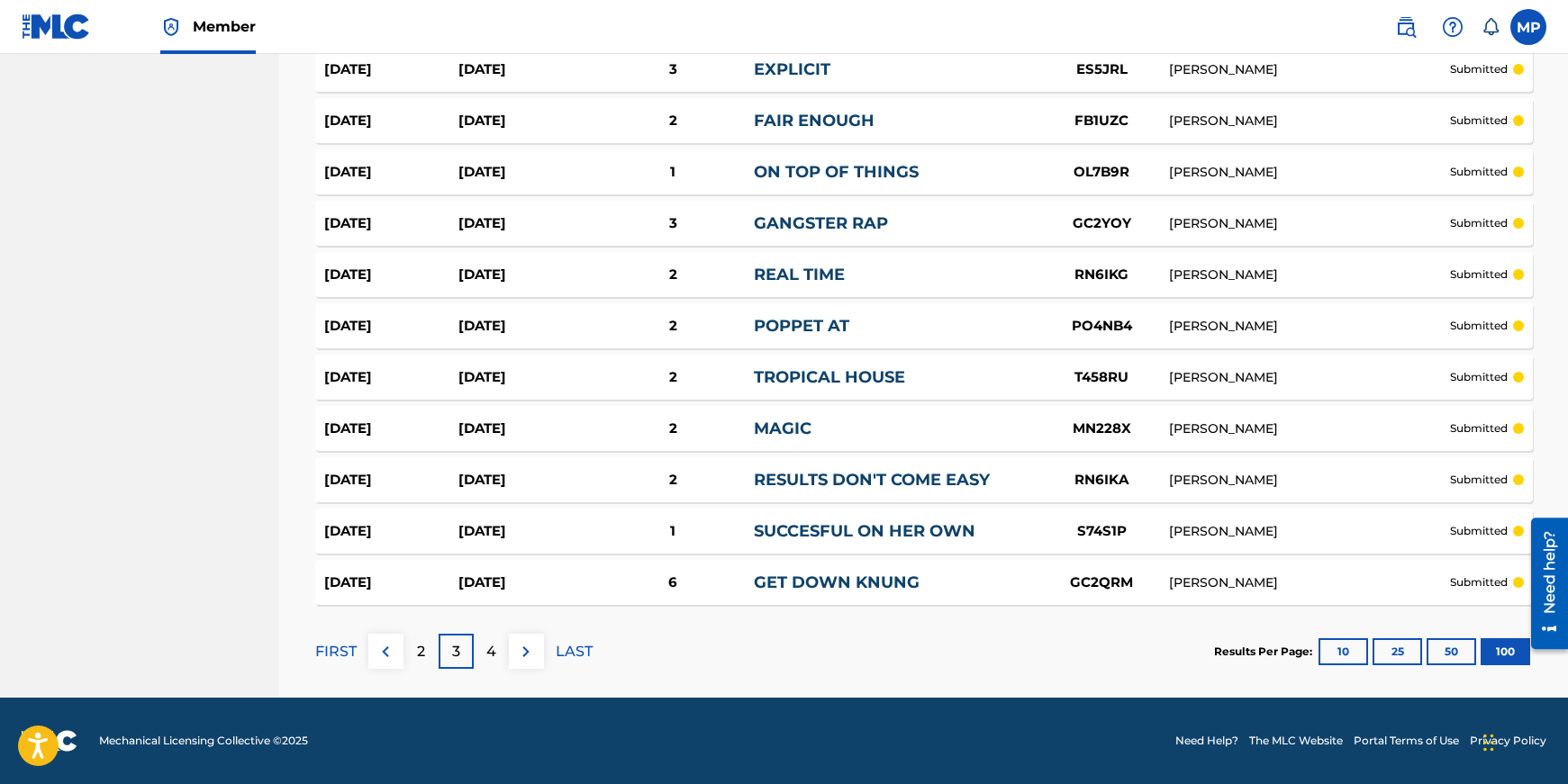
click at [487, 655] on p "4" at bounding box center [491, 651] width 10 height 22
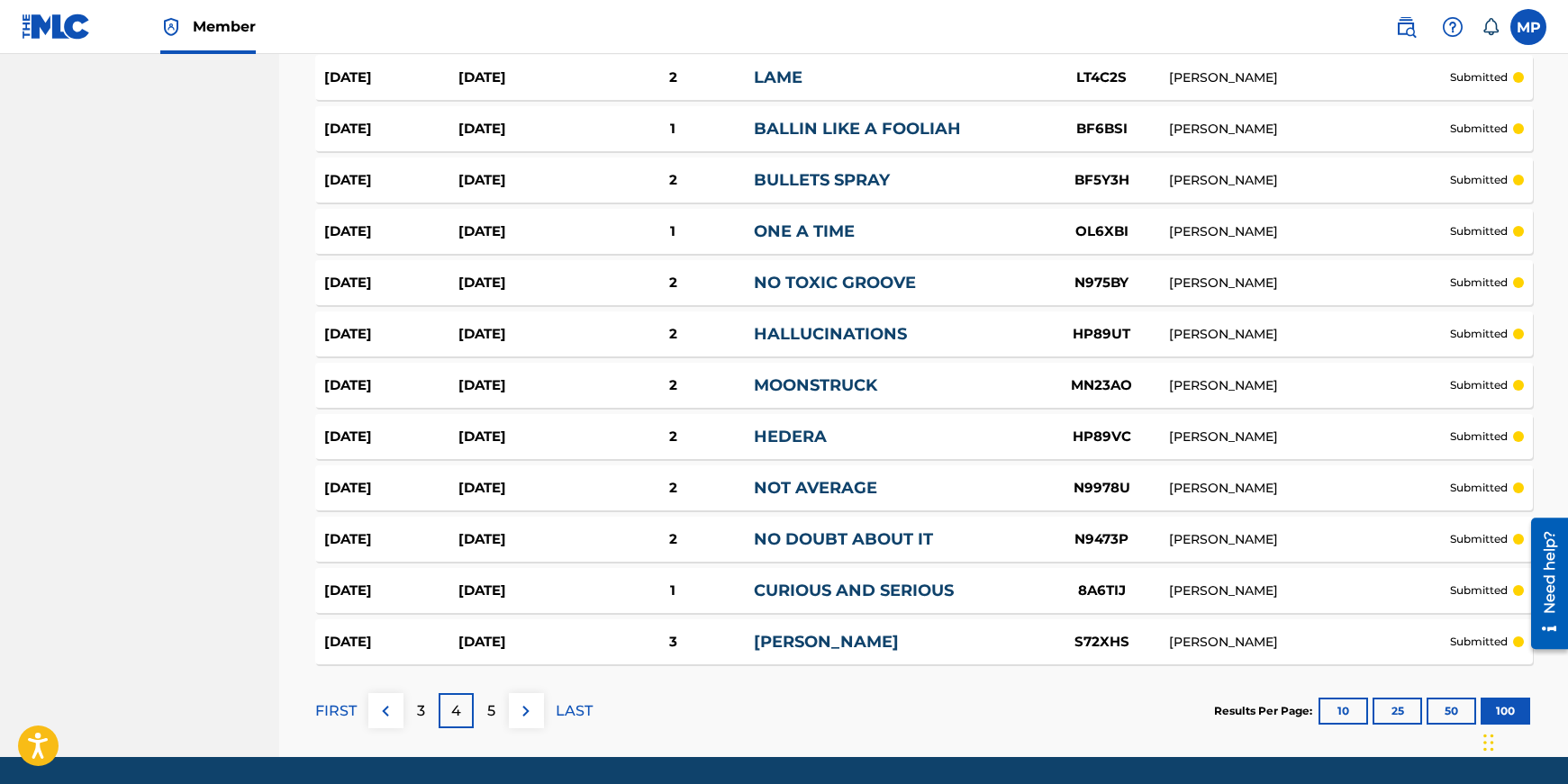
scroll to position [4975, 0]
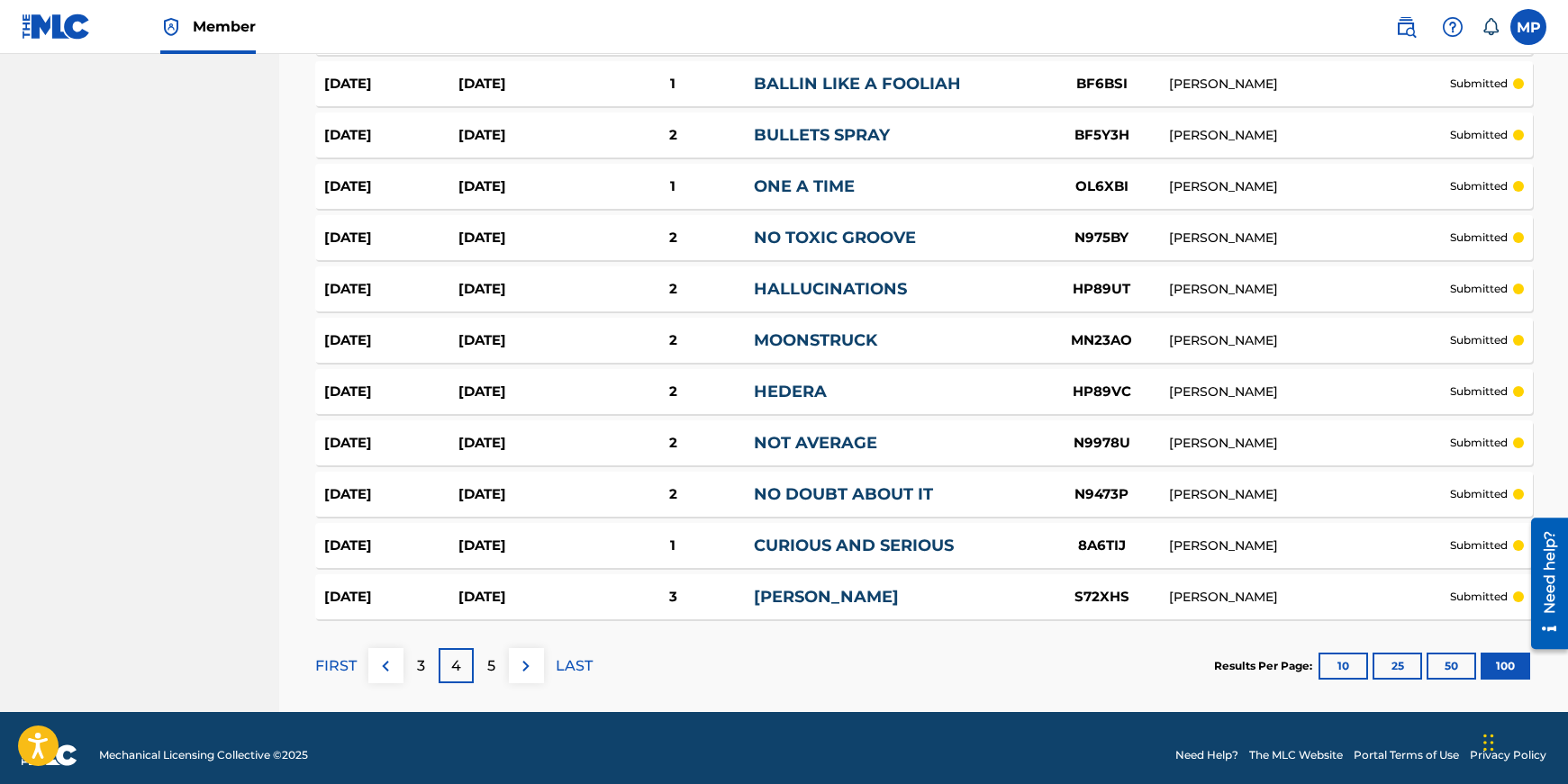
click at [491, 655] on p "5" at bounding box center [491, 666] width 8 height 22
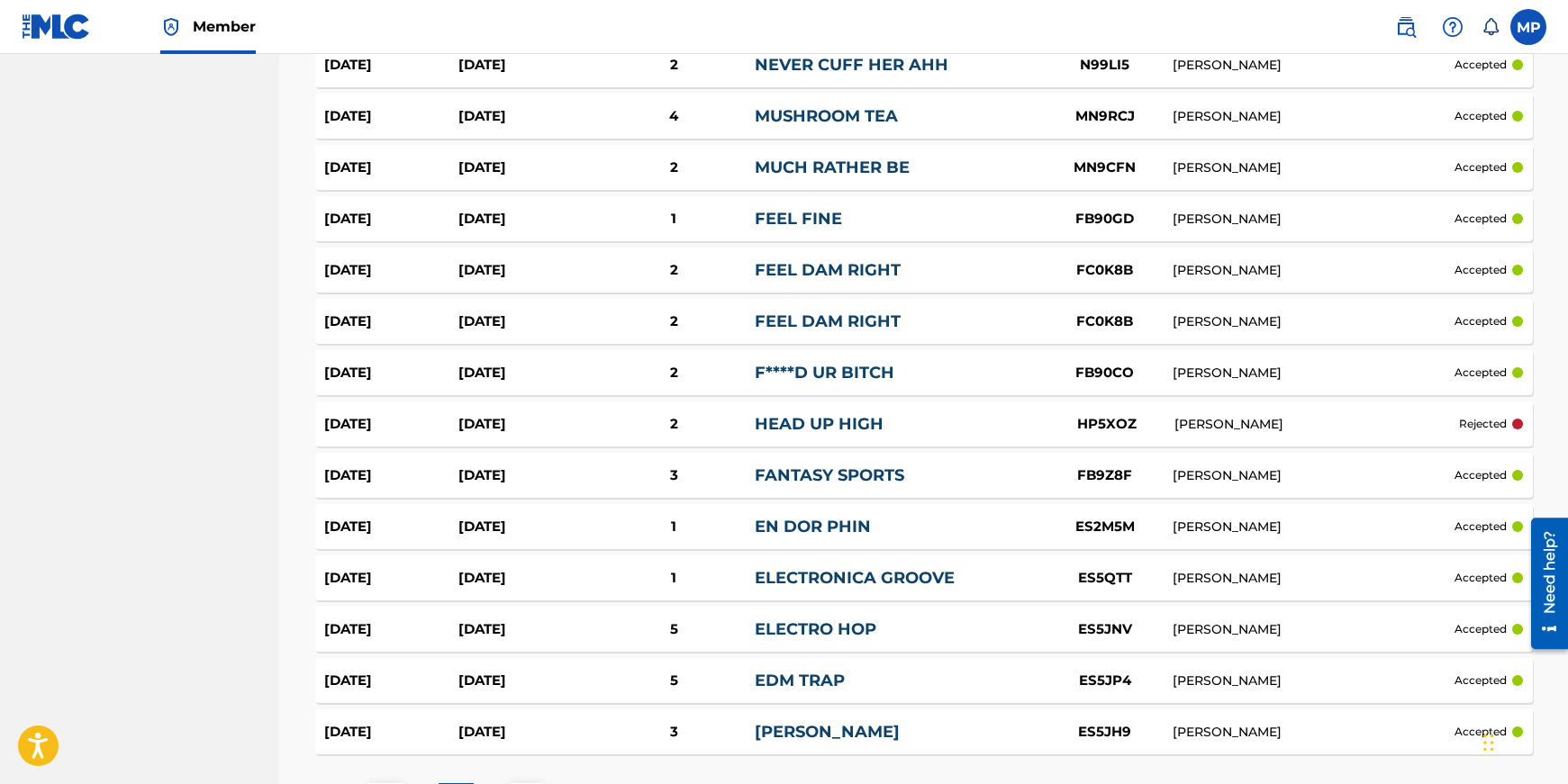
scroll to position [4971, 0]
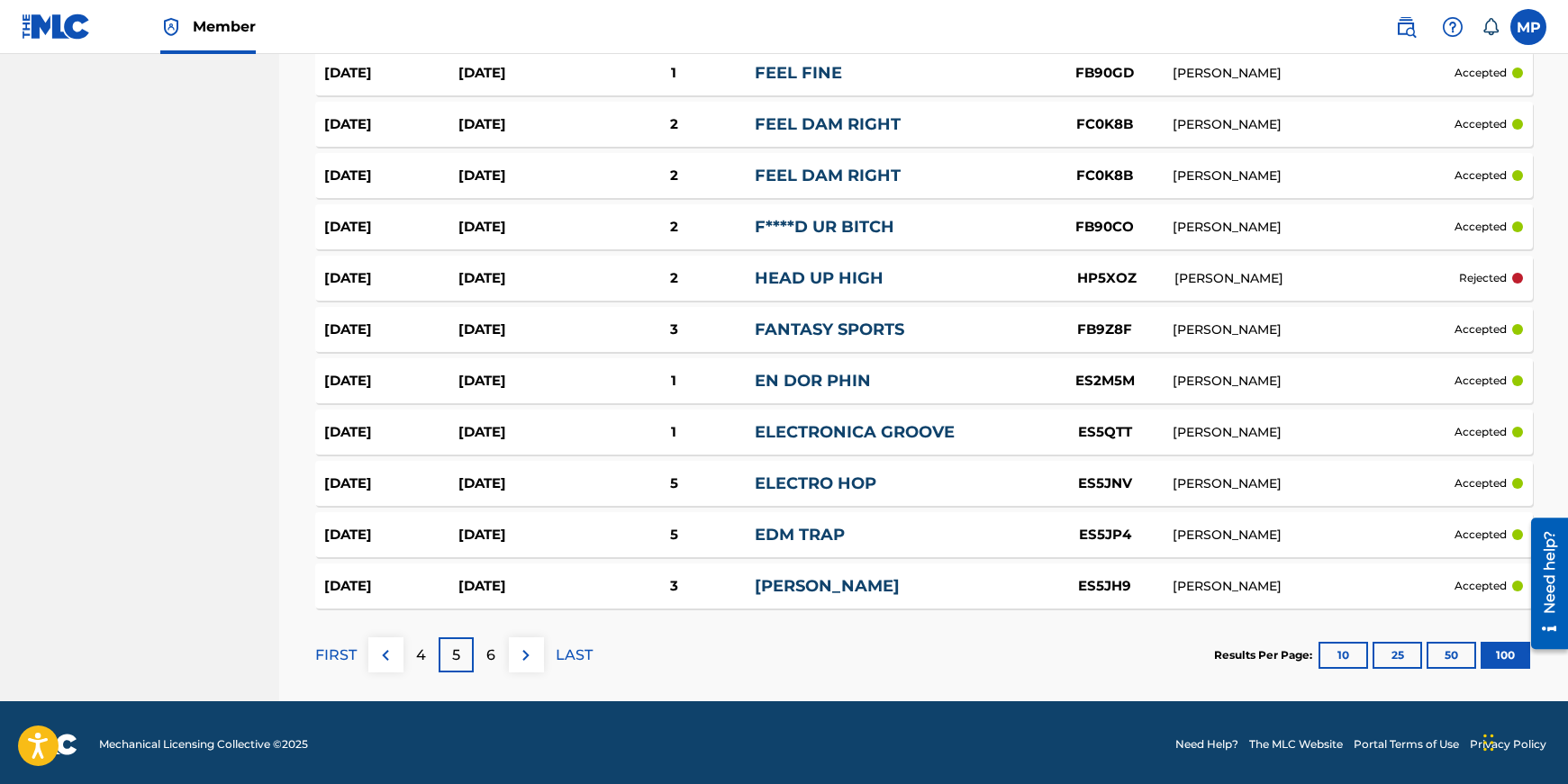
click at [500, 649] on div "6" at bounding box center [491, 655] width 35 height 35
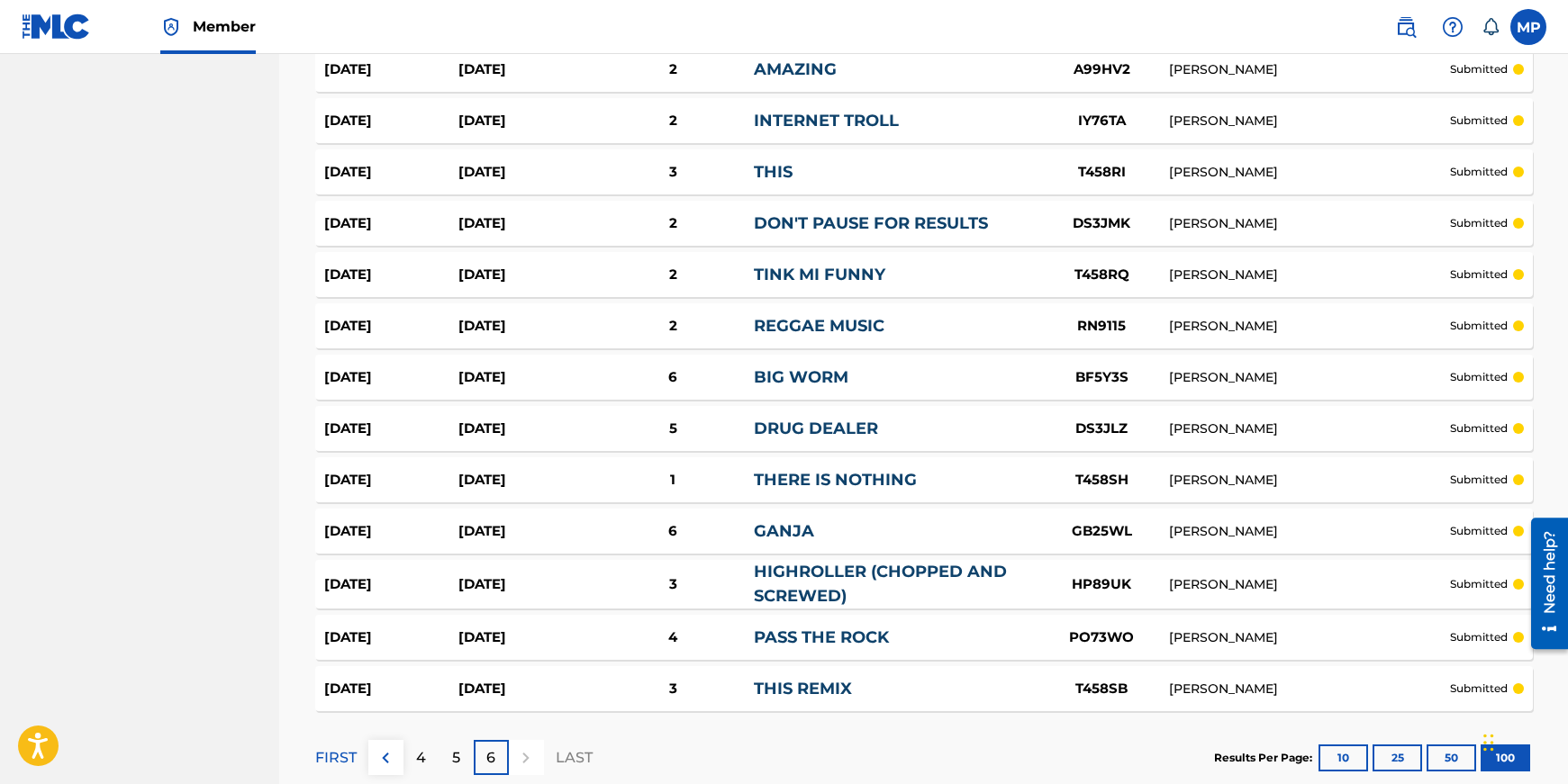
scroll to position [4981, 0]
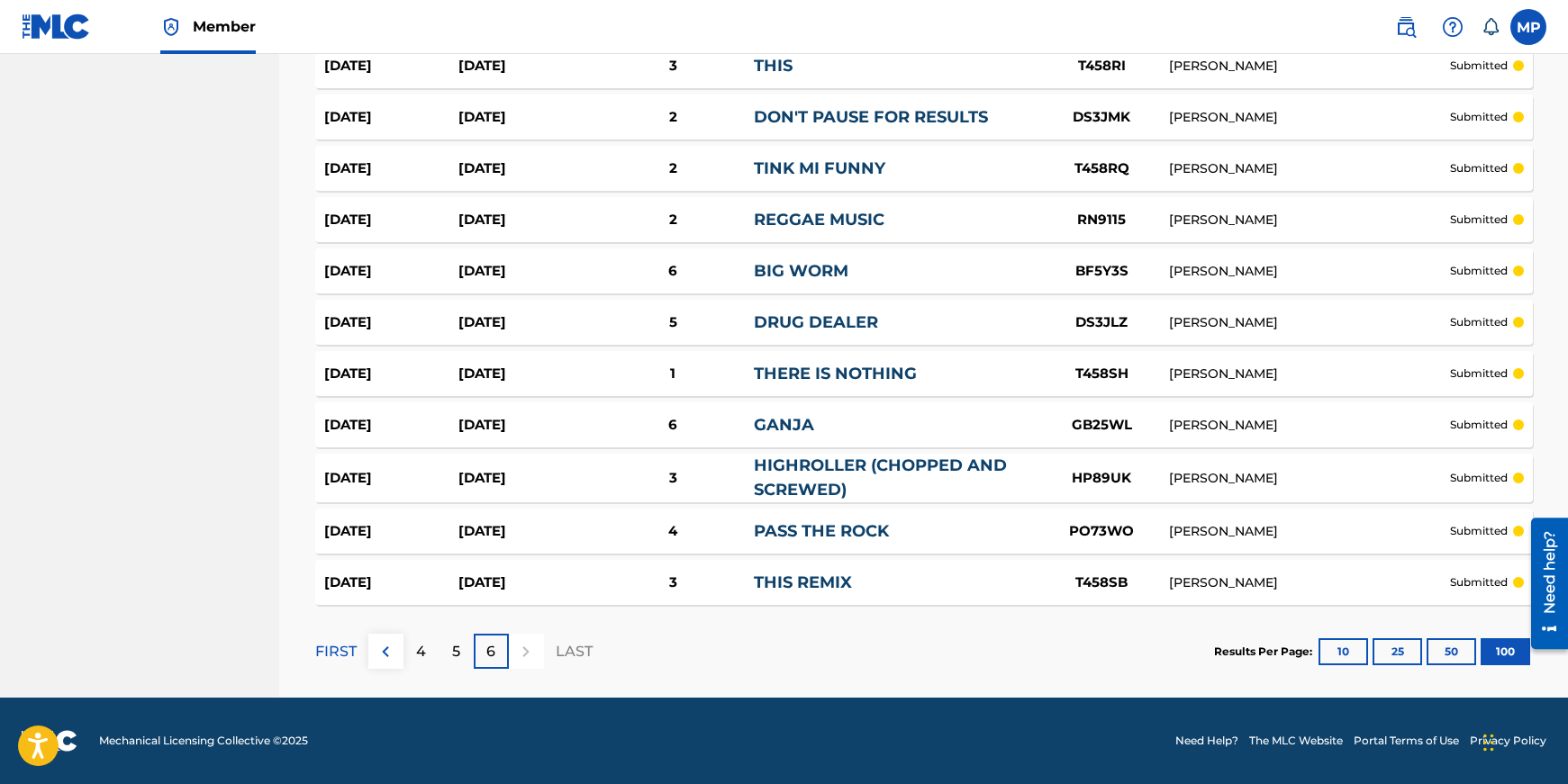
click at [486, 649] on p "6" at bounding box center [491, 651] width 9 height 22
click at [443, 642] on div "5" at bounding box center [456, 651] width 35 height 35
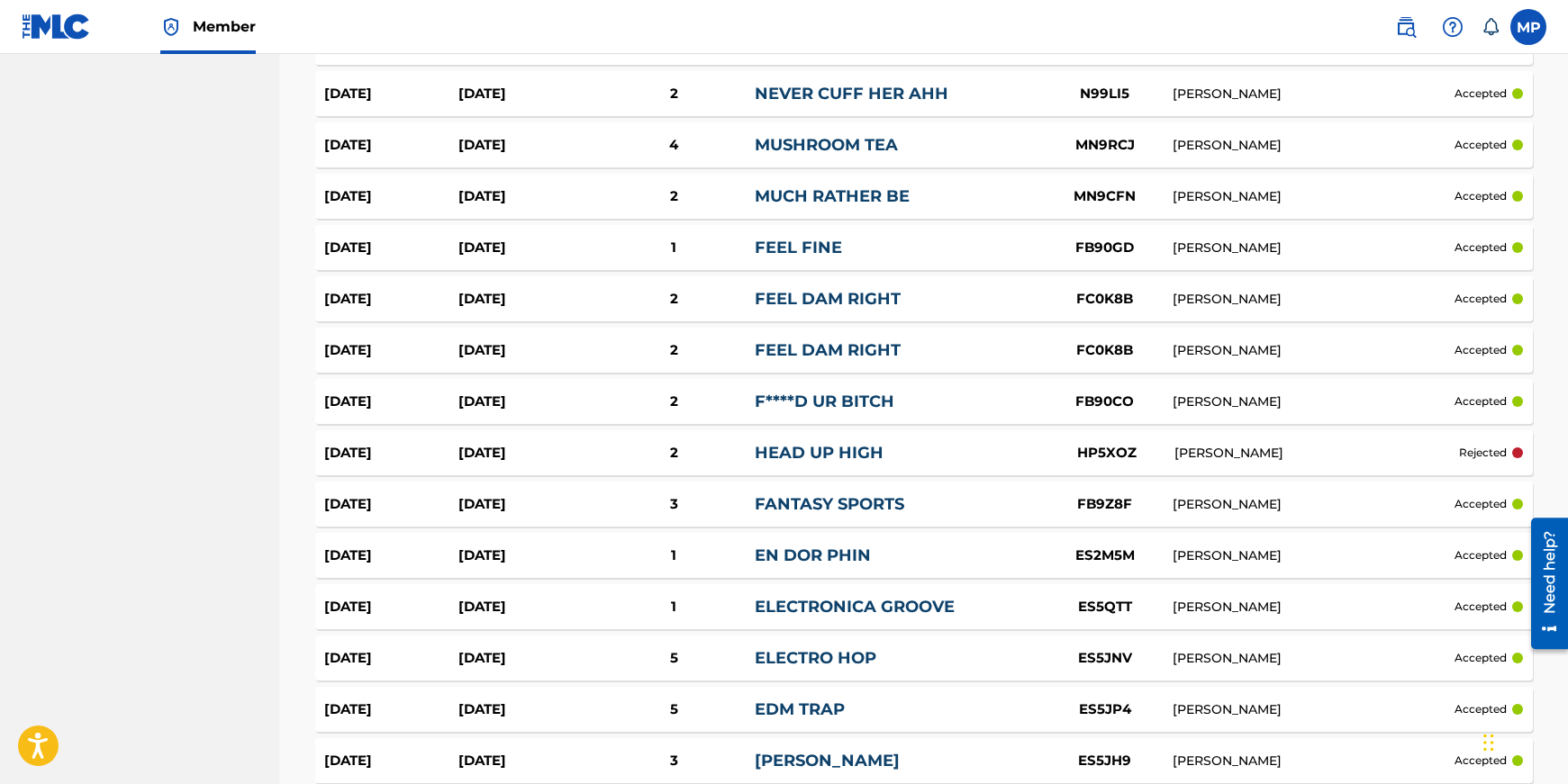
scroll to position [4975, 0]
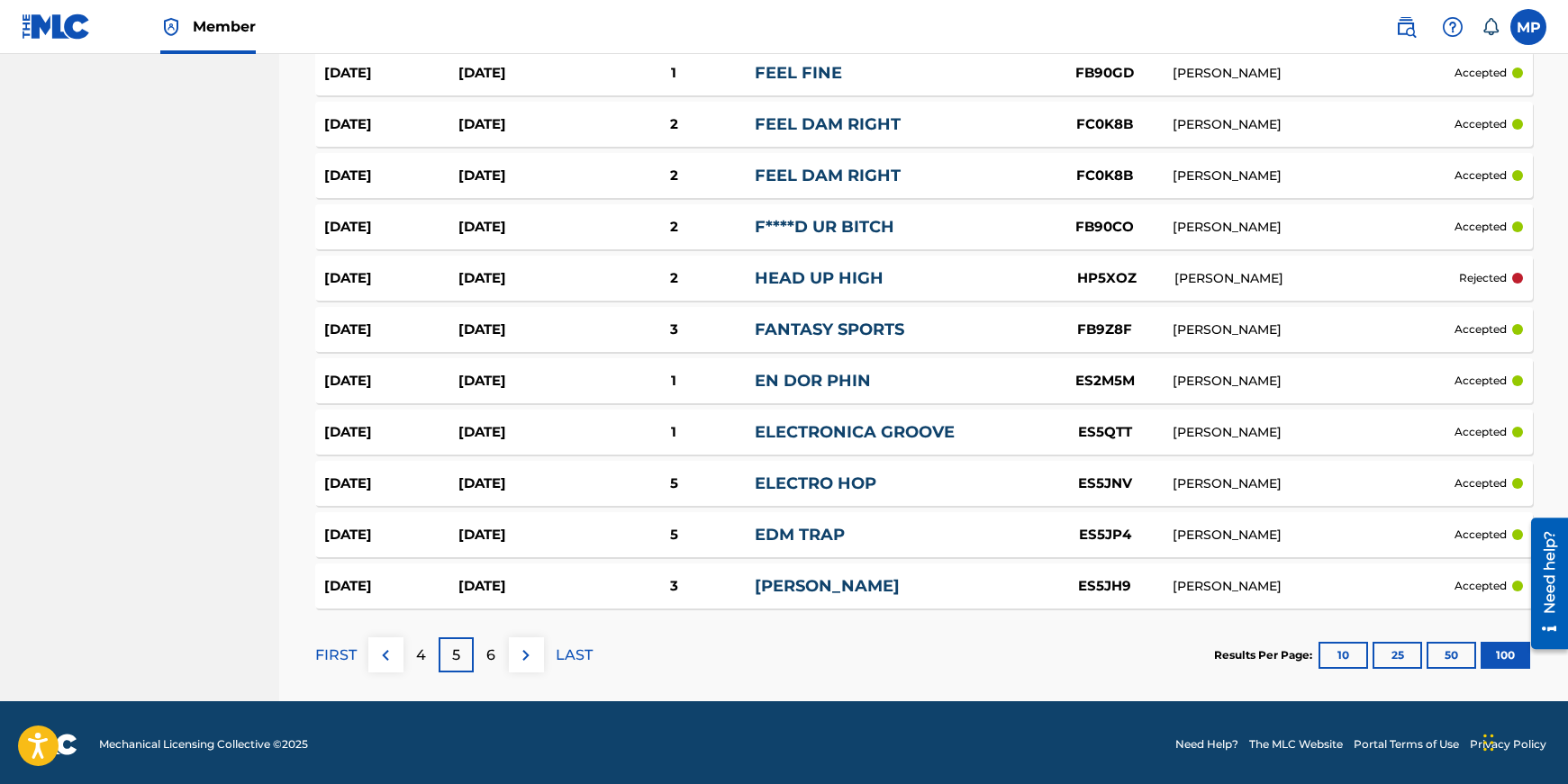
drag, startPoint x: 417, startPoint y: 640, endPoint x: 425, endPoint y: 636, distance: 8.9
click at [417, 644] on p "4" at bounding box center [421, 655] width 10 height 22
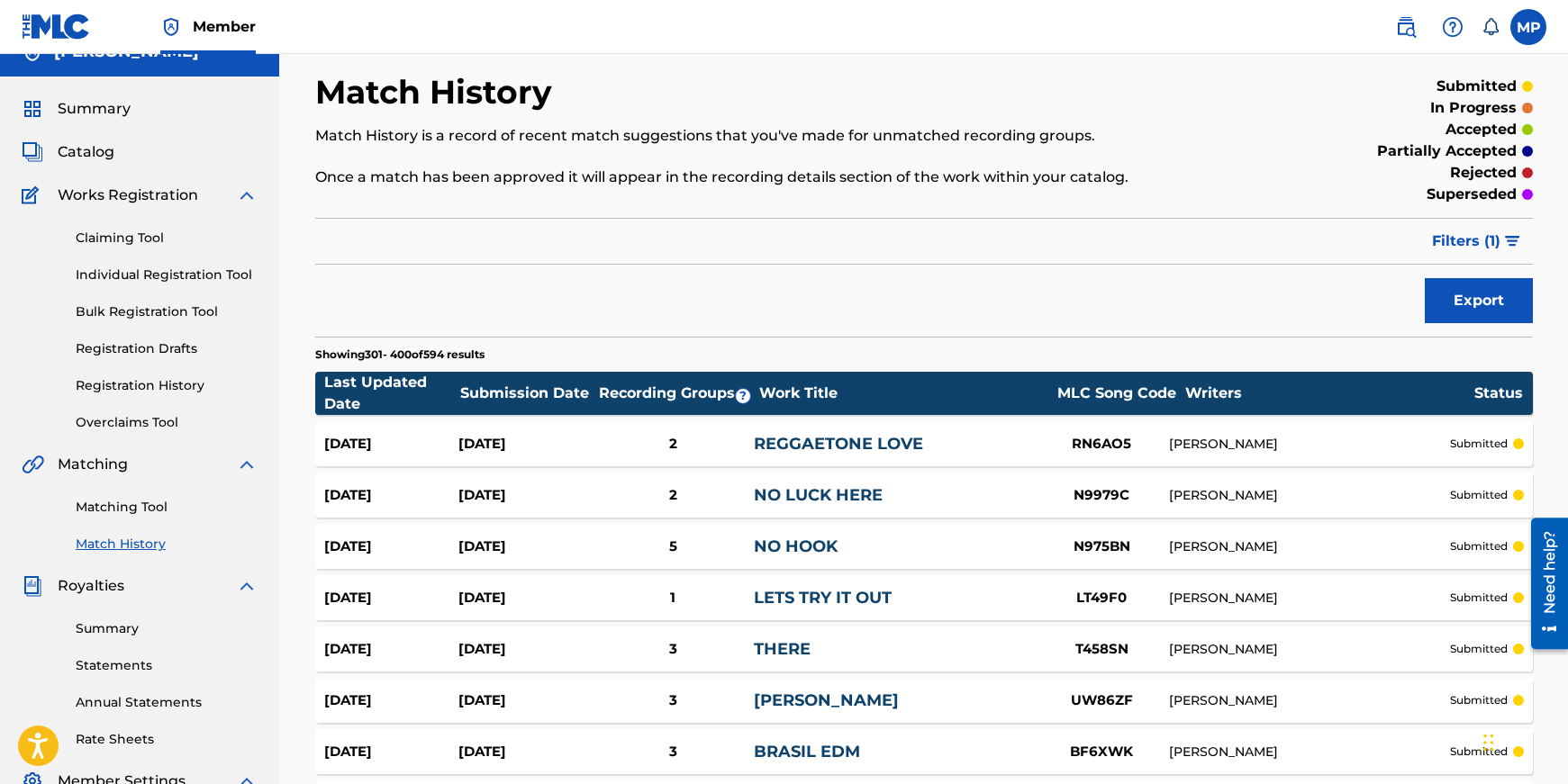
scroll to position [0, 0]
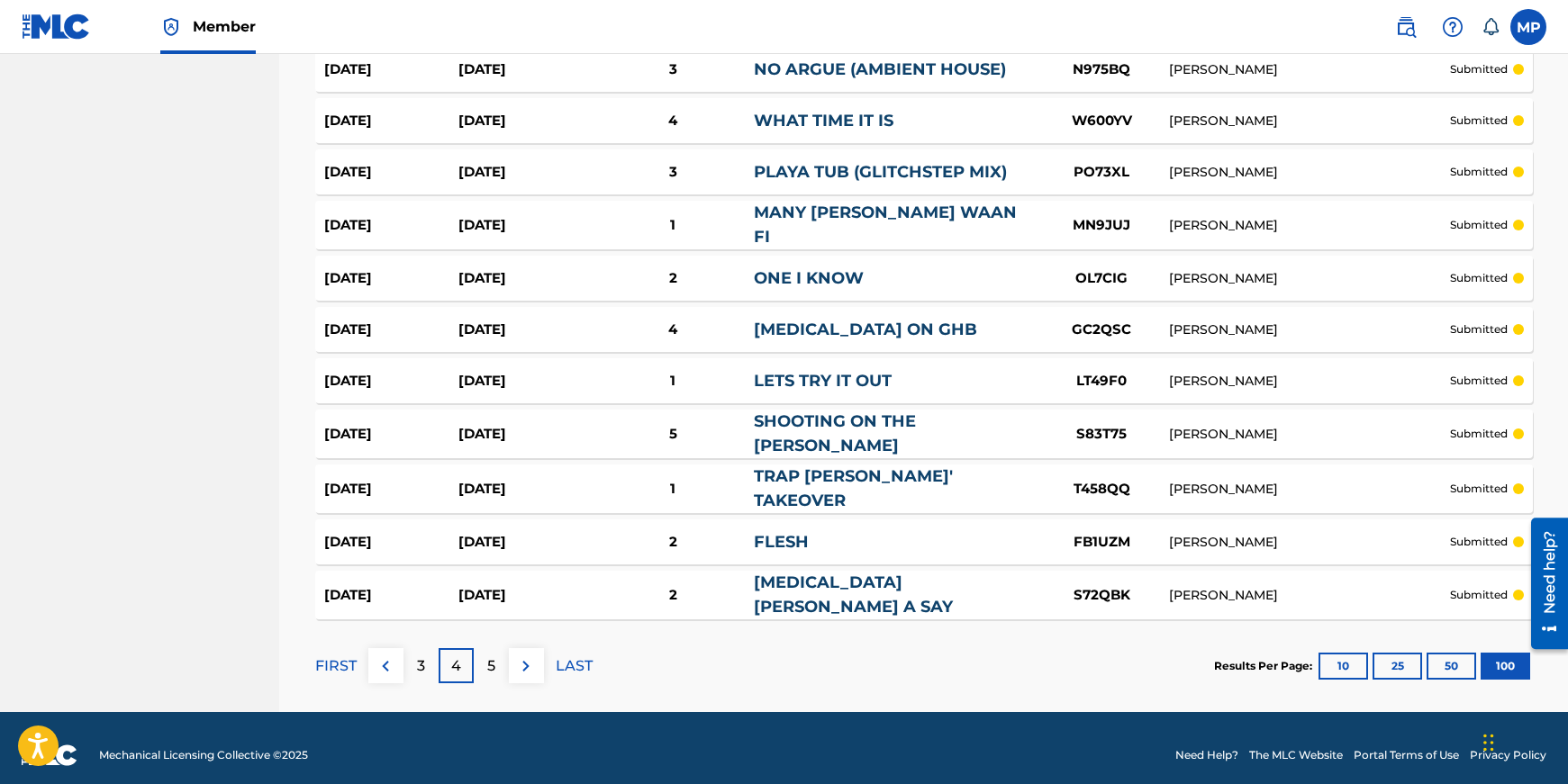
click at [427, 660] on div "3" at bounding box center [421, 665] width 35 height 35
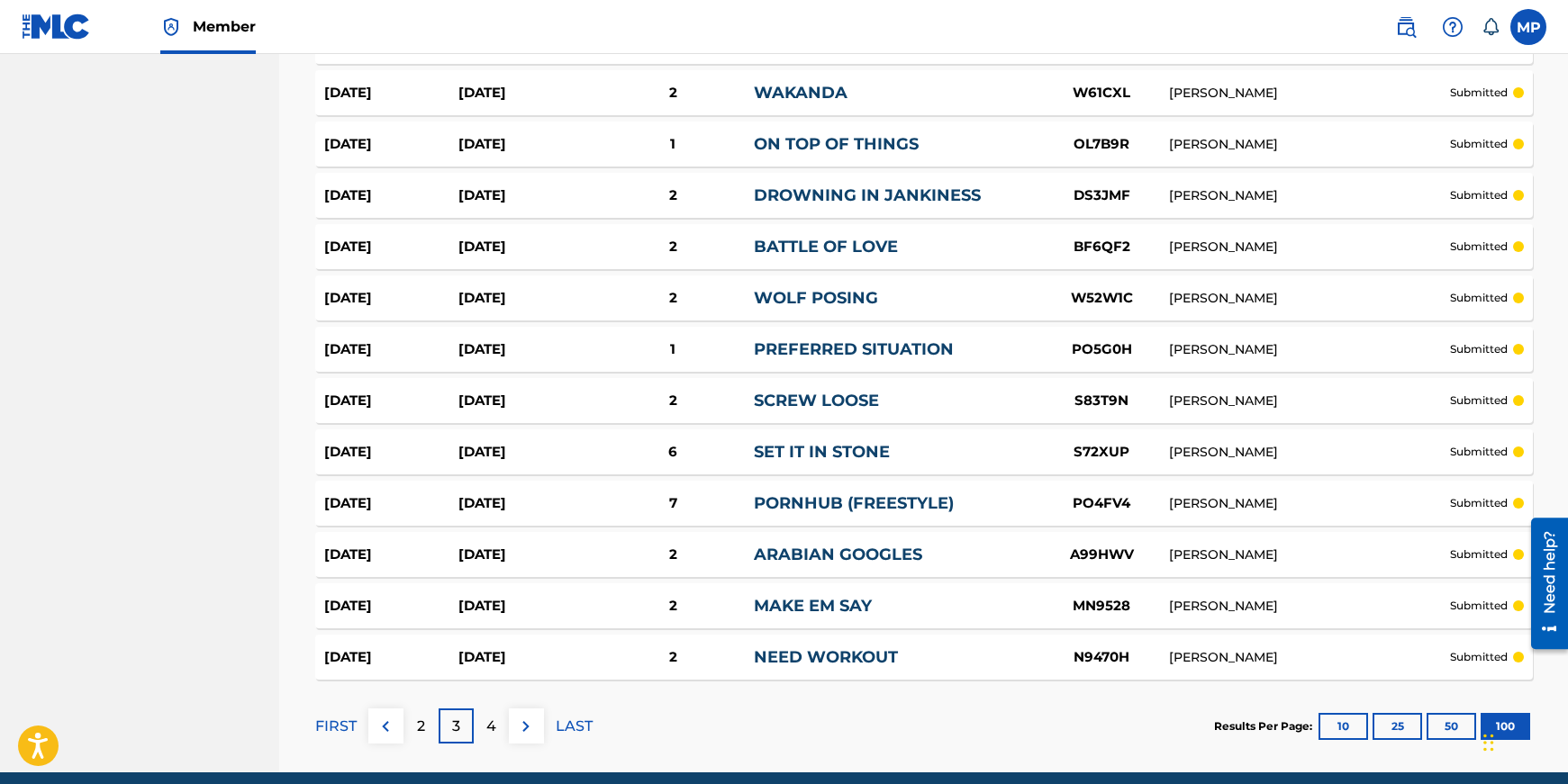
scroll to position [4971, 0]
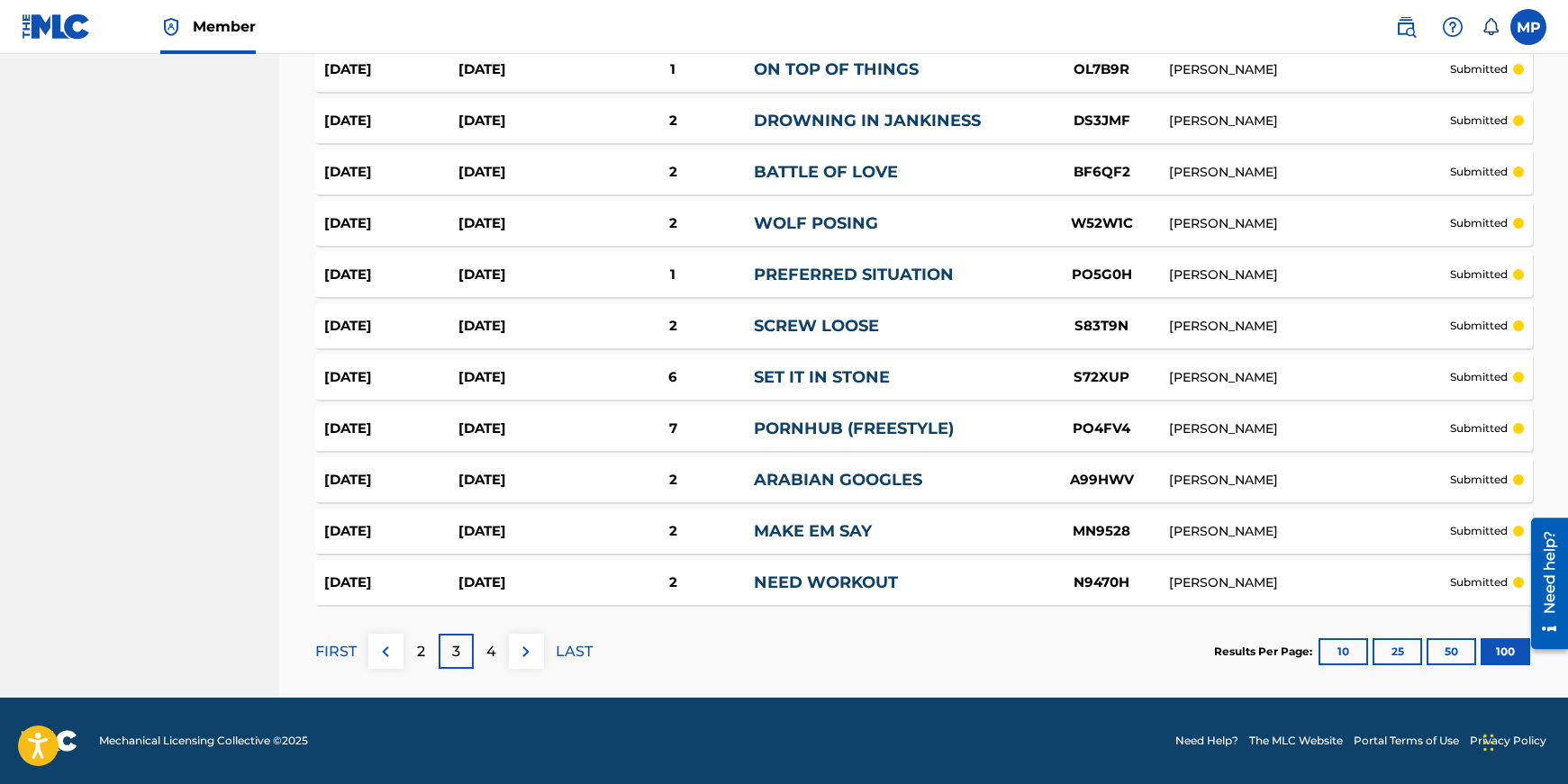
click at [412, 652] on div "2" at bounding box center [421, 651] width 35 height 35
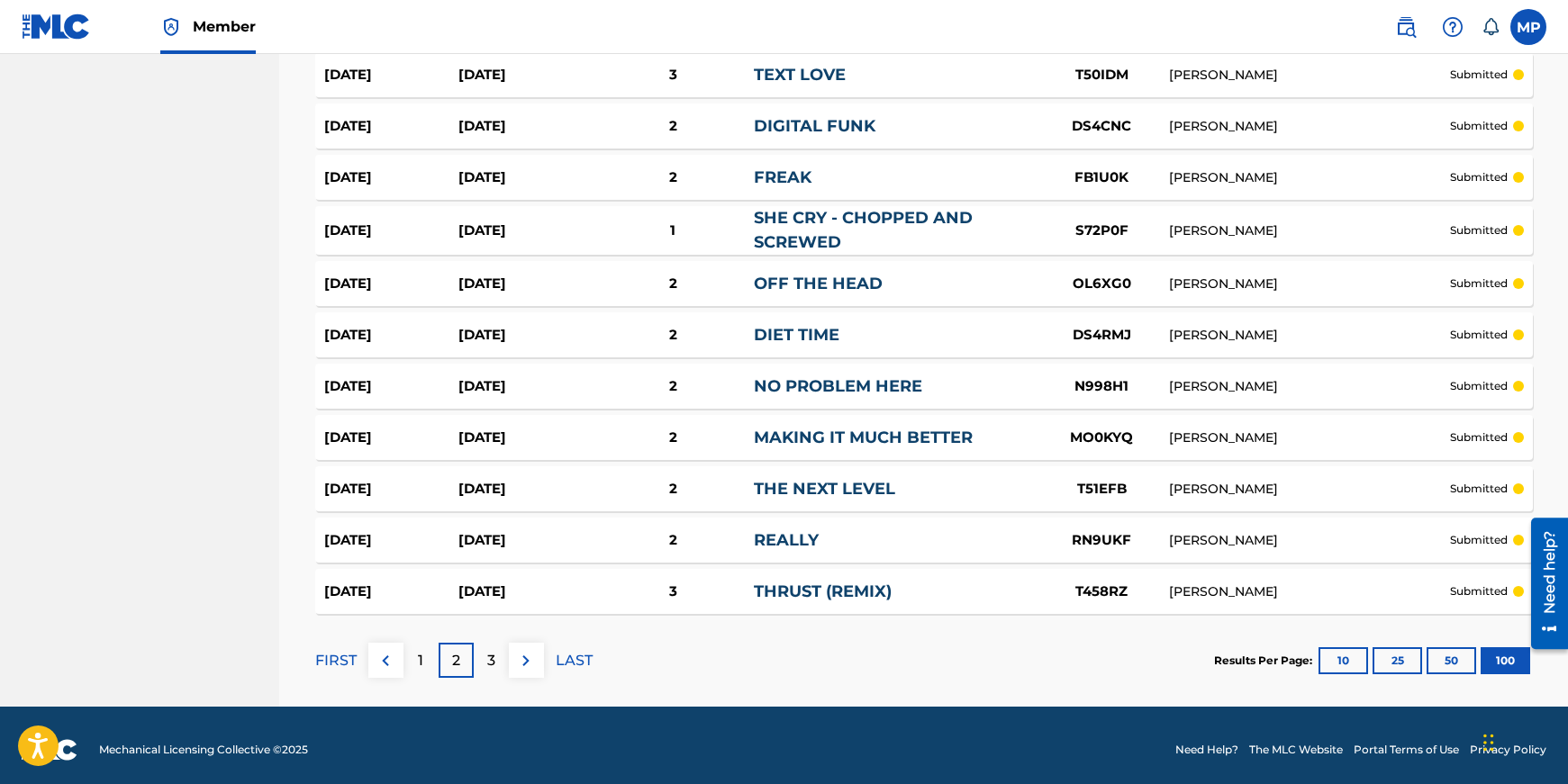
scroll to position [4978, 0]
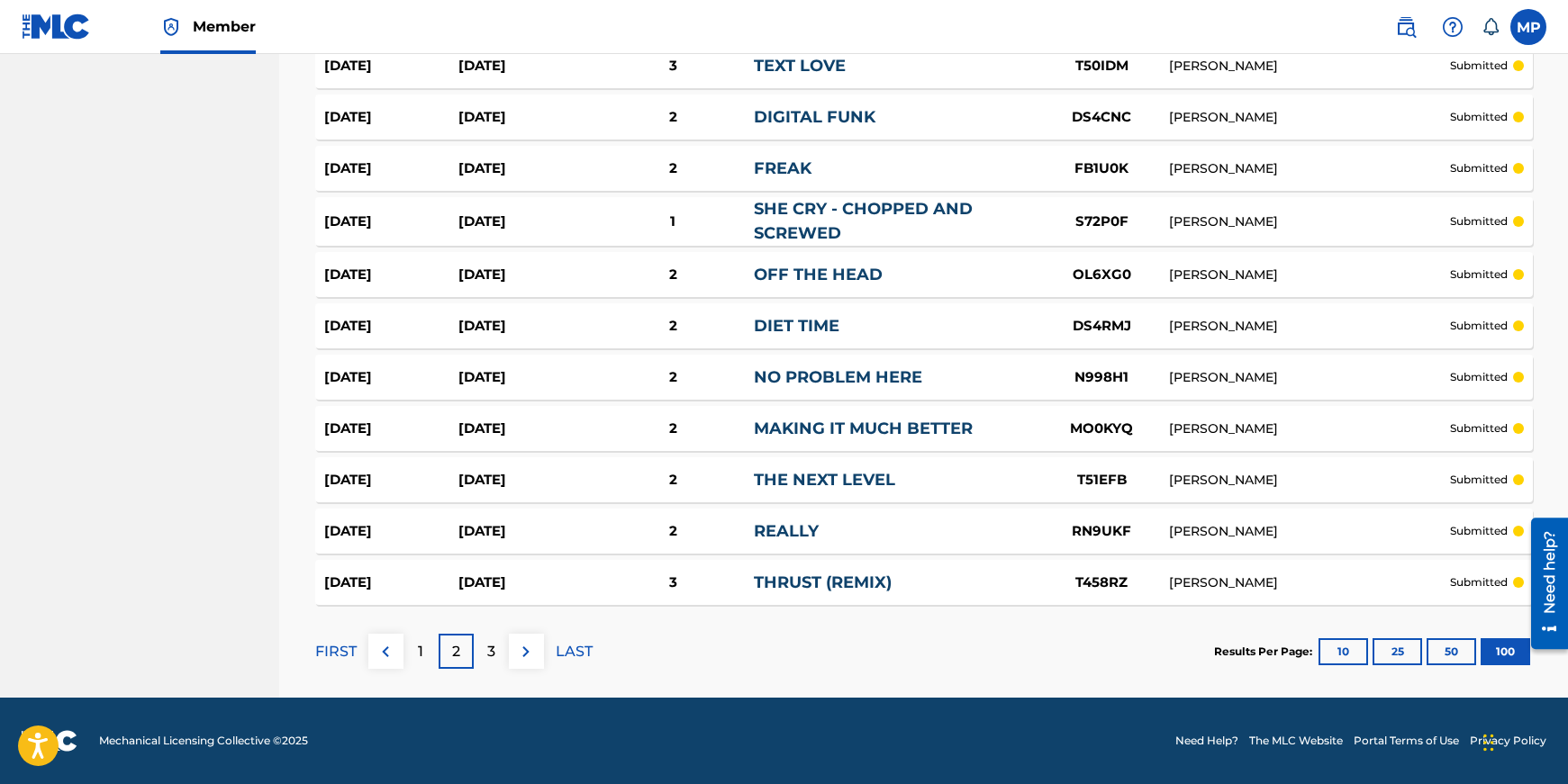
click at [425, 645] on div "1" at bounding box center [421, 651] width 35 height 35
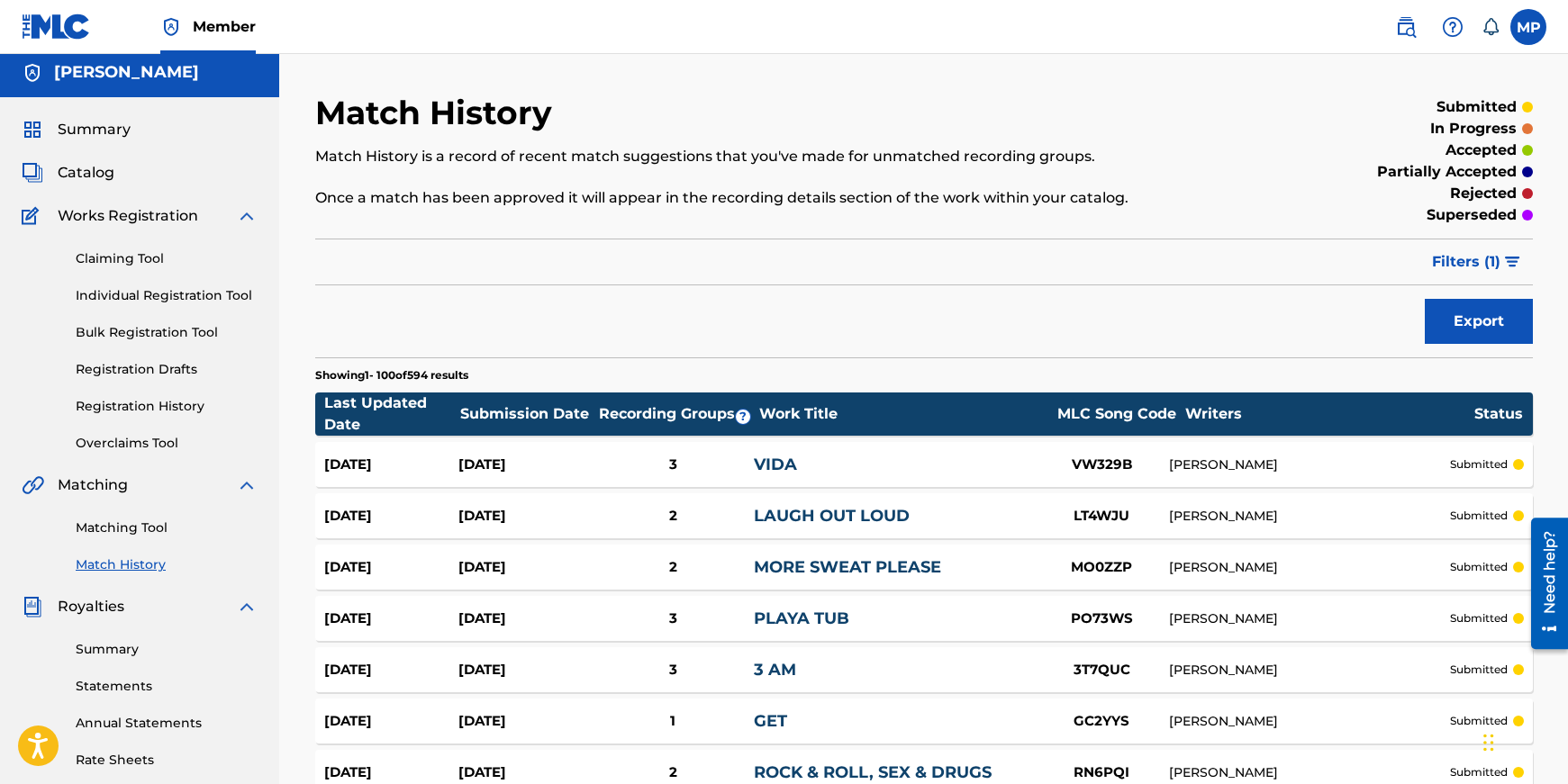
scroll to position [0, 0]
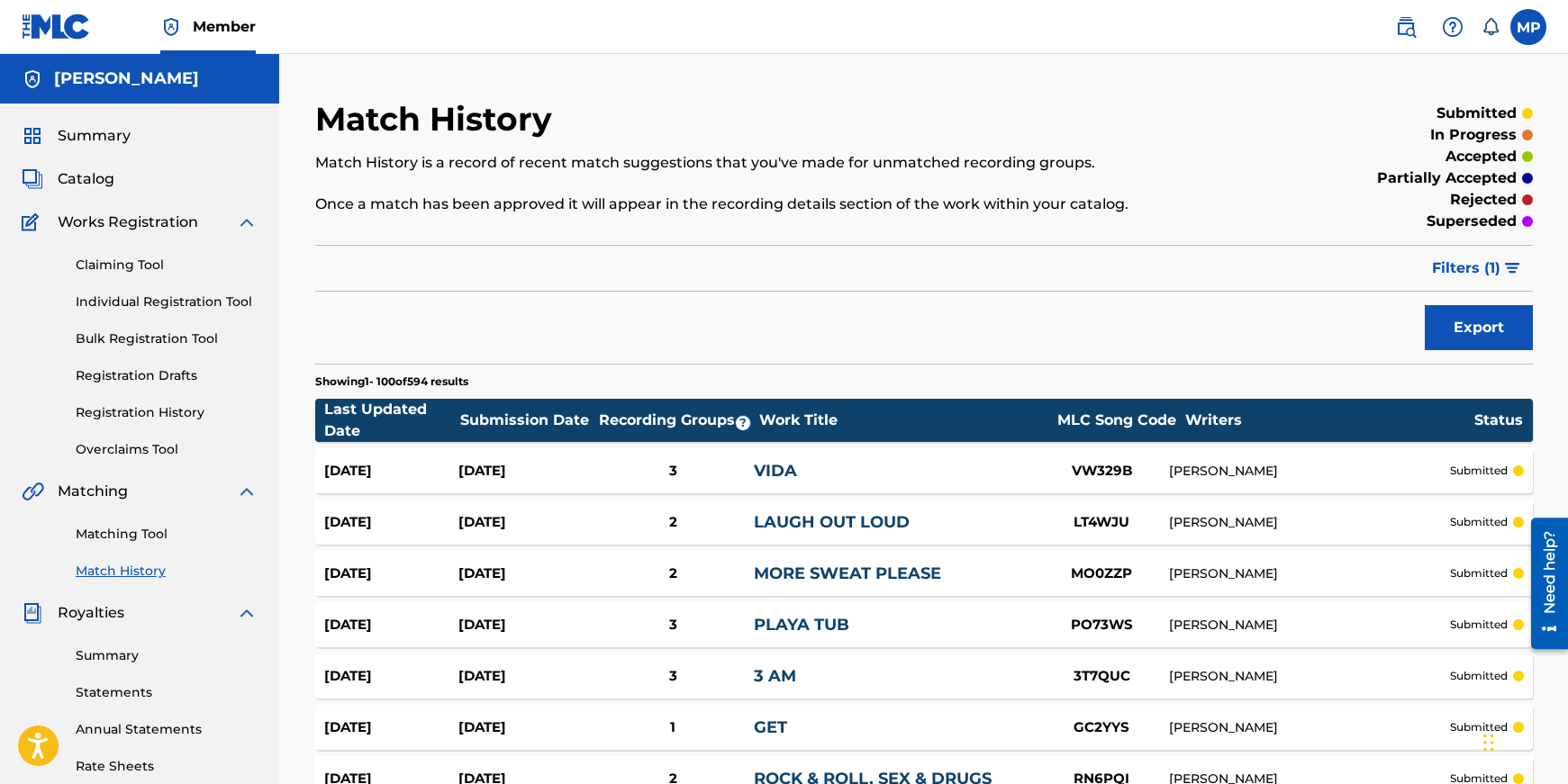
click at [125, 531] on link "Matching Tool" at bounding box center [167, 534] width 182 height 19
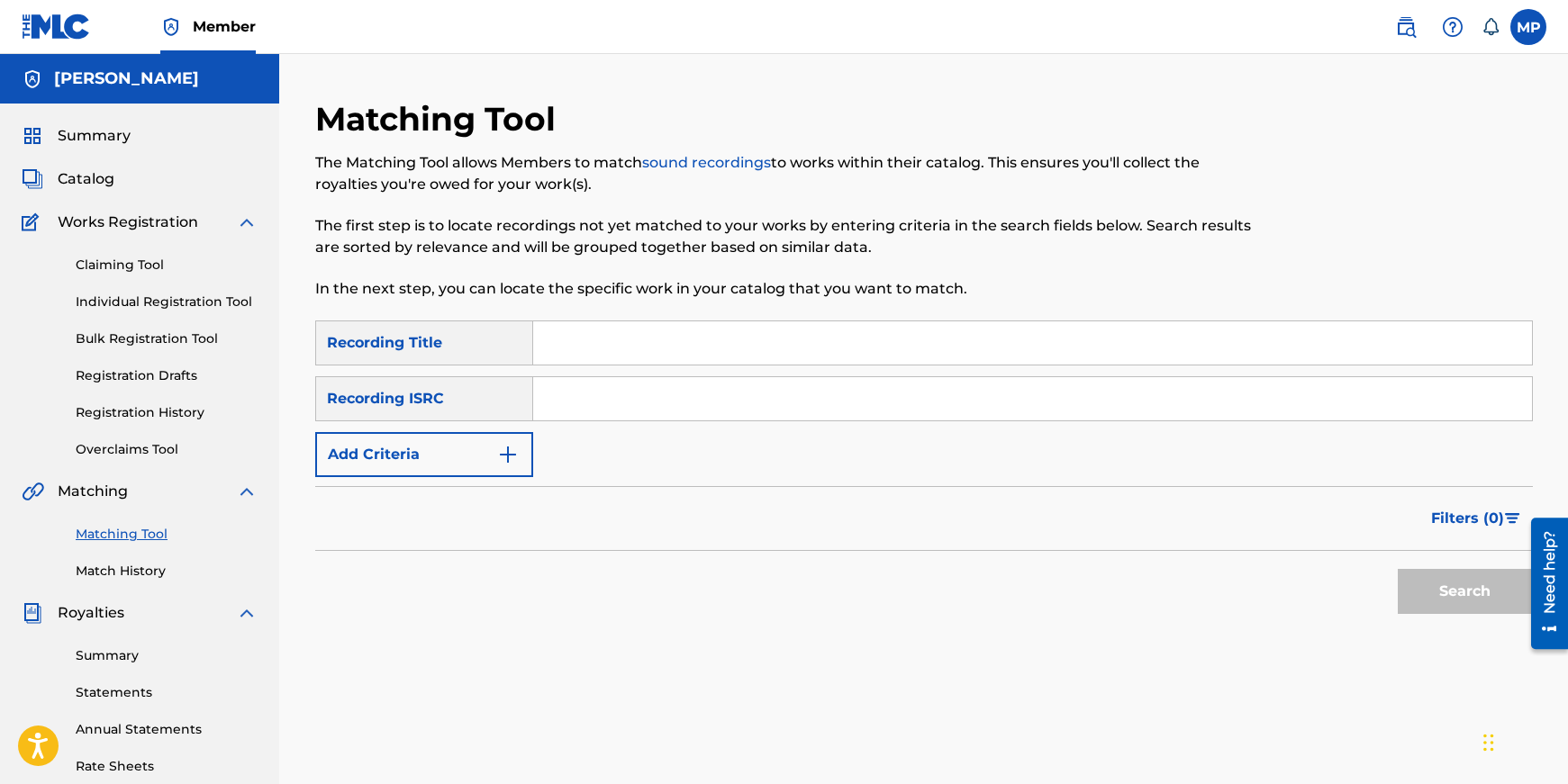
drag, startPoint x: 647, startPoint y: 341, endPoint x: 644, endPoint y: 384, distance: 43.1
click at [646, 341] on input "Search Form" at bounding box center [1032, 342] width 999 height 43
click at [1446, 598] on button "Search" at bounding box center [1465, 591] width 135 height 45
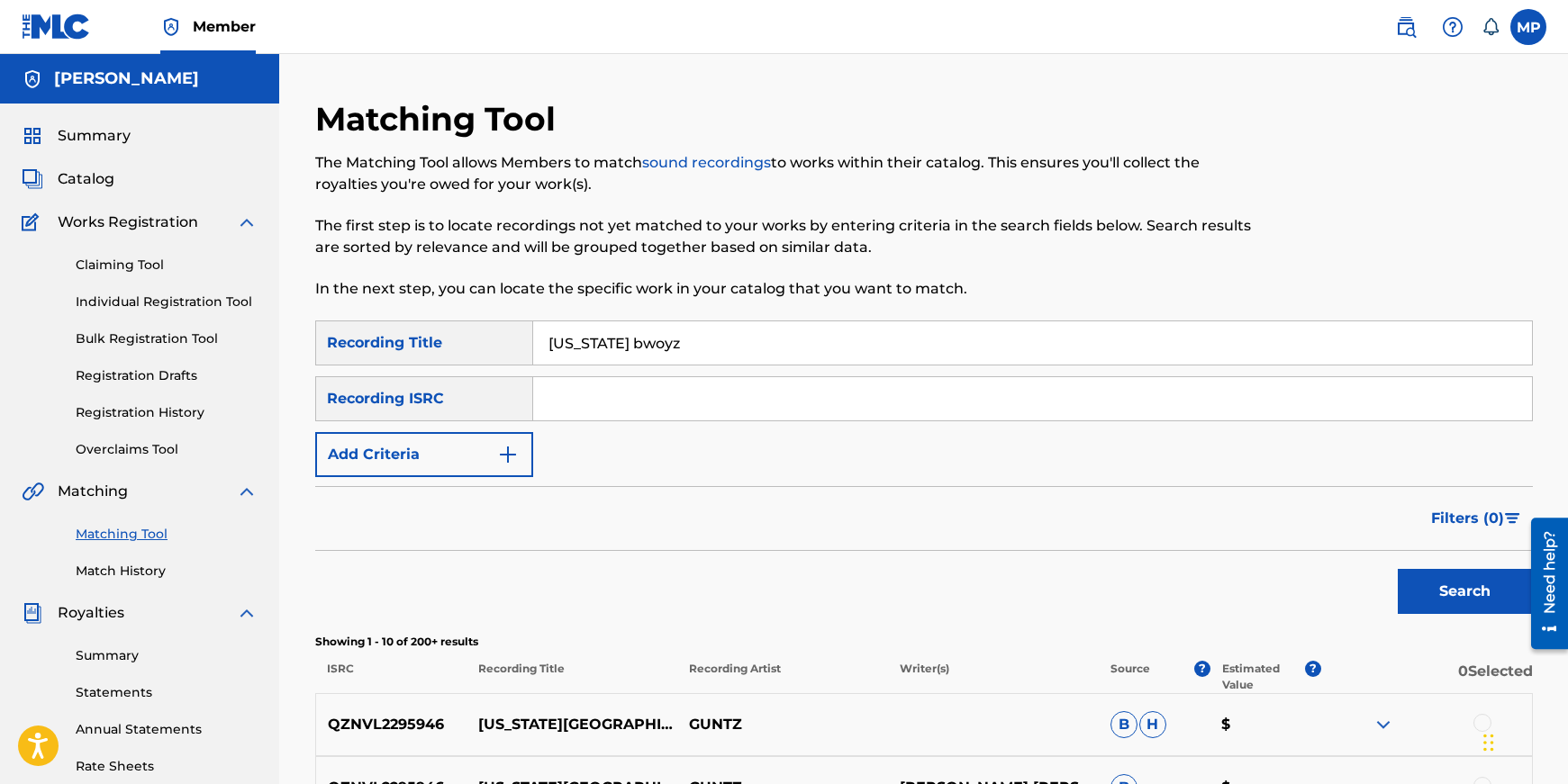
click at [838, 330] on input "[US_STATE] bwoyz" at bounding box center [1032, 342] width 999 height 43
click at [1398, 569] on button "Search" at bounding box center [1465, 591] width 135 height 45
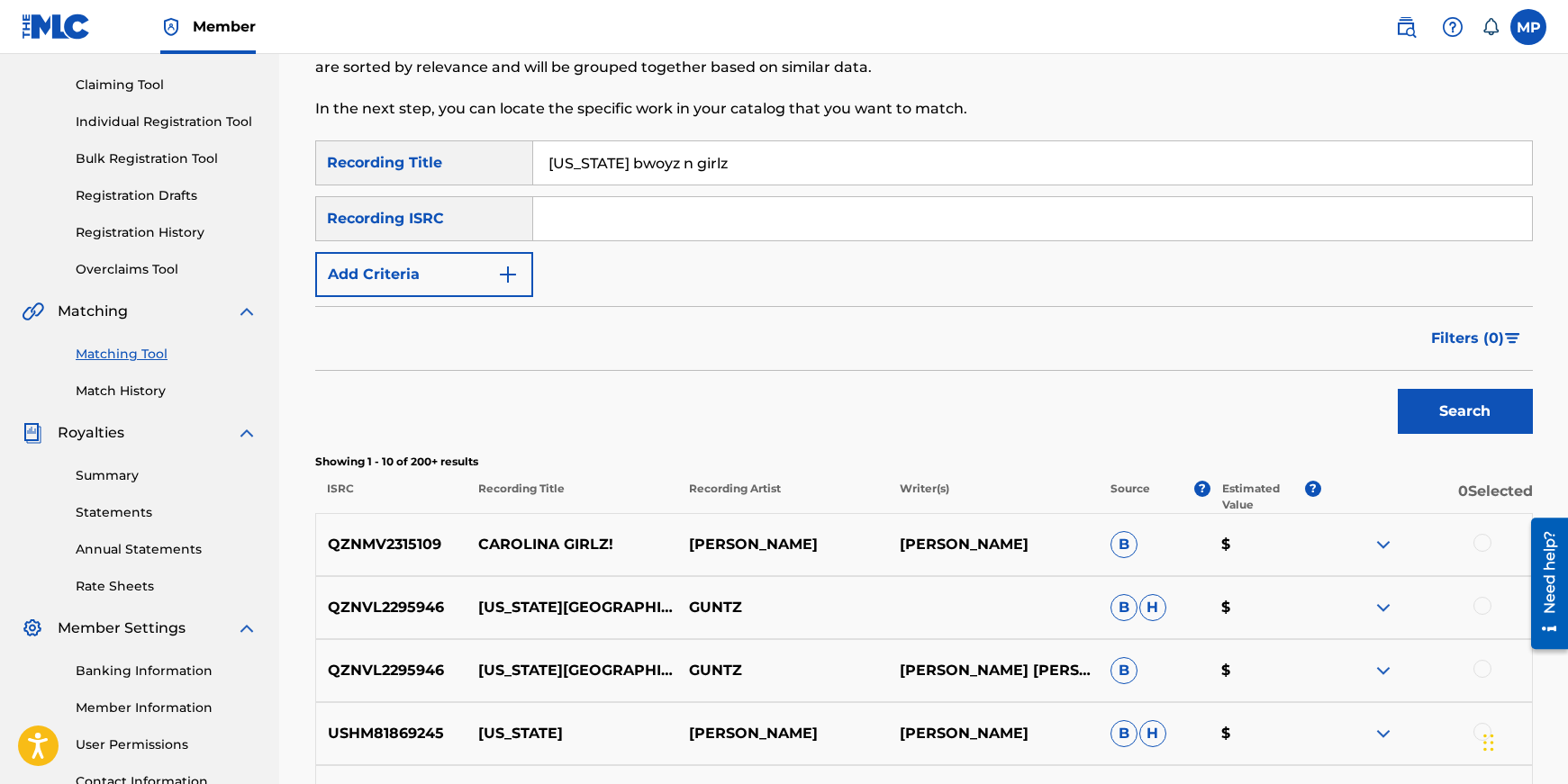
click at [805, 170] on input "[US_STATE] bwoyz n girlz" at bounding box center [1032, 162] width 999 height 43
click at [449, 271] on button "Add Criteria" at bounding box center [424, 274] width 218 height 45
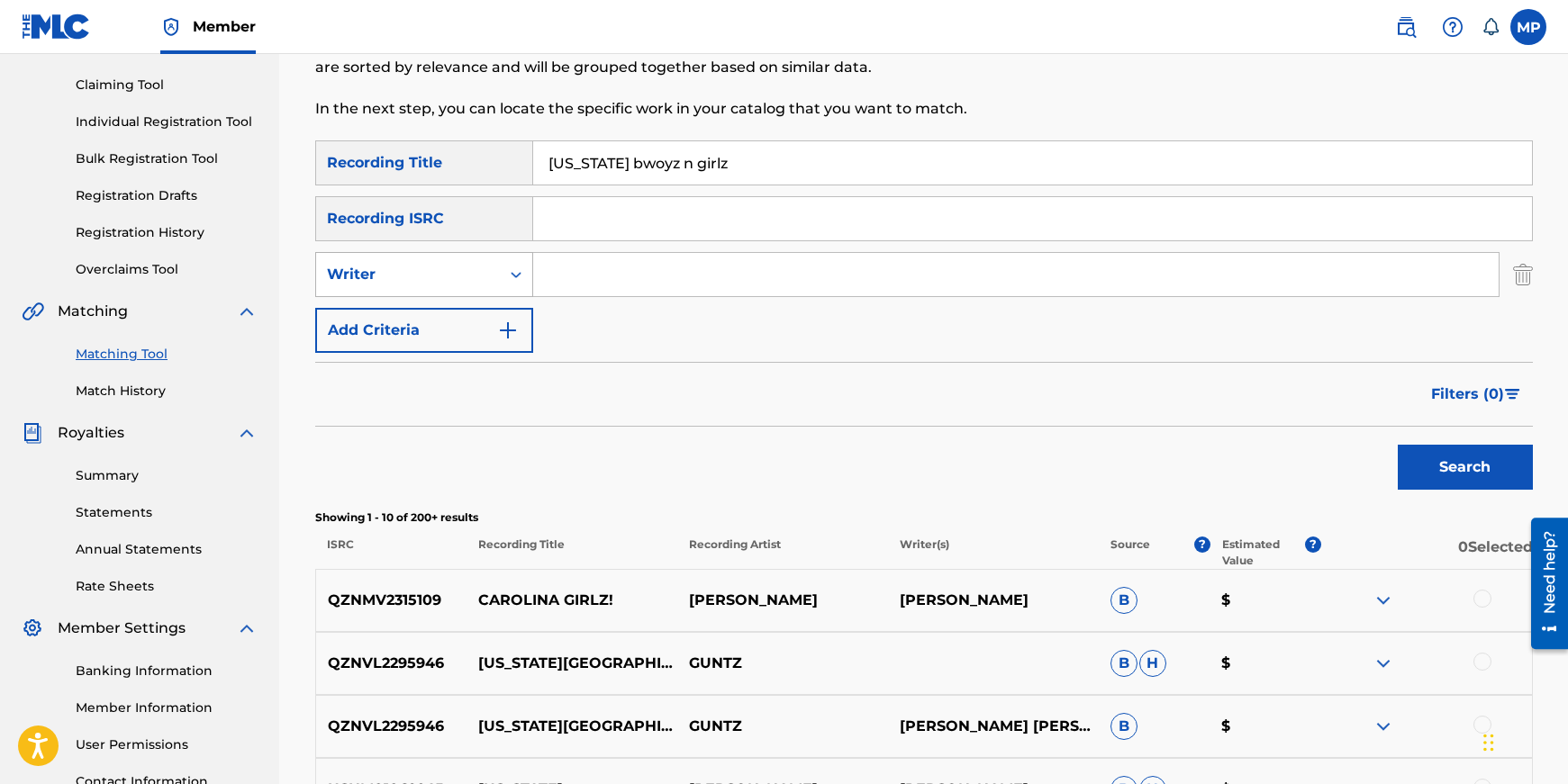
drag, startPoint x: 439, startPoint y: 281, endPoint x: 427, endPoint y: 295, distance: 18.4
click at [438, 281] on div "Writer" at bounding box center [407, 274] width 162 height 22
click at [431, 317] on div "Recording Artist" at bounding box center [424, 319] width 216 height 45
click at [676, 162] on input "[US_STATE] bwoyz n girlz" at bounding box center [1032, 162] width 999 height 43
click at [675, 163] on input "[US_STATE] bwoyz n girlz" at bounding box center [1032, 162] width 999 height 43
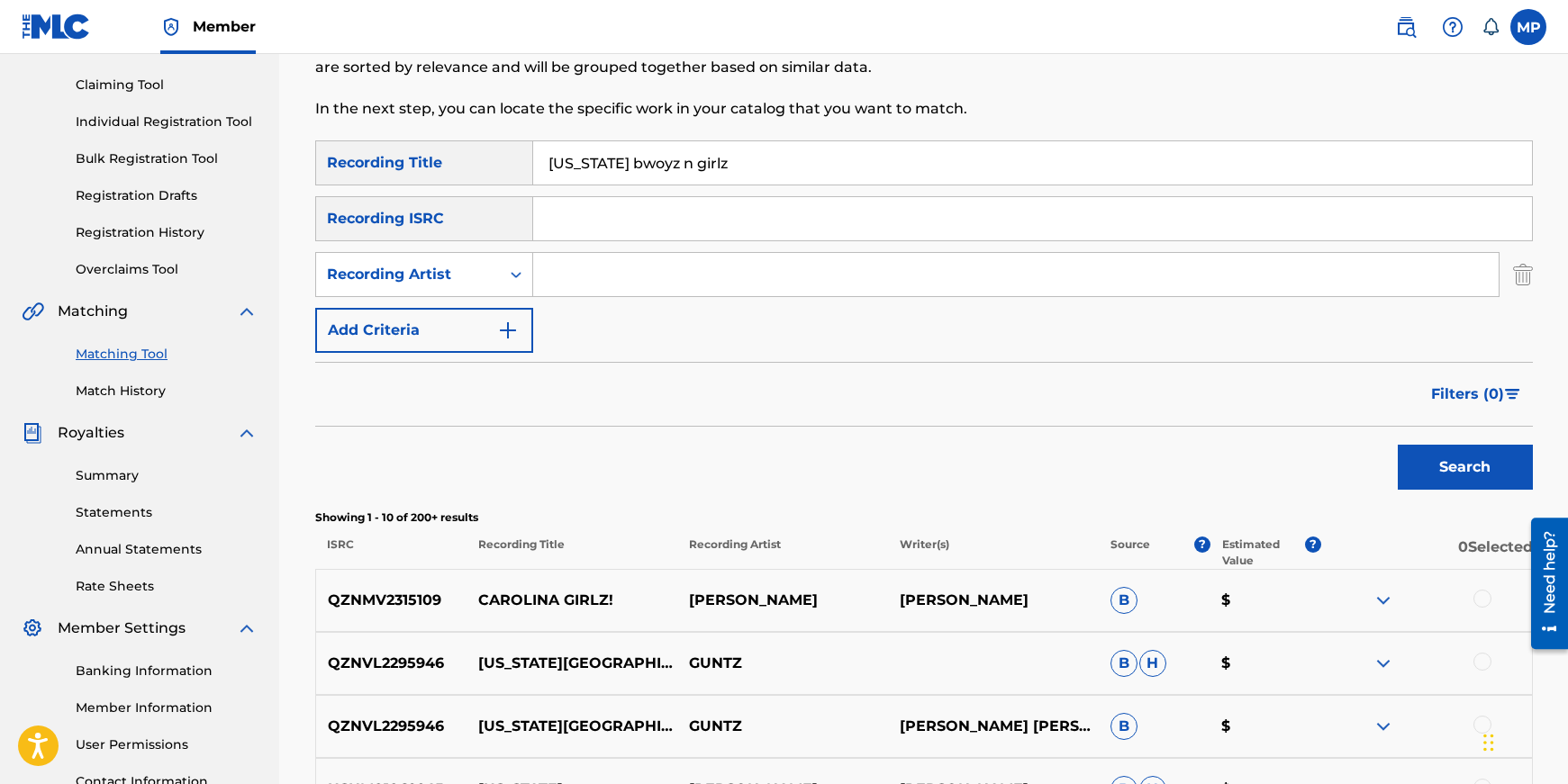
click at [675, 163] on input "[US_STATE] bwoyz n girlz" at bounding box center [1032, 162] width 999 height 43
type input "come on over"
click at [894, 253] on input "Search Form" at bounding box center [1015, 274] width 966 height 43
click at [1398, 445] on button "Search" at bounding box center [1465, 467] width 135 height 45
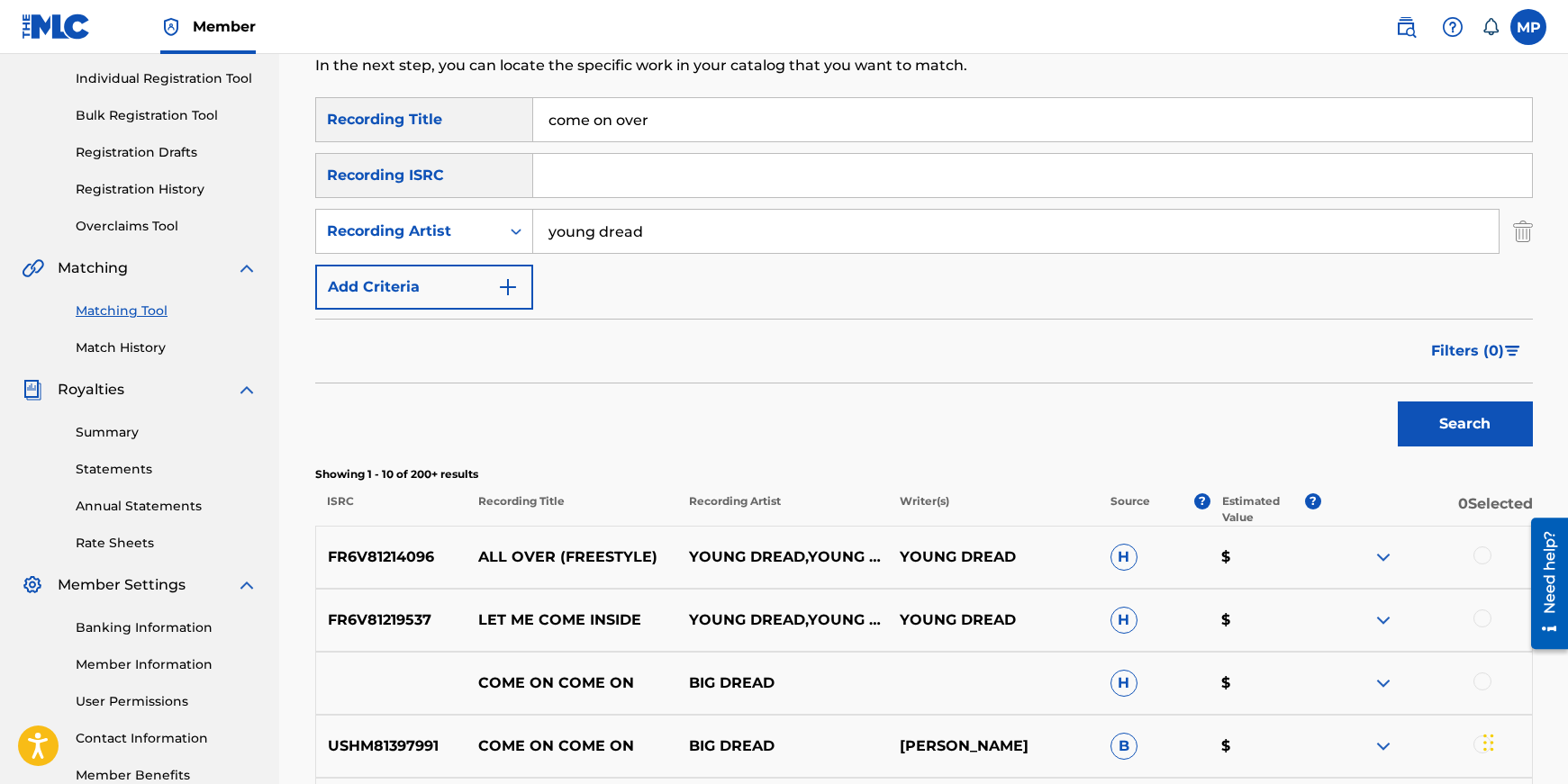
scroll to position [90, 0]
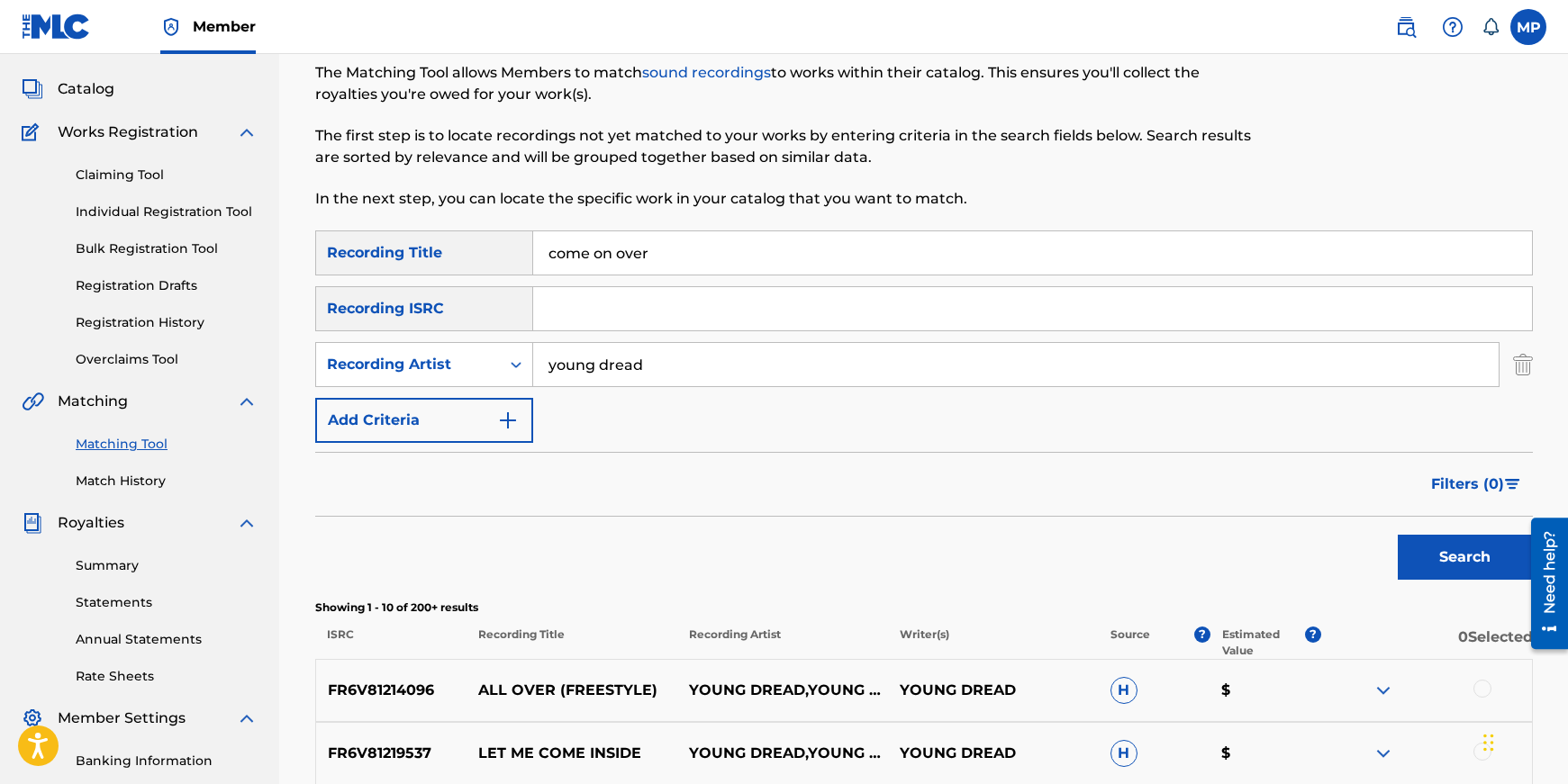
click at [617, 363] on input "young dread" at bounding box center [1015, 364] width 966 height 43
click at [1398, 534] on button "Search" at bounding box center [1465, 556] width 135 height 45
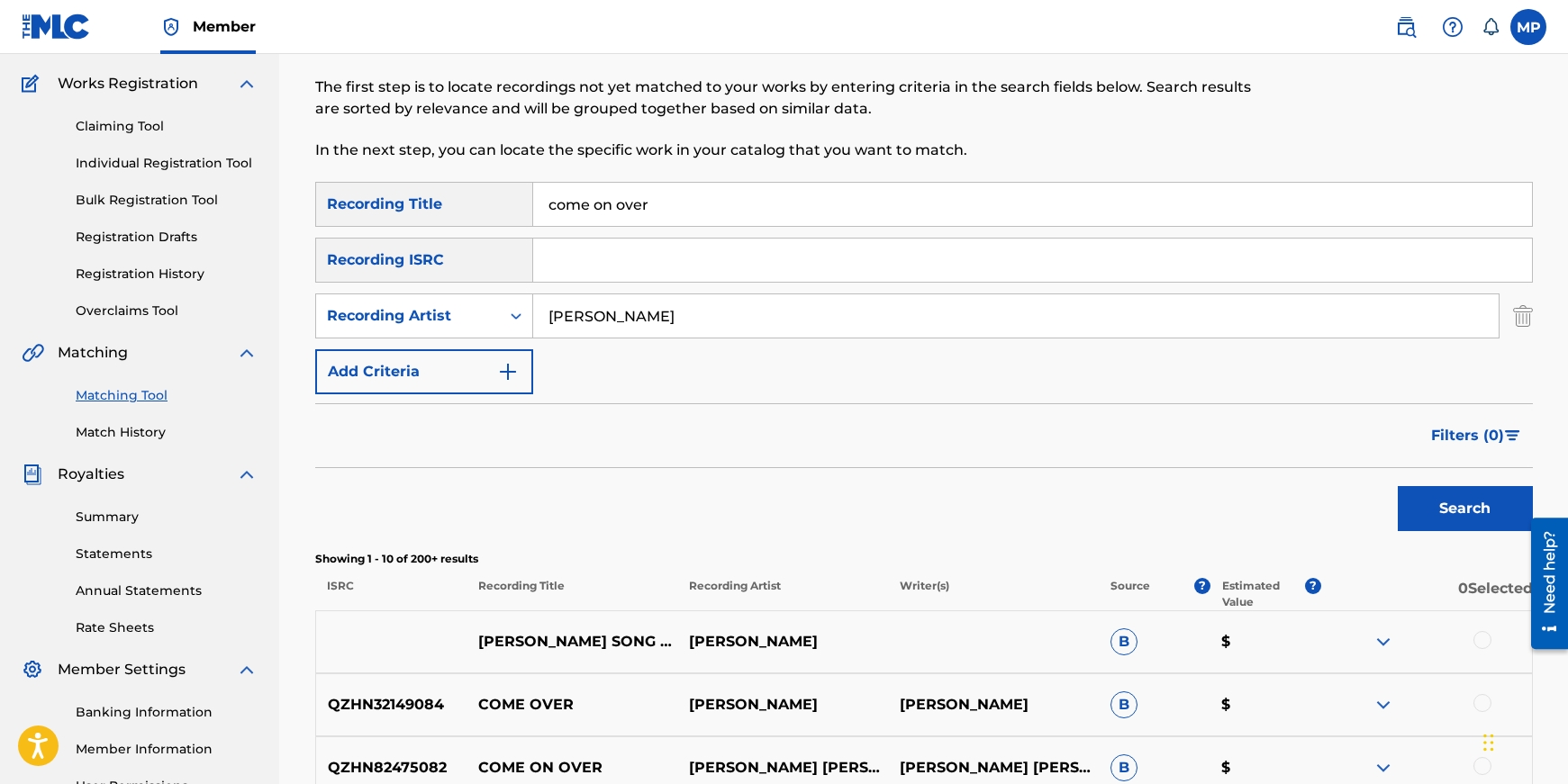
scroll to position [180, 0]
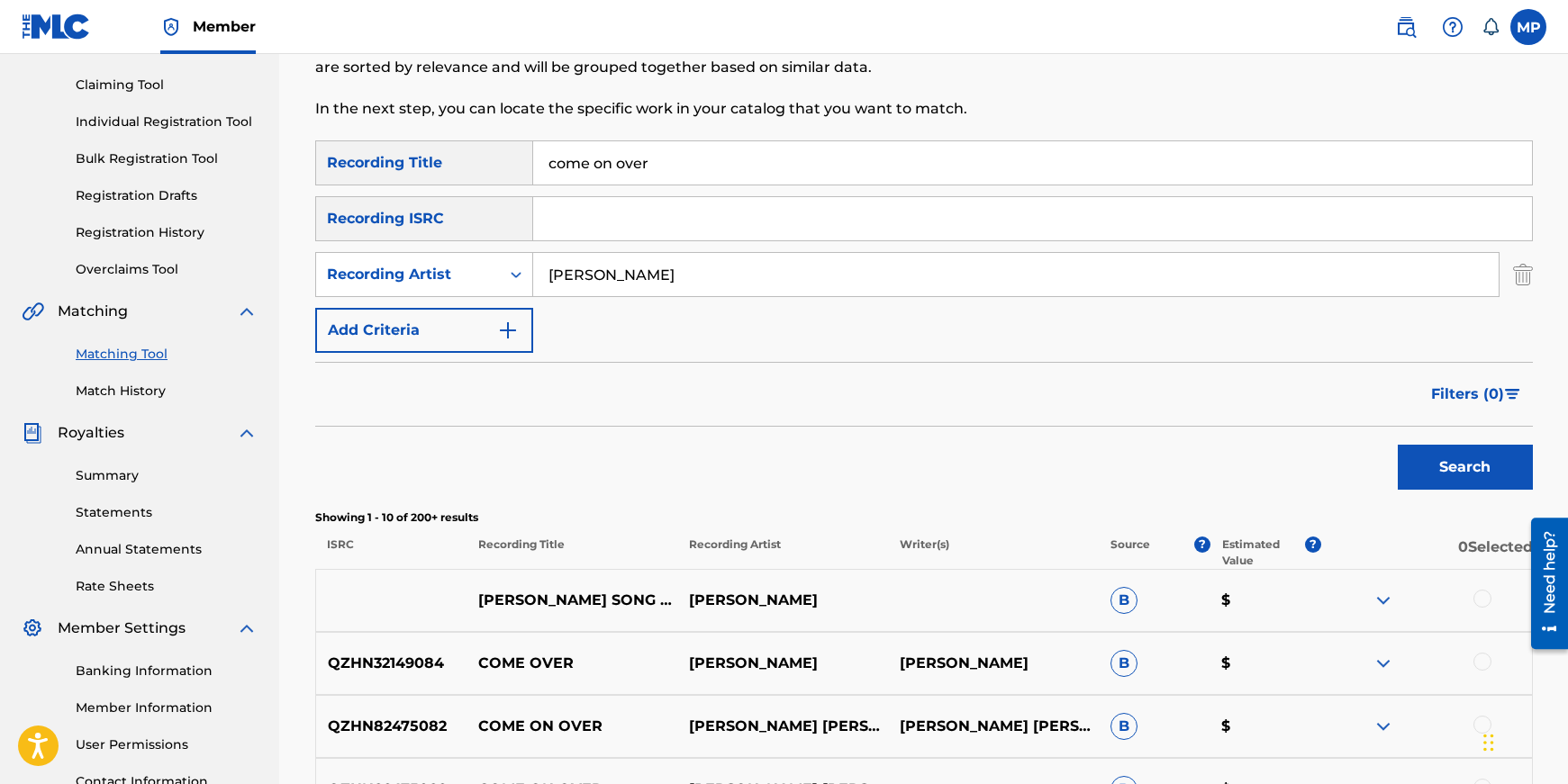
click at [745, 272] on input "[PERSON_NAME]" at bounding box center [1015, 274] width 966 height 43
type input "flunky junky"
click at [1398, 445] on button "Search" at bounding box center [1465, 467] width 135 height 45
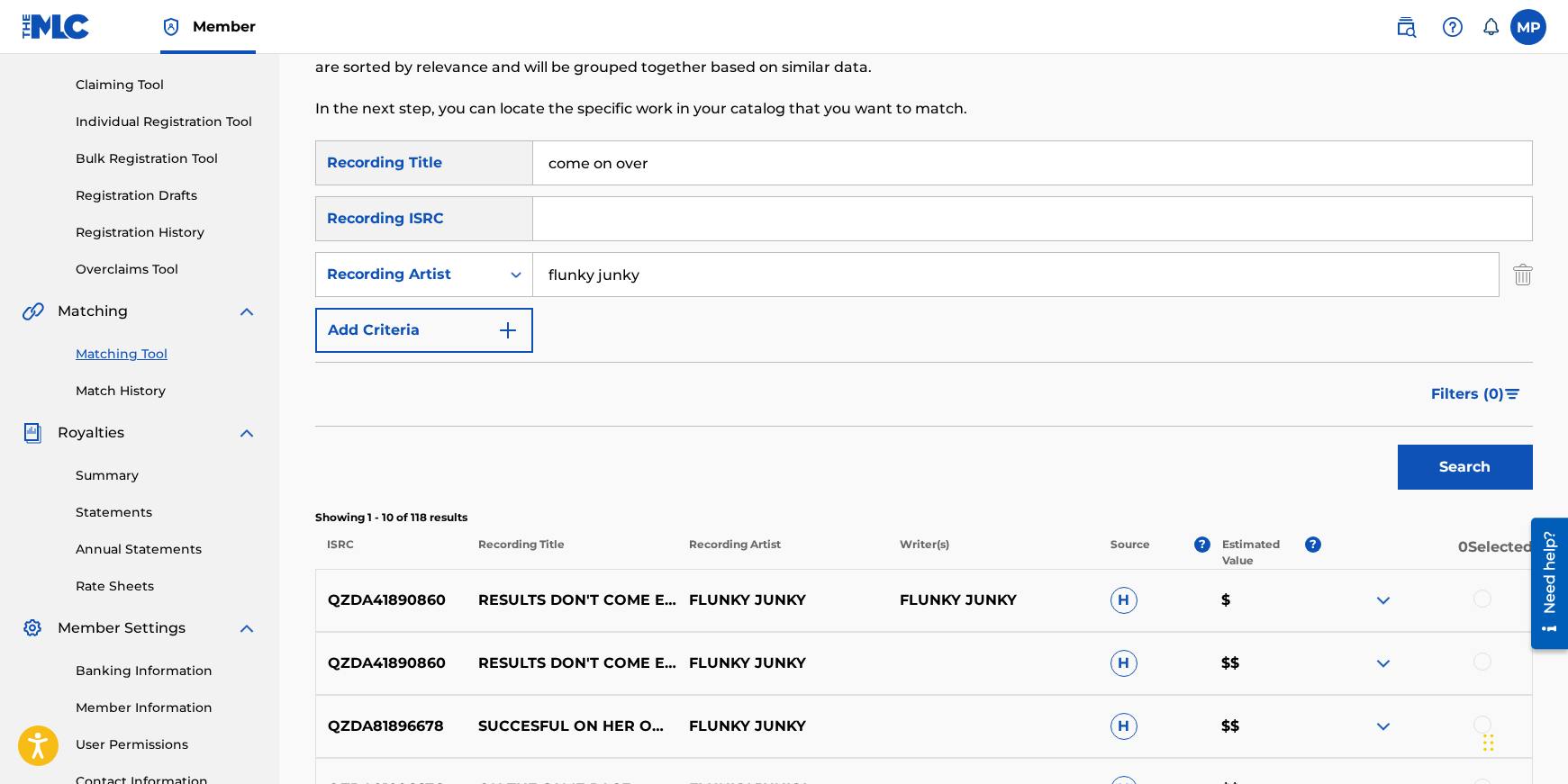
click at [670, 170] on input "come on over" at bounding box center [1032, 162] width 999 height 43
type input "my love"
click at [644, 295] on input "flunky junky" at bounding box center [1015, 274] width 966 height 43
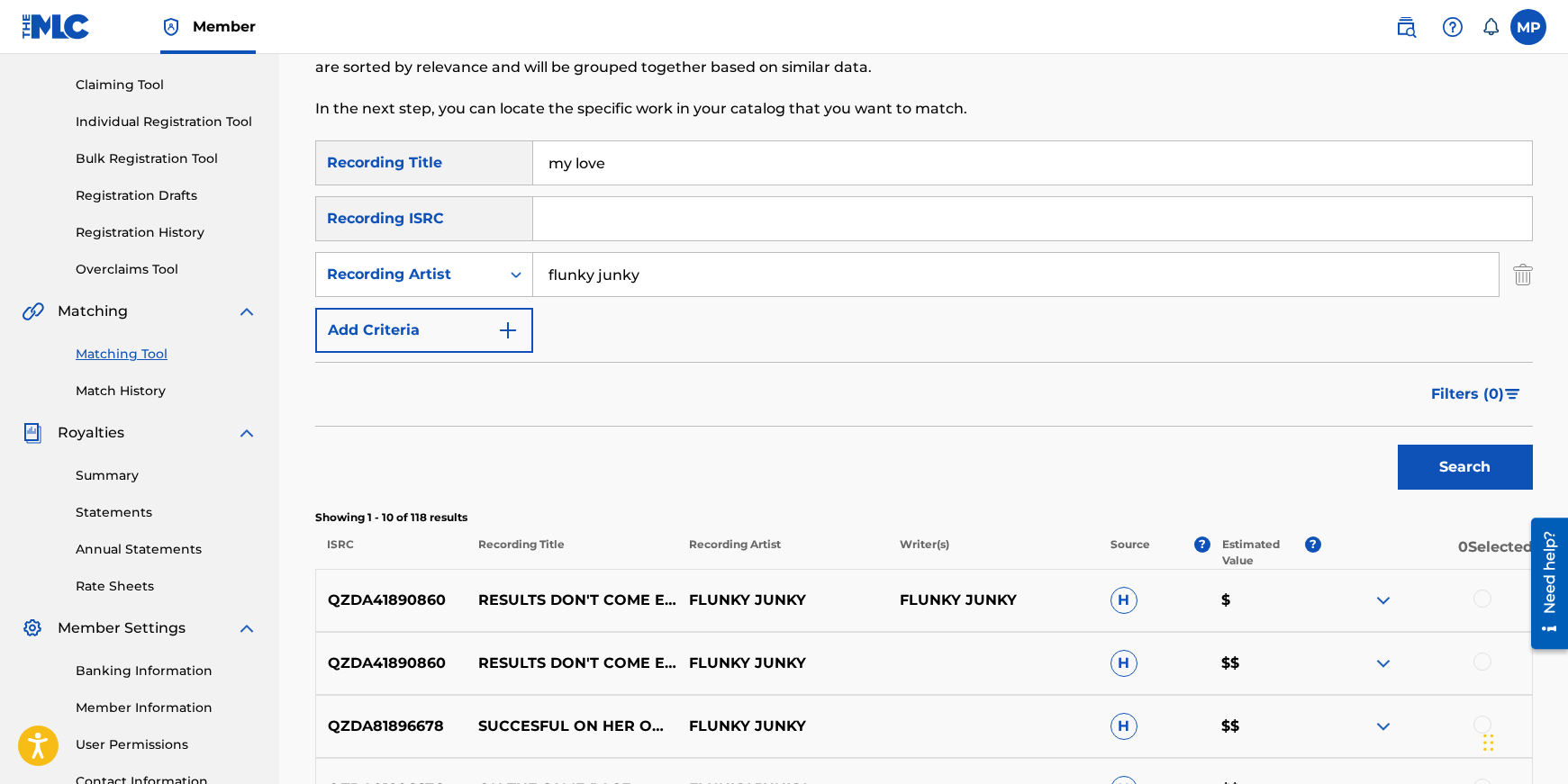
click at [648, 293] on input "flunky junky" at bounding box center [1015, 274] width 966 height 43
click at [1445, 458] on button "Search" at bounding box center [1465, 467] width 135 height 45
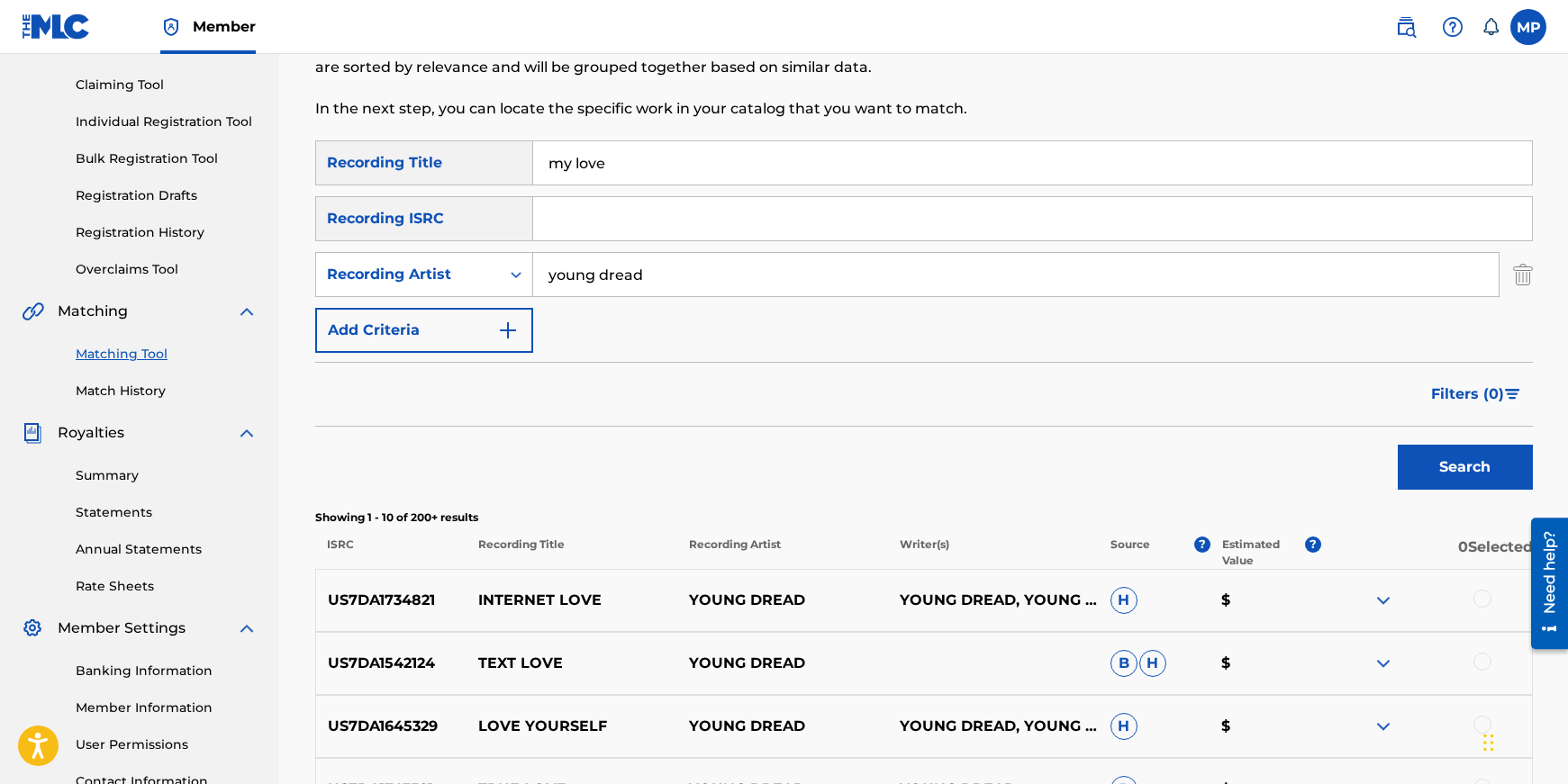
click at [701, 270] on input "young dread" at bounding box center [1015, 274] width 966 height 43
type input "[PERSON_NAME]"
click at [1458, 463] on button "Search" at bounding box center [1465, 467] width 135 height 45
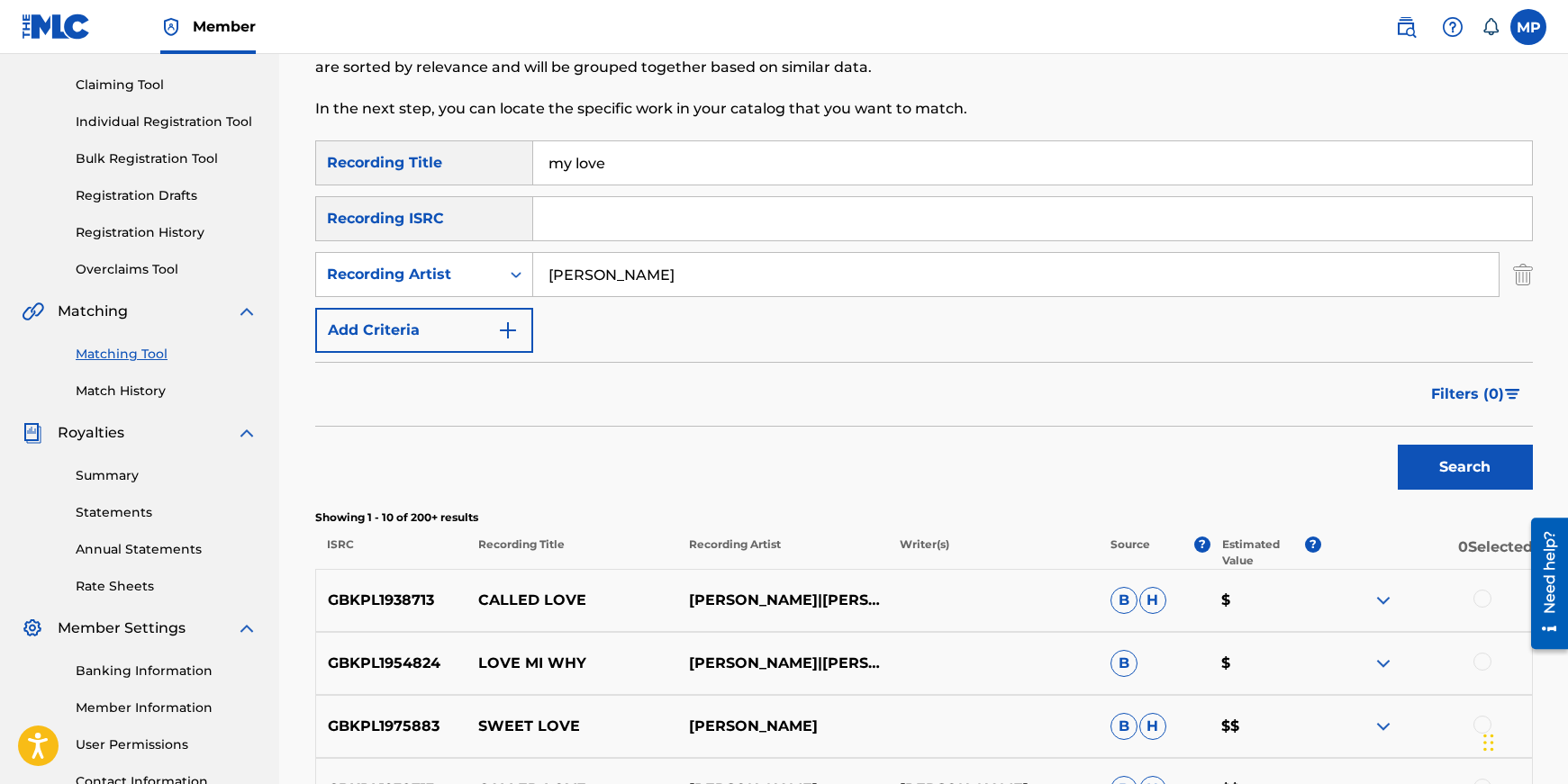
click at [692, 162] on input "my love" at bounding box center [1032, 162] width 999 height 43
type input "i will always love you"
click at [1495, 458] on button "Search" at bounding box center [1465, 467] width 135 height 45
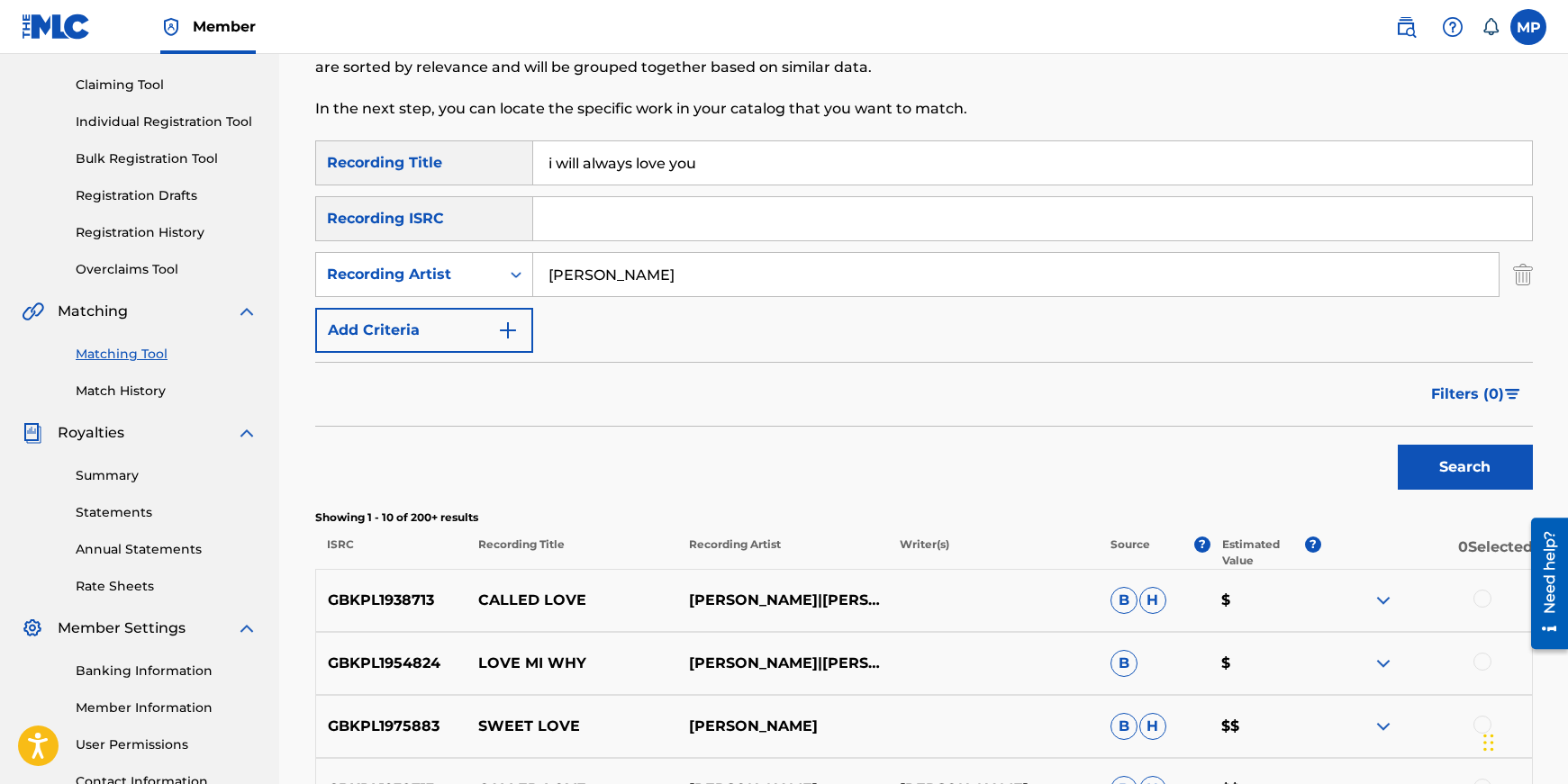
click at [729, 279] on input "[PERSON_NAME]" at bounding box center [1015, 274] width 966 height 43
type input "u"
type input "young dread"
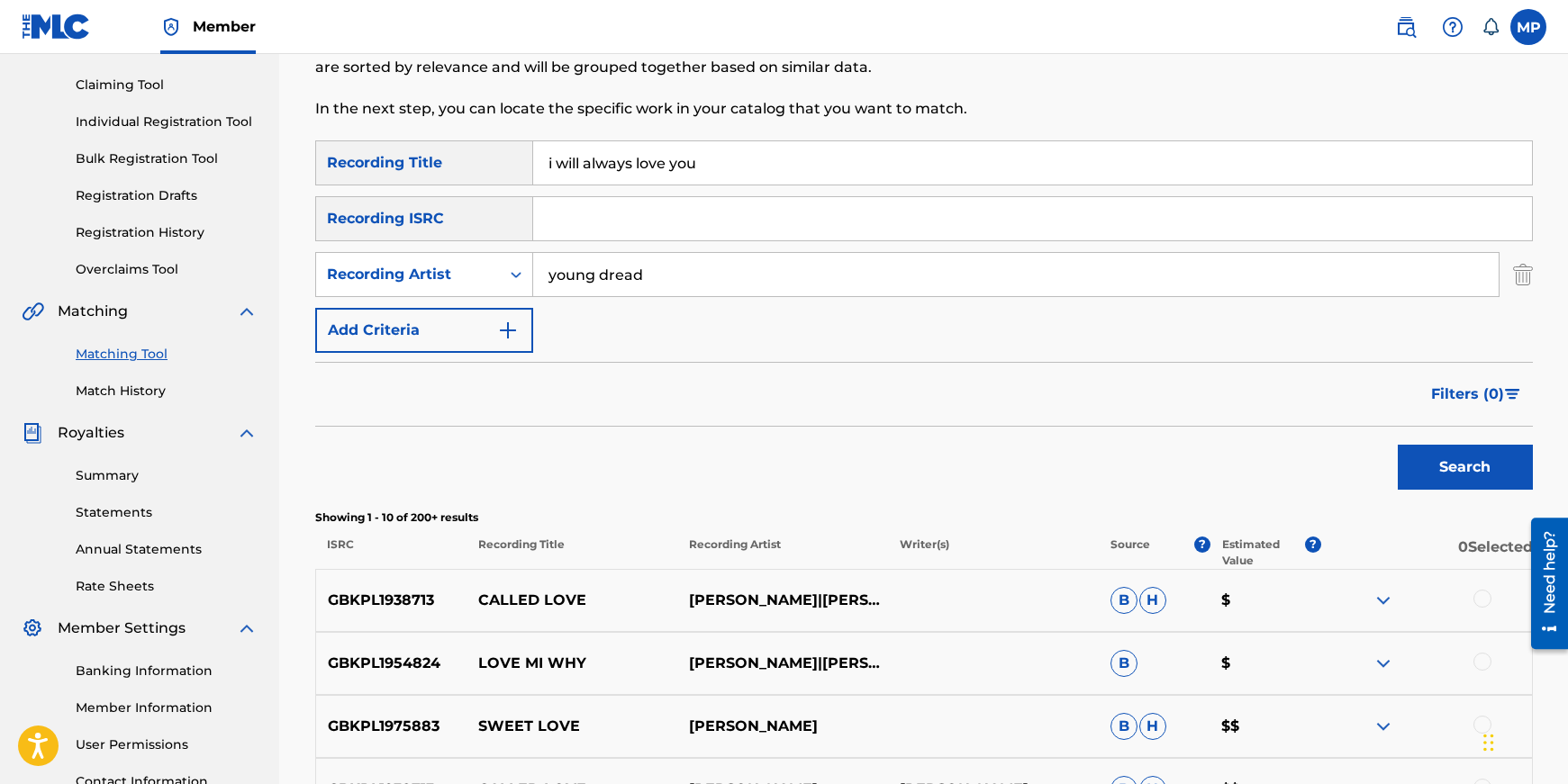
click at [1398, 445] on button "Search" at bounding box center [1465, 467] width 135 height 45
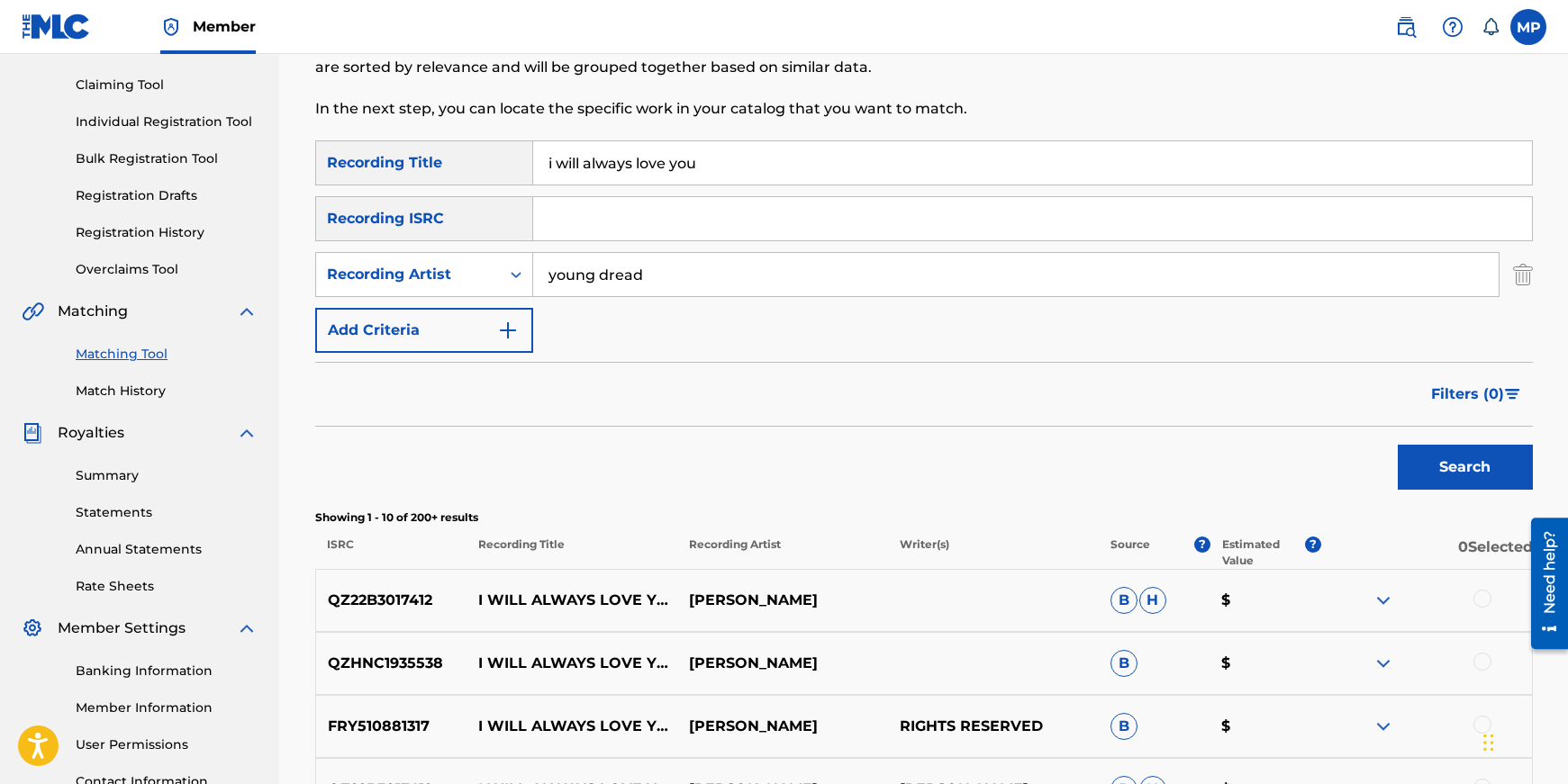
click at [675, 166] on input "i will always love you" at bounding box center [1032, 162] width 999 height 43
type input "you are the one"
click at [1398, 445] on button "Search" at bounding box center [1465, 467] width 135 height 45
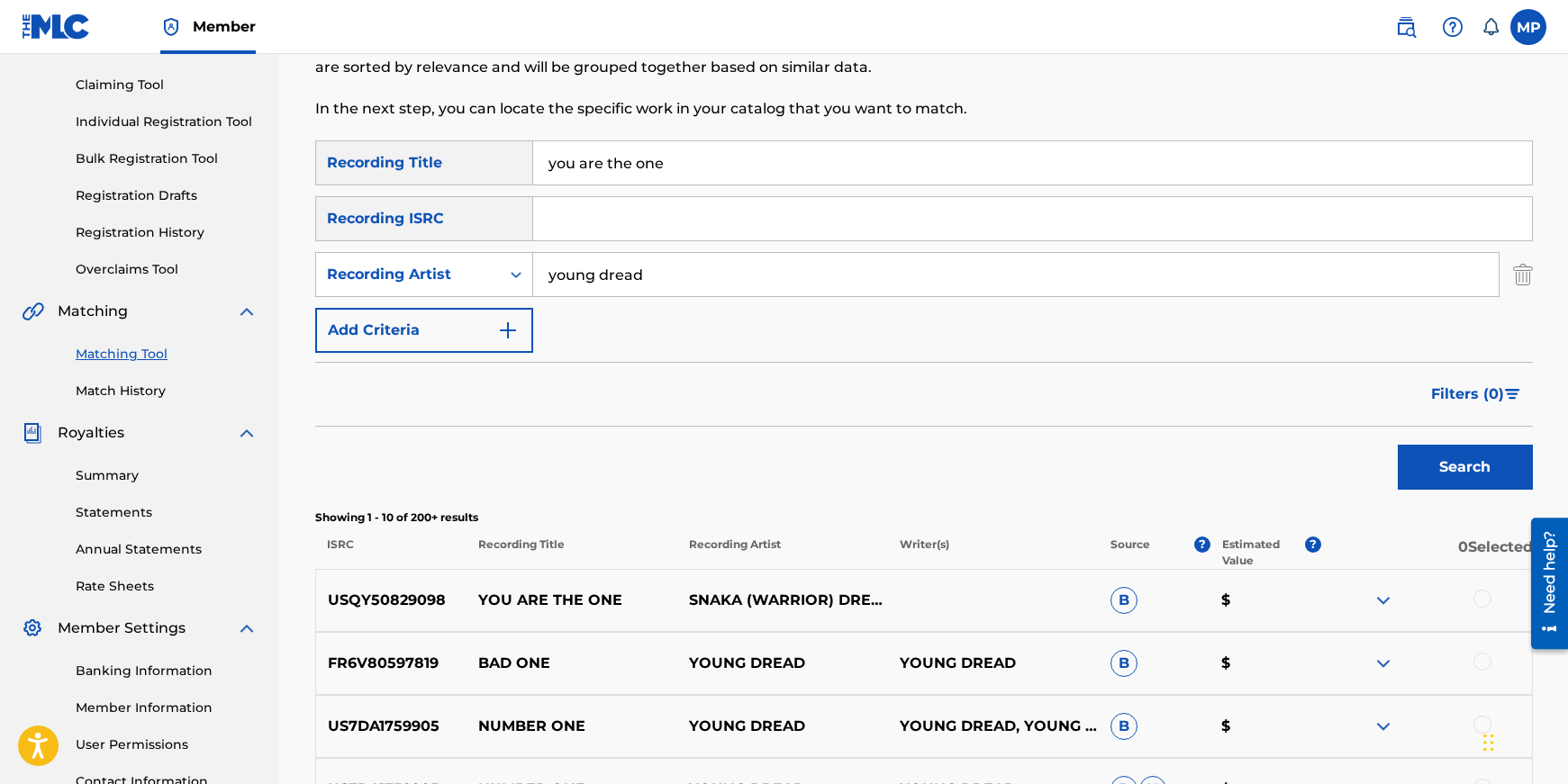
click at [622, 276] on input "young dread" at bounding box center [1015, 274] width 966 height 43
type input "flunky junky"
click at [1398, 445] on button "Search" at bounding box center [1465, 467] width 135 height 45
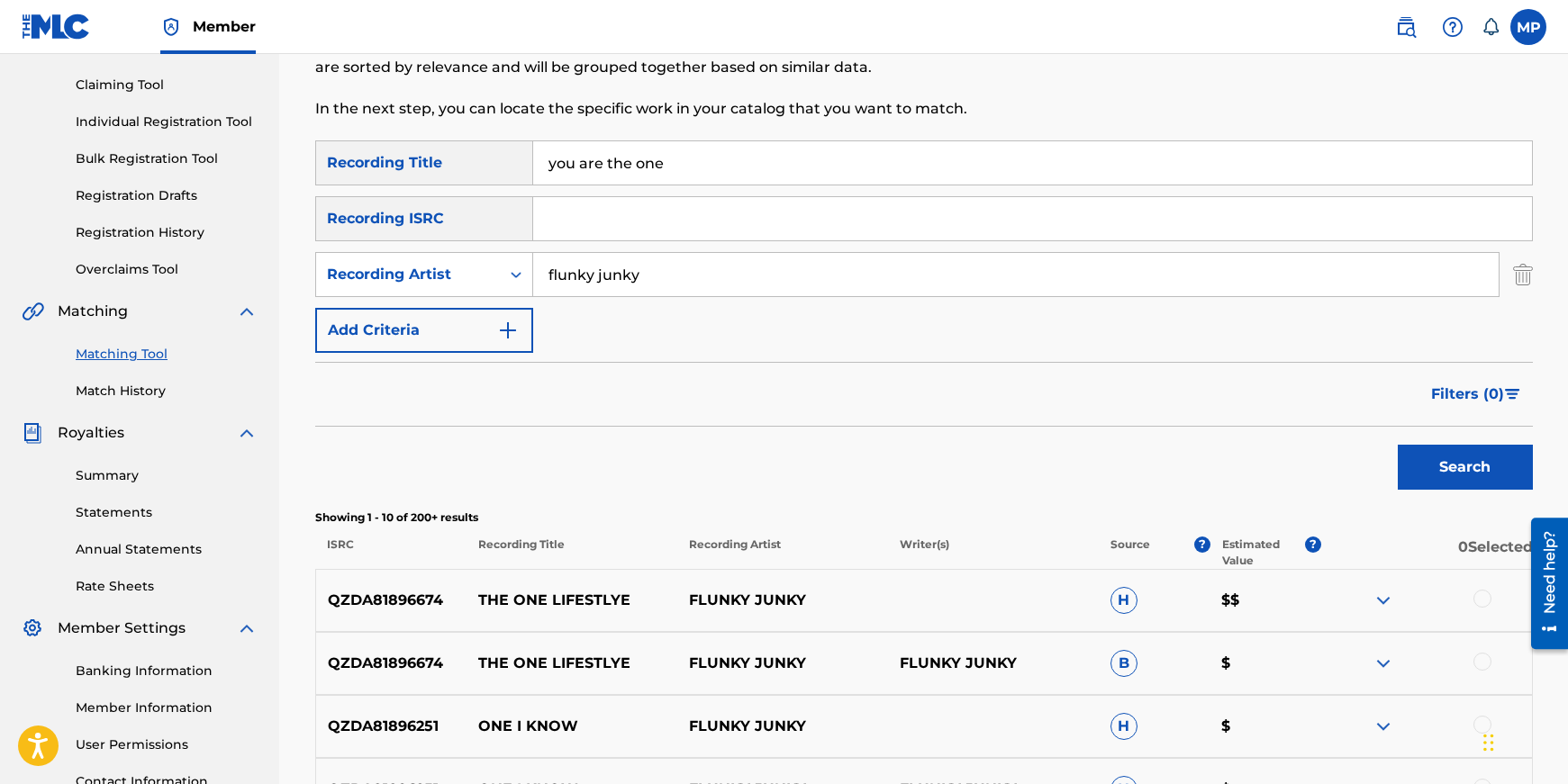
click at [655, 166] on input "you are the one" at bounding box center [1032, 162] width 999 height 43
type input "wayn"
